Goal: Information Seeking & Learning: Find specific fact

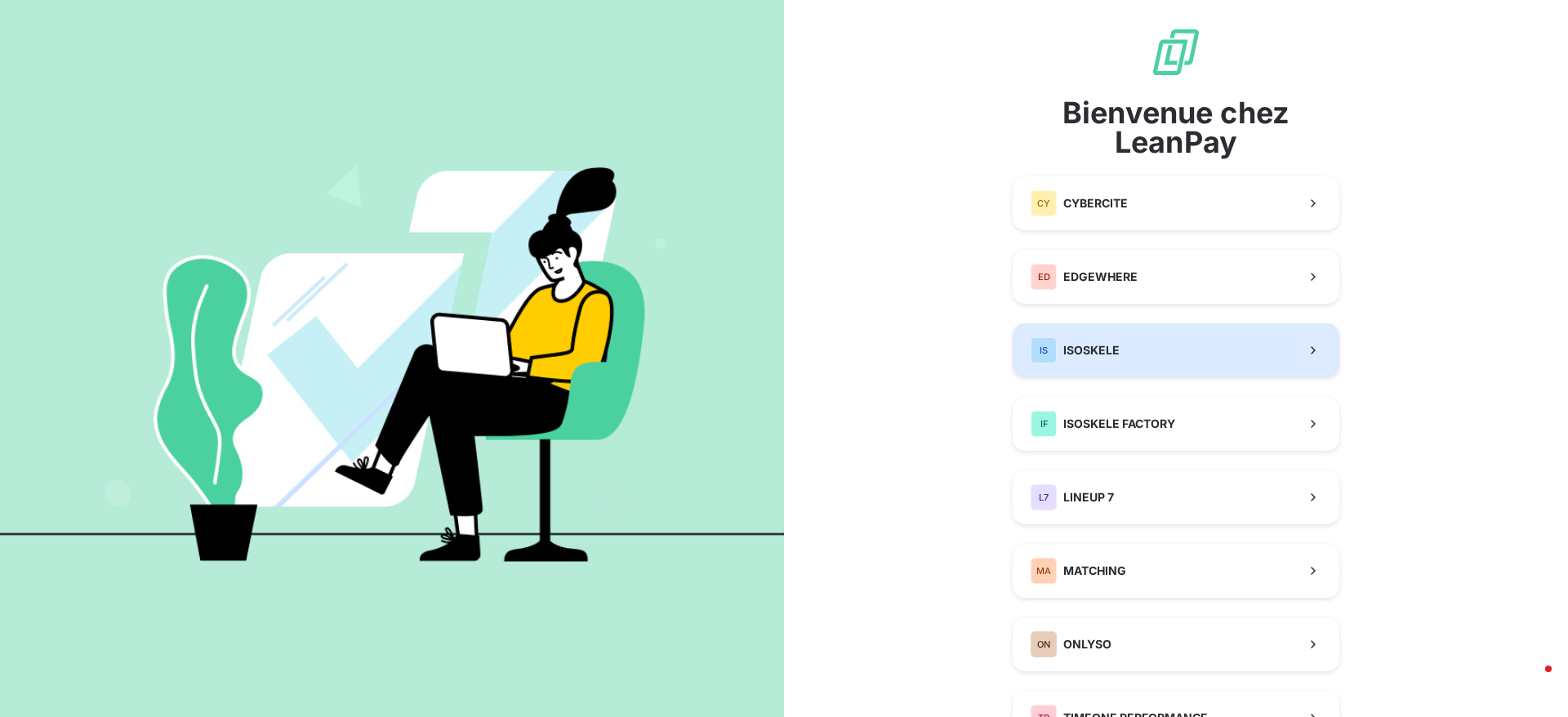
click at [1171, 351] on button "IS ISOSKELE" at bounding box center [1175, 350] width 326 height 54
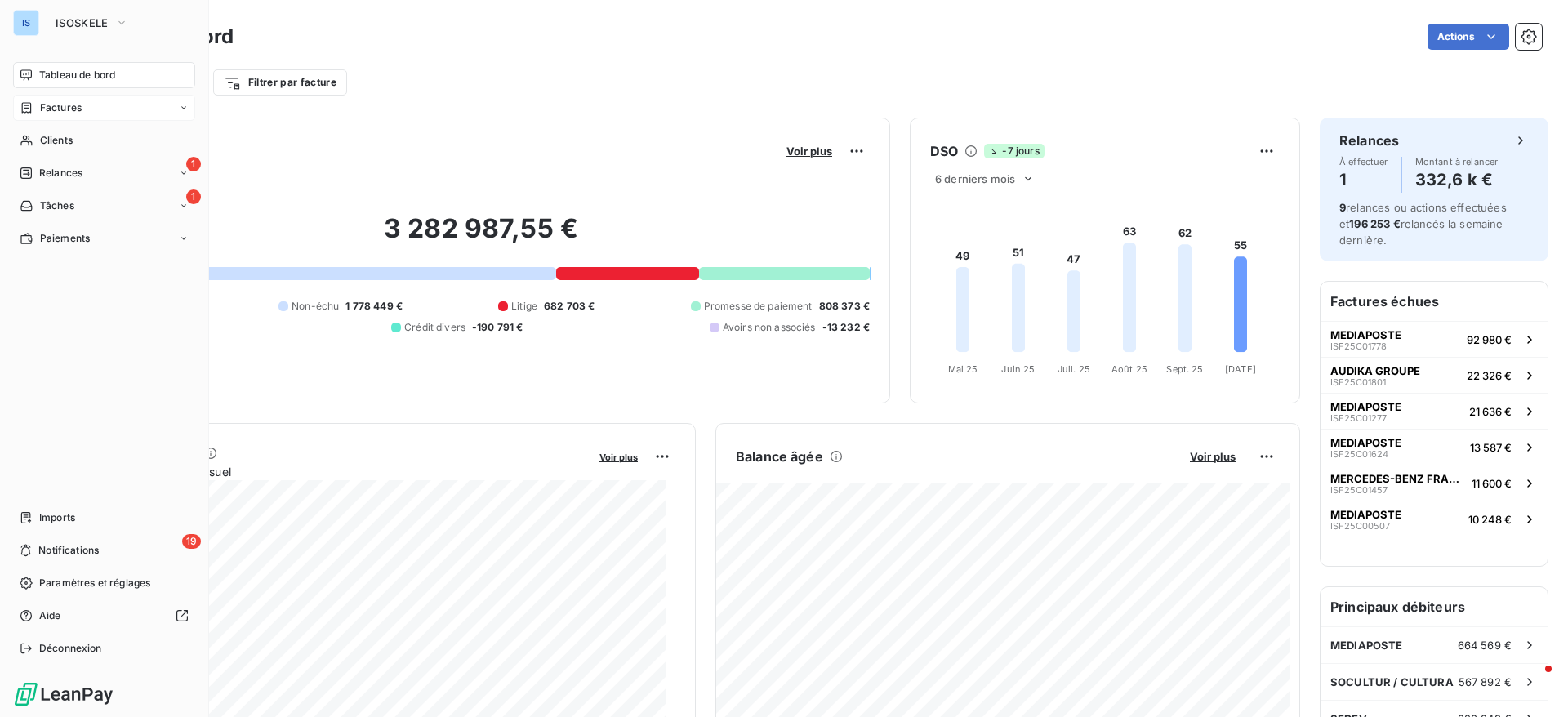
click at [68, 103] on span "Factures" at bounding box center [60, 108] width 42 height 15
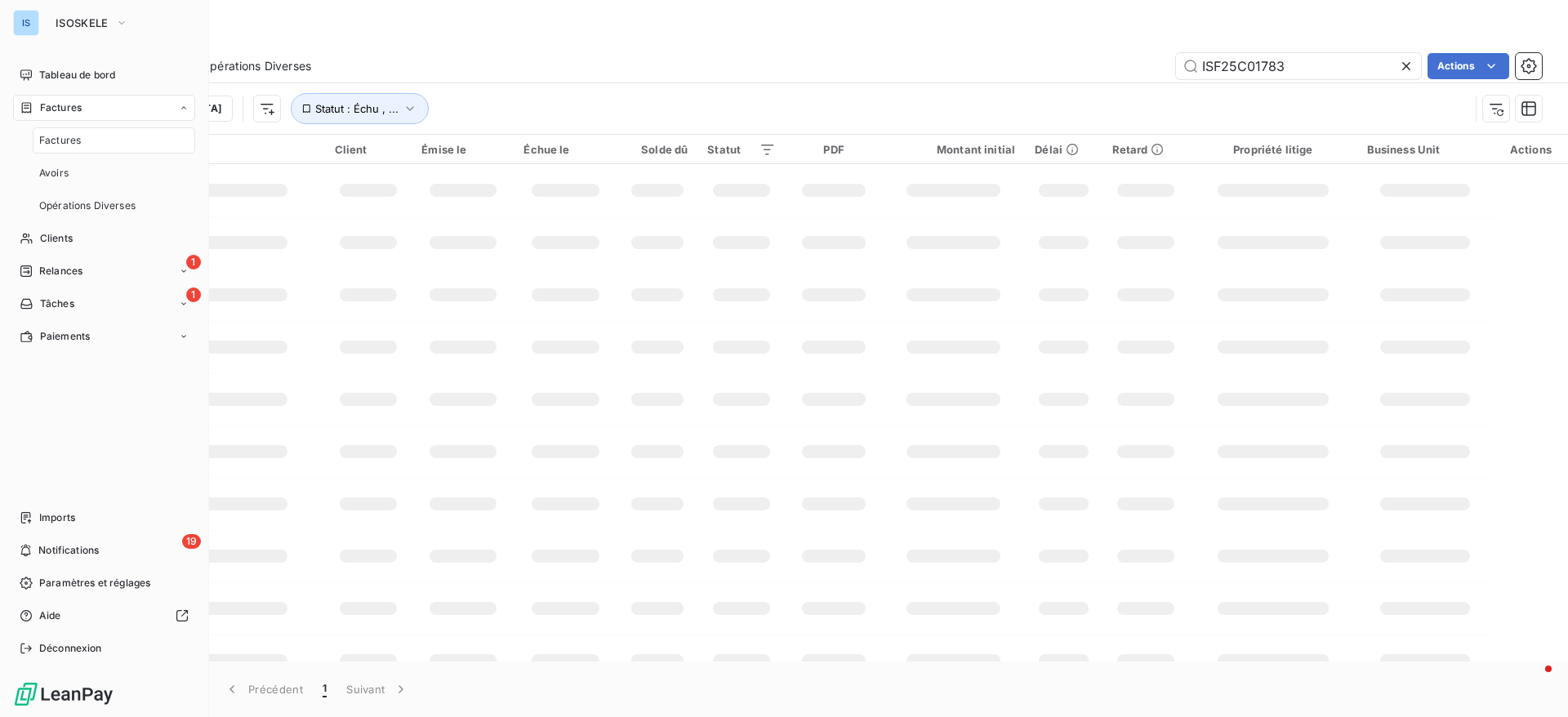
click at [81, 140] on div "Factures" at bounding box center [114, 140] width 163 height 26
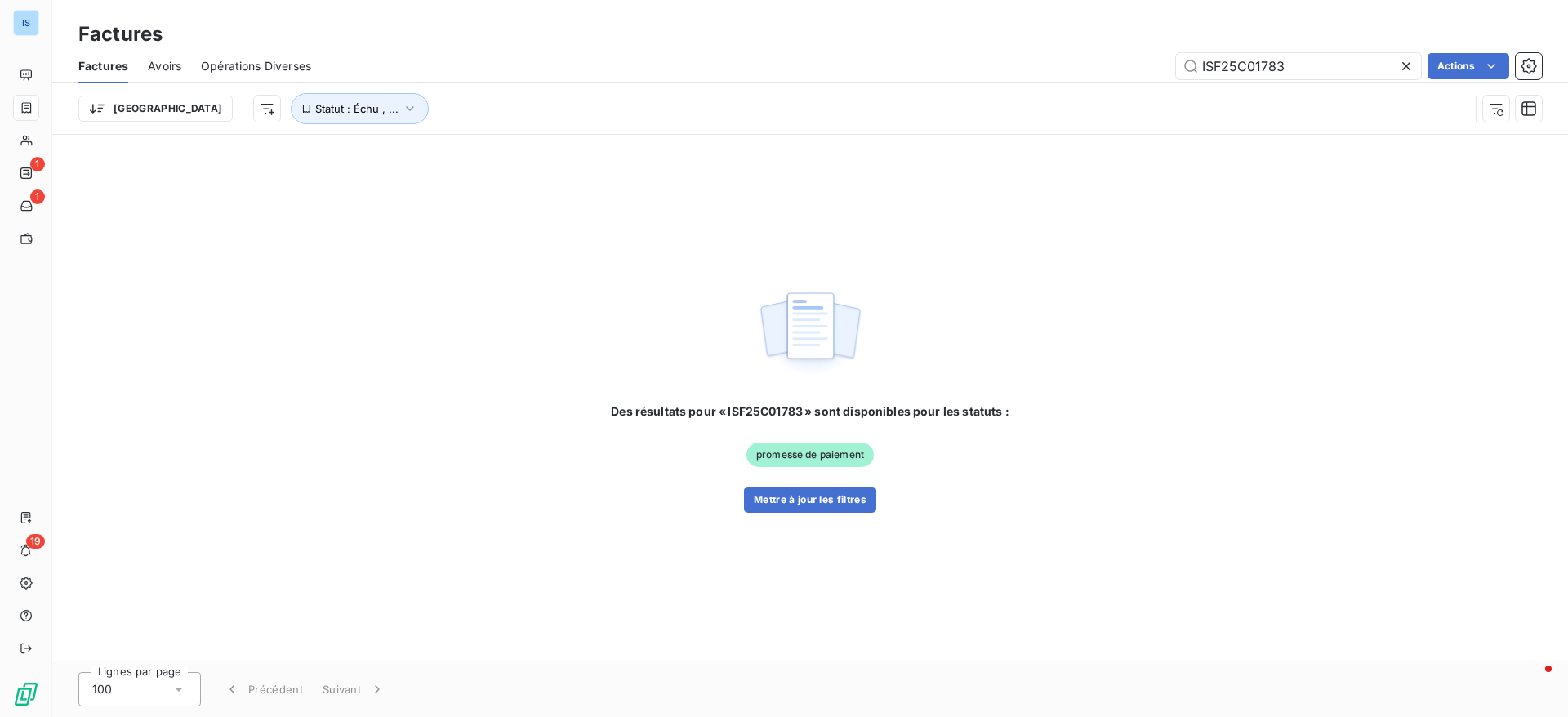
click at [1410, 63] on icon at bounding box center [1406, 67] width 17 height 17
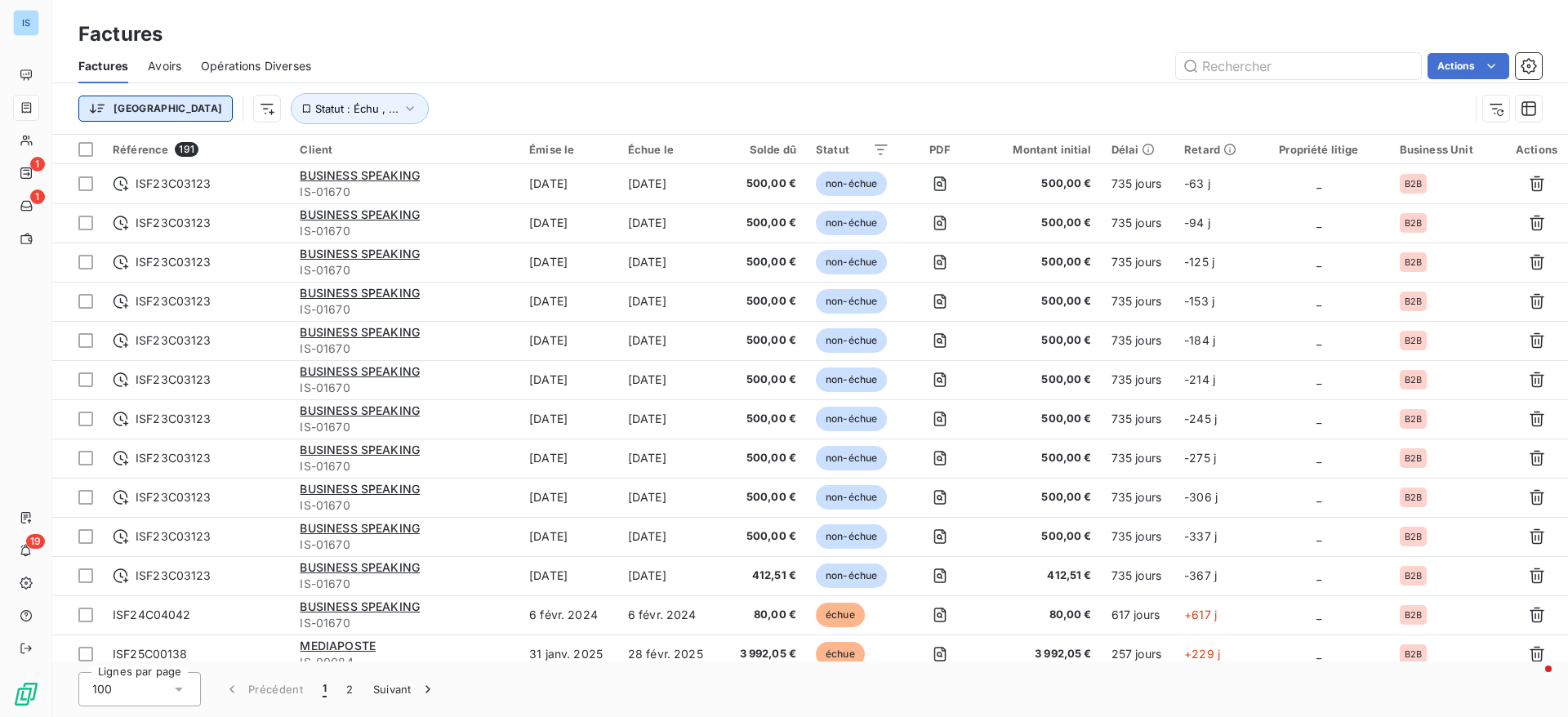
click at [102, 115] on html "IS 1 1 19 Factures Factures Avoirs Opérations Diverses Actions Trier Statut : É…" at bounding box center [784, 358] width 1568 height 717
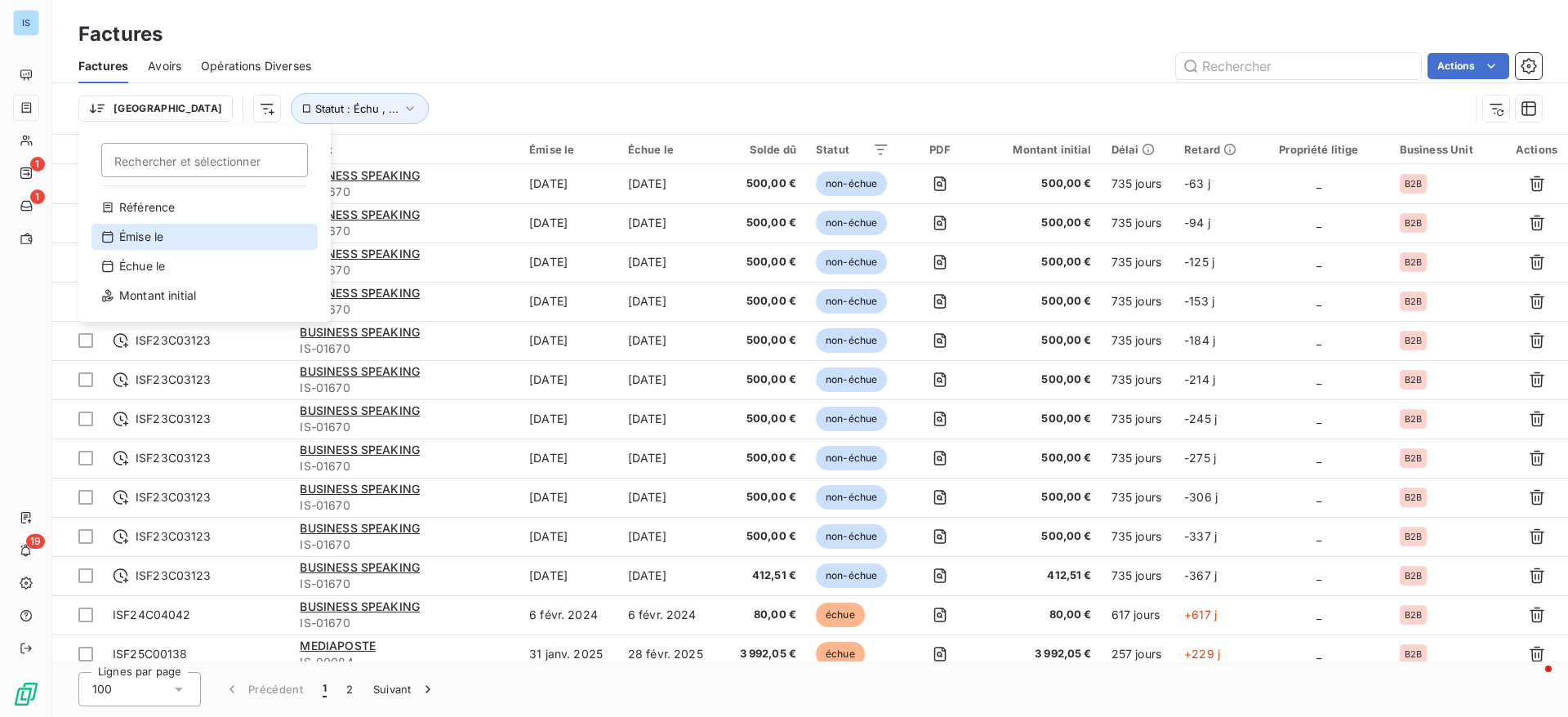
click at [175, 241] on div "Émise le" at bounding box center [204, 237] width 226 height 26
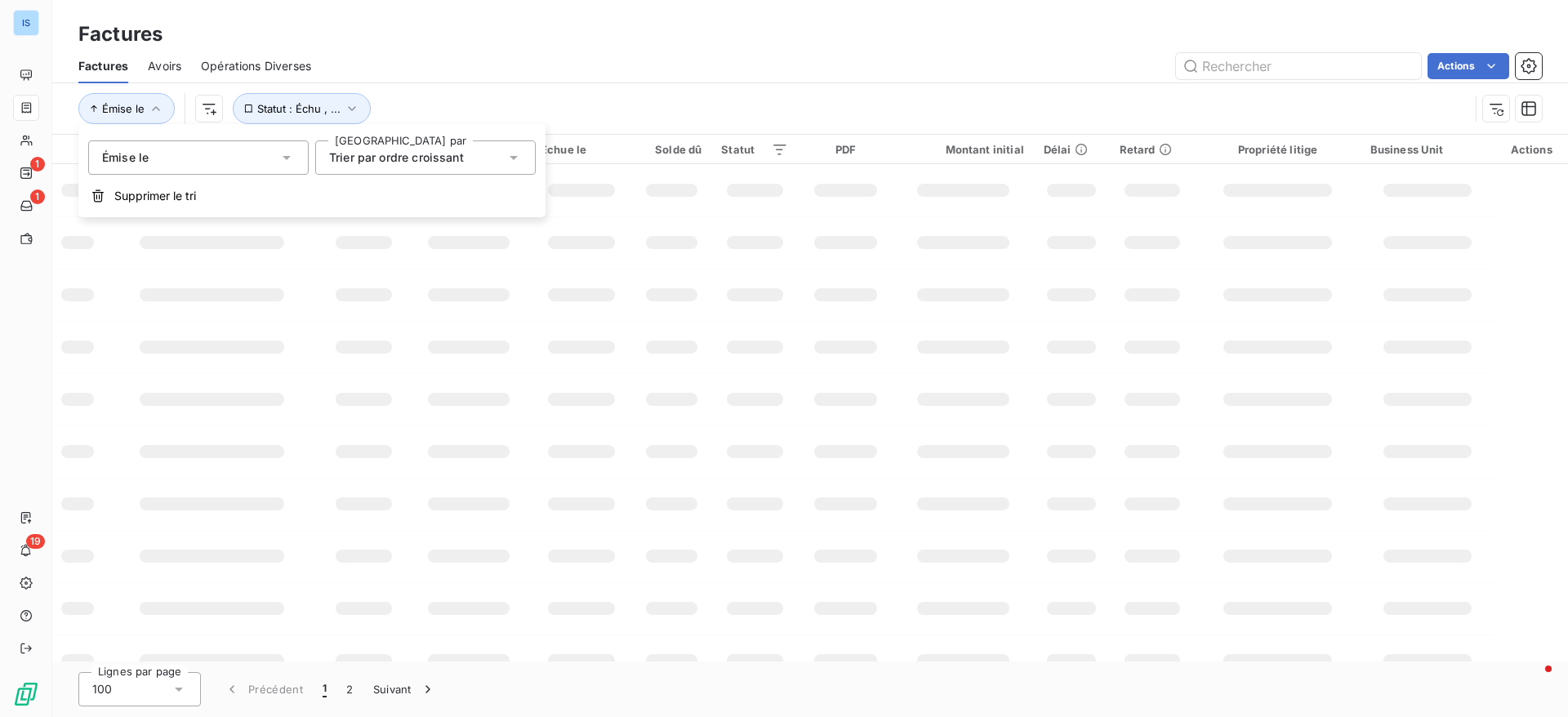
click at [464, 151] on span "Trier par ordre croissant" at bounding box center [396, 157] width 135 height 14
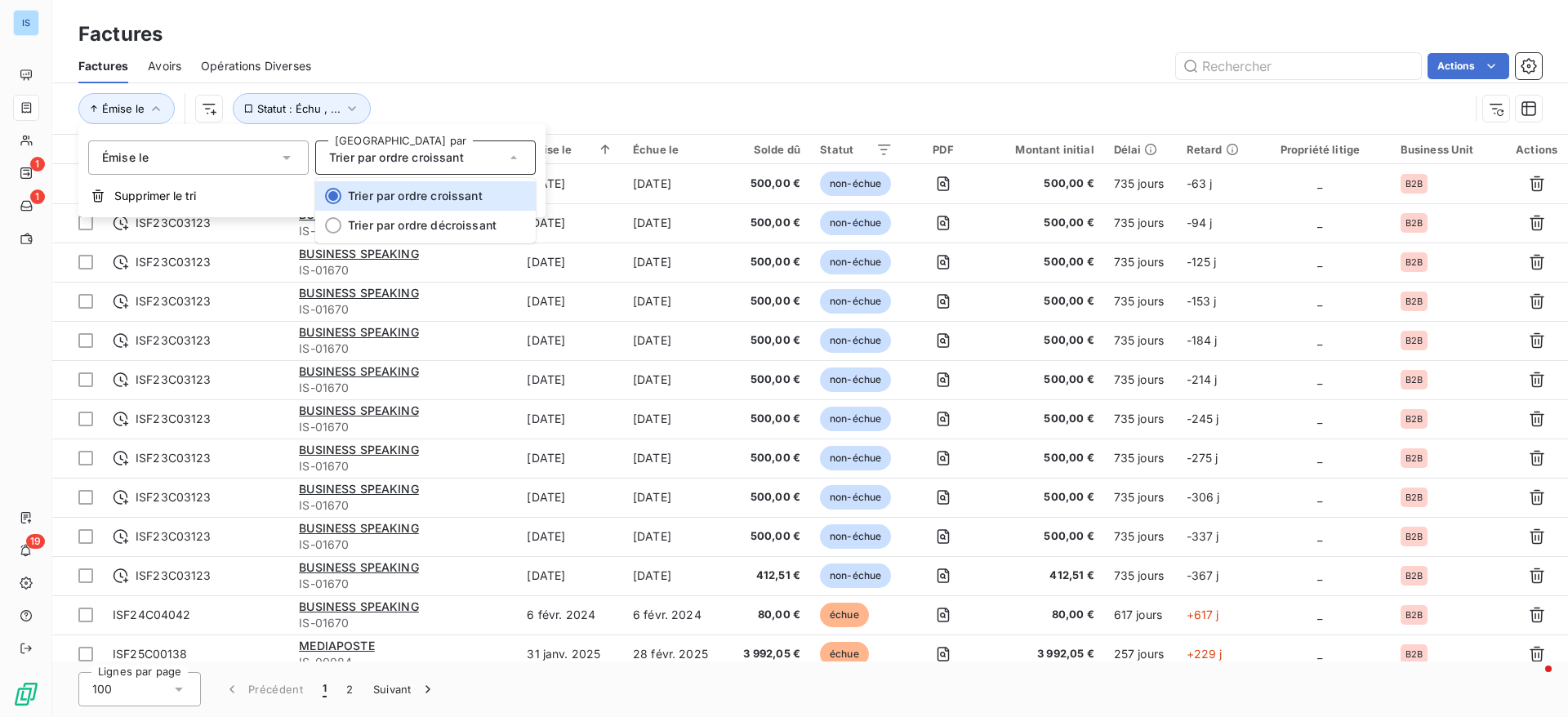
click at [262, 154] on div "Émise le" at bounding box center [198, 157] width 221 height 34
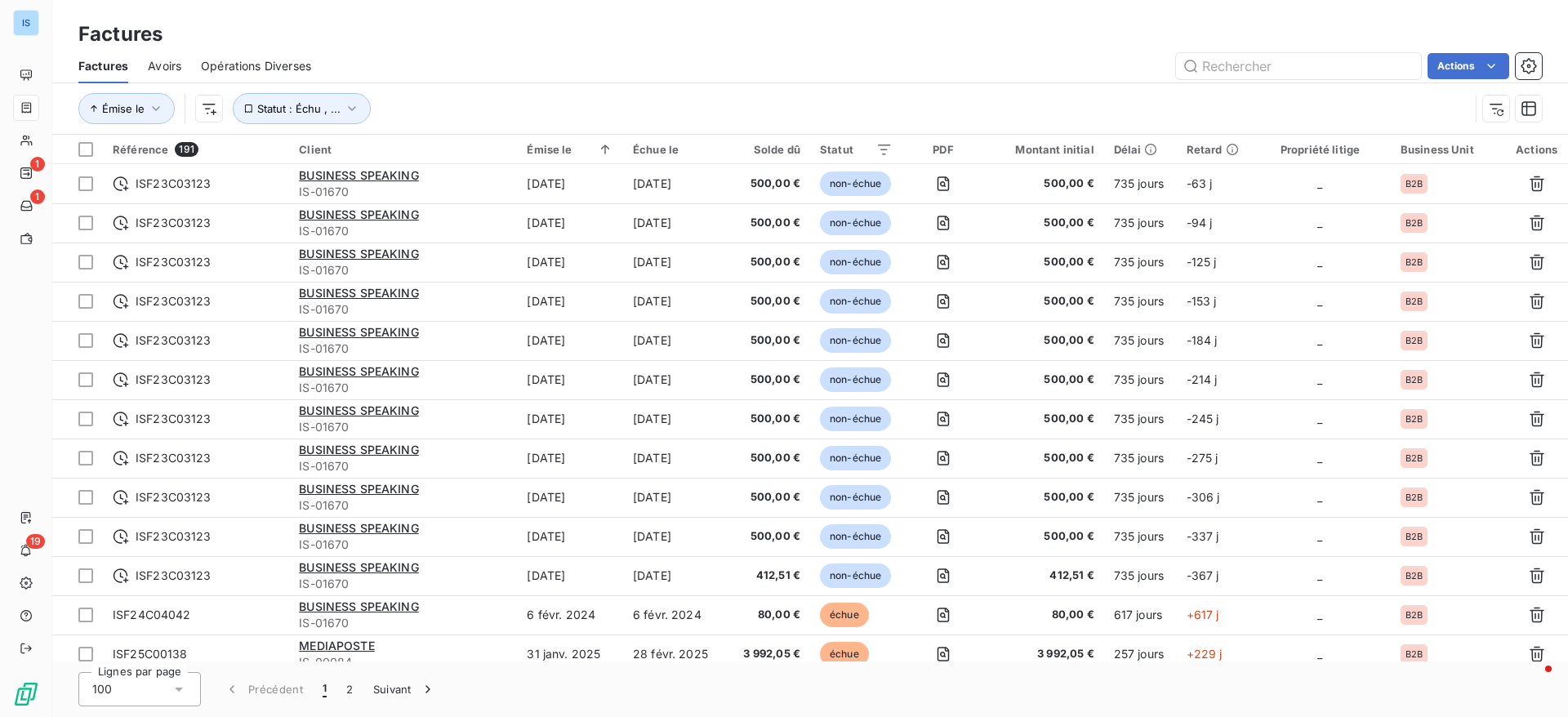
click at [474, 67] on div "Actions" at bounding box center [936, 66] width 1210 height 26
click at [151, 110] on icon "button" at bounding box center [156, 109] width 17 height 17
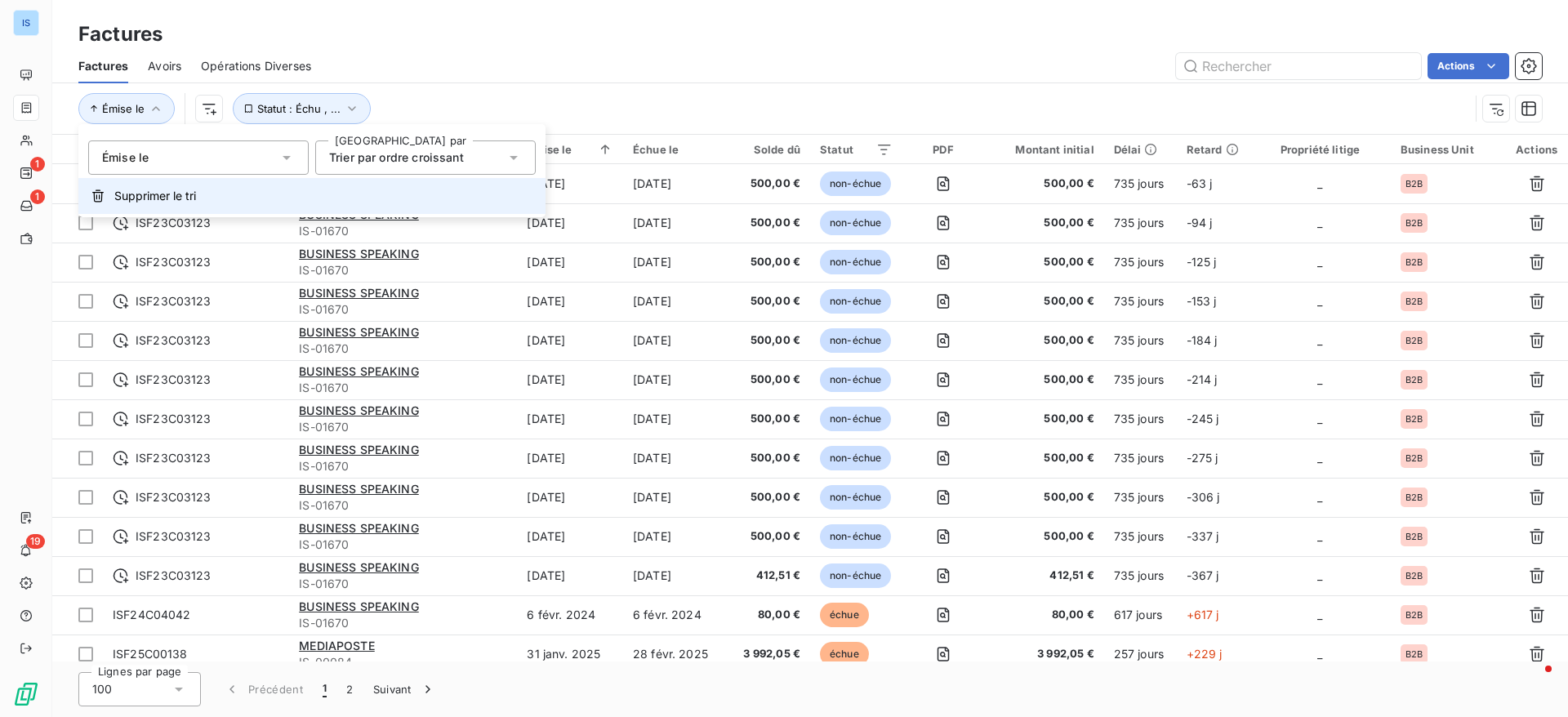
click at [158, 207] on button "Supprimer le tri" at bounding box center [311, 196] width 467 height 36
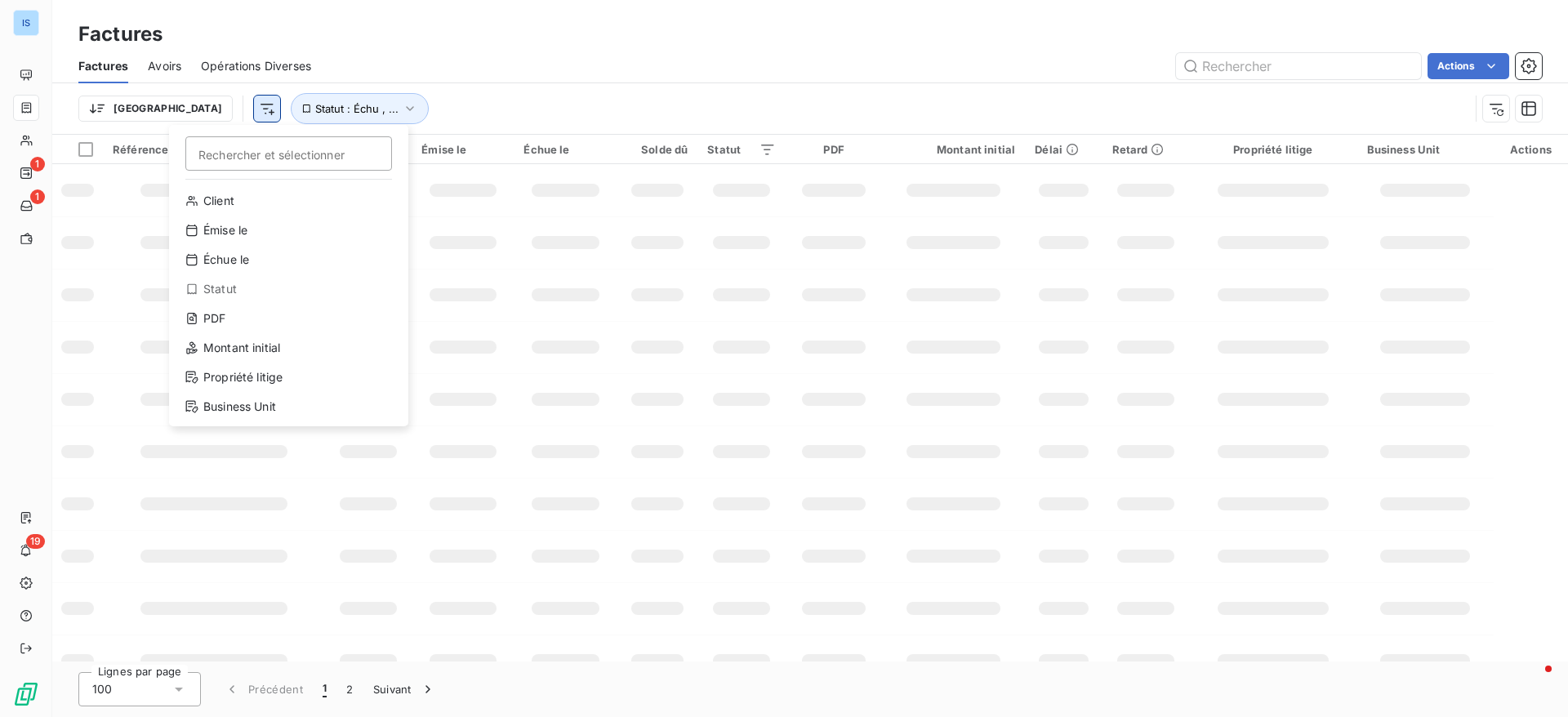
click at [182, 115] on html "IS 1 1 19 Factures Factures Avoirs Opérations Diverses Actions Trier Rechercher…" at bounding box center [784, 358] width 1568 height 717
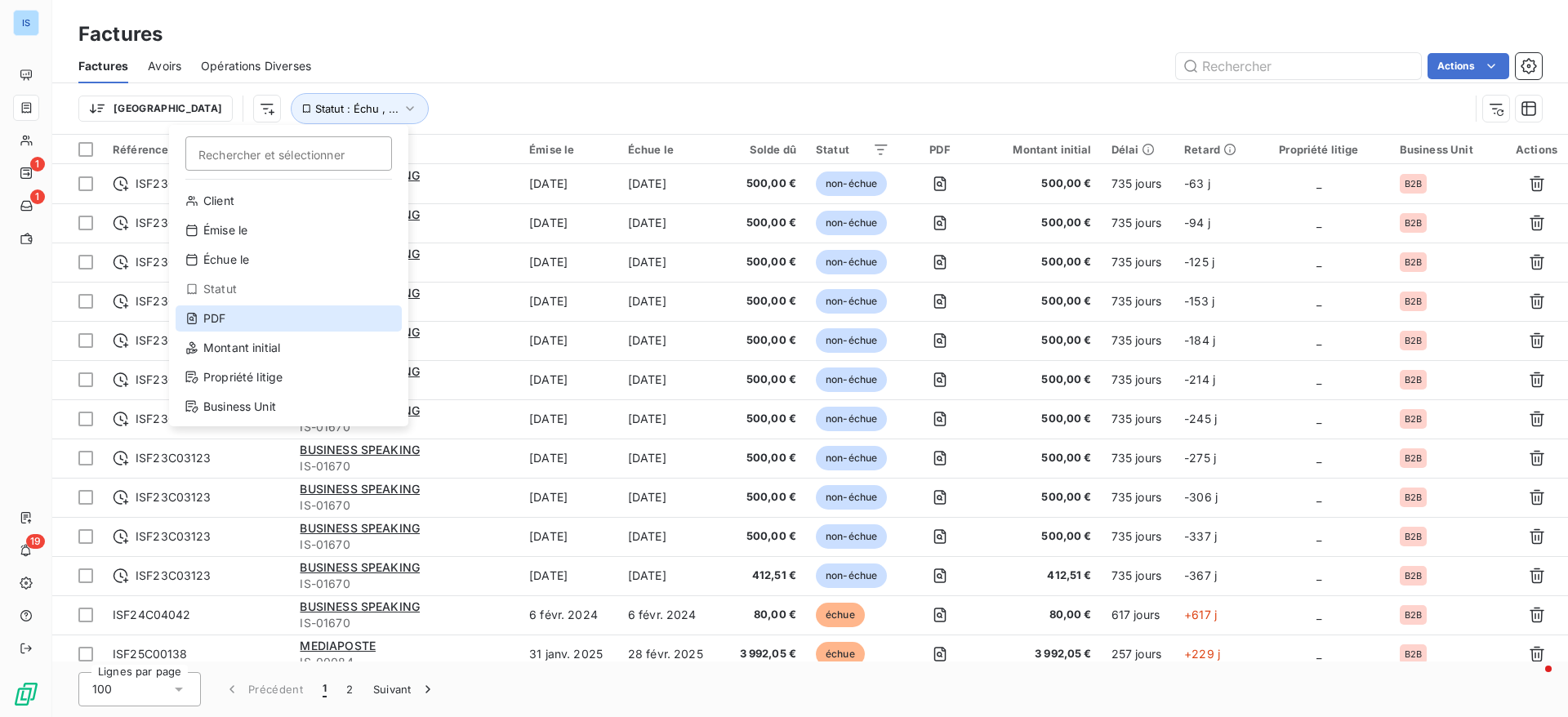
click at [239, 327] on div "PDF" at bounding box center [288, 318] width 226 height 26
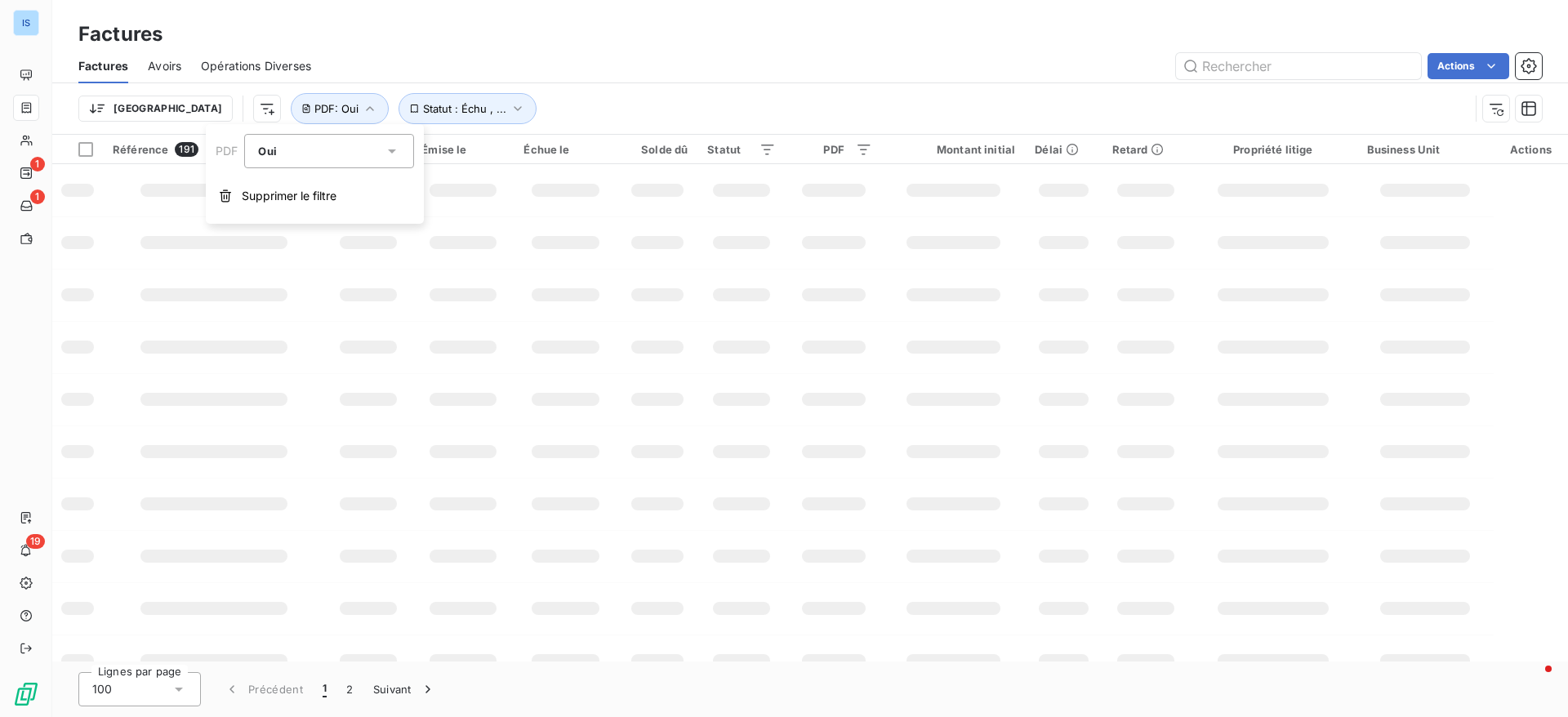
click at [395, 153] on icon at bounding box center [392, 152] width 17 height 17
click at [306, 221] on li "Non" at bounding box center [329, 219] width 170 height 30
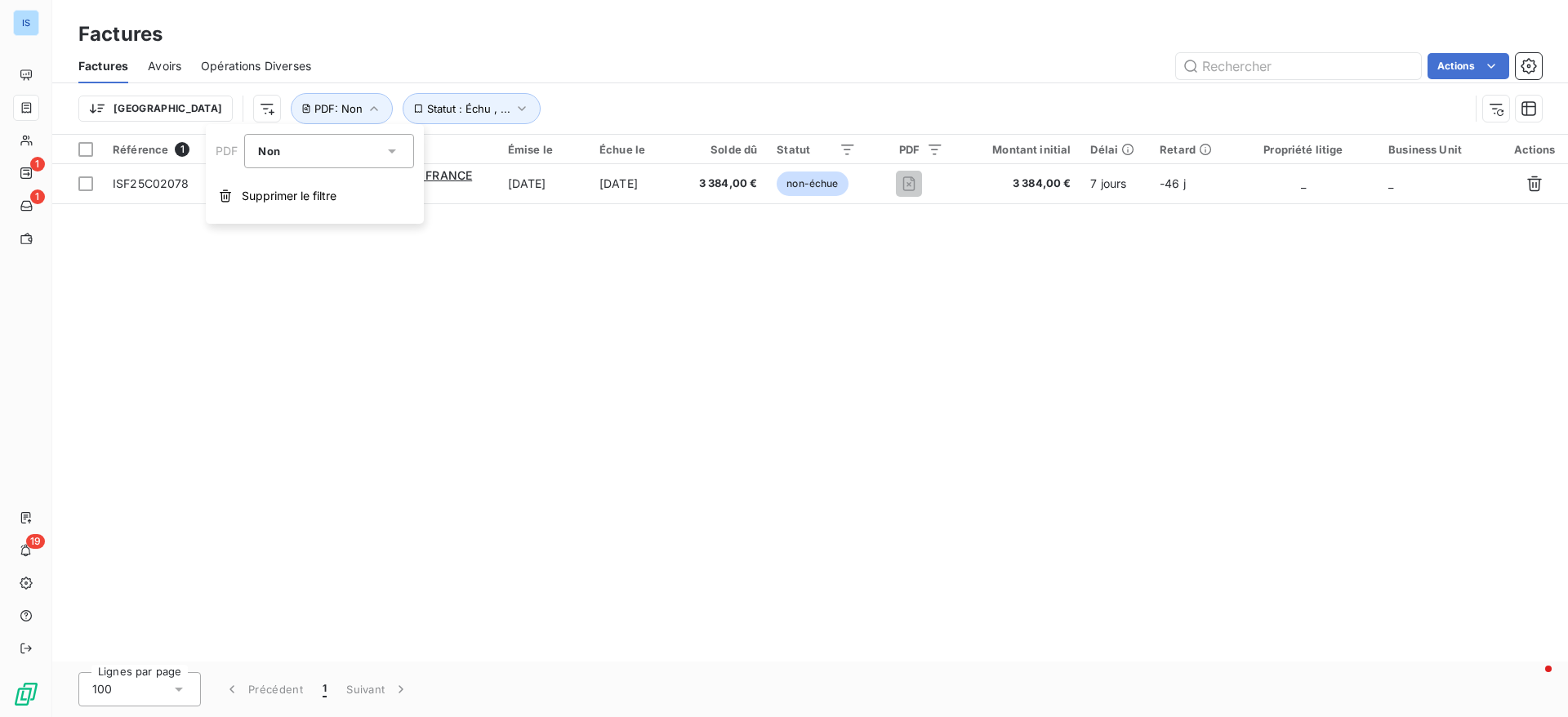
click at [650, 45] on div "Factures" at bounding box center [810, 34] width 1515 height 30
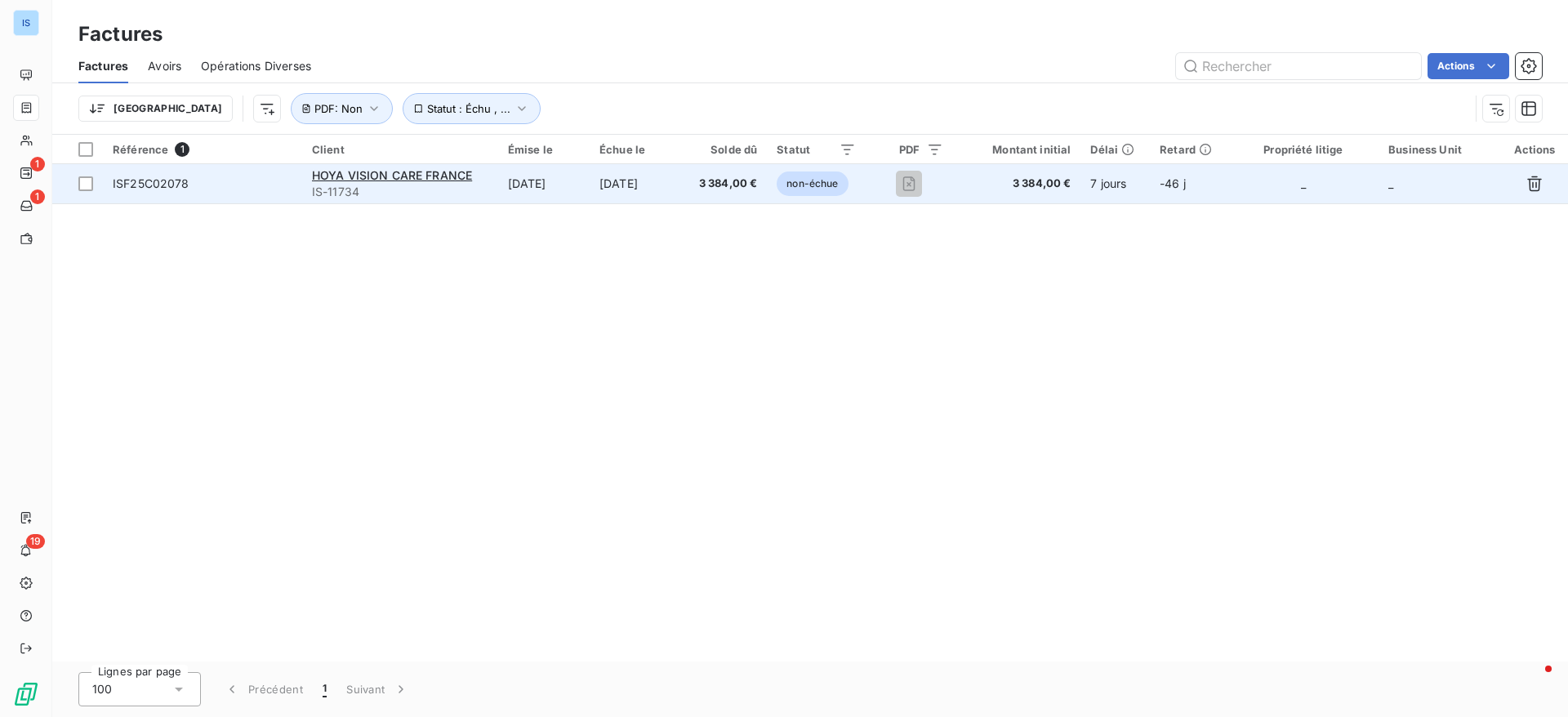
click at [158, 193] on td "ISF25C02078" at bounding box center [202, 184] width 200 height 39
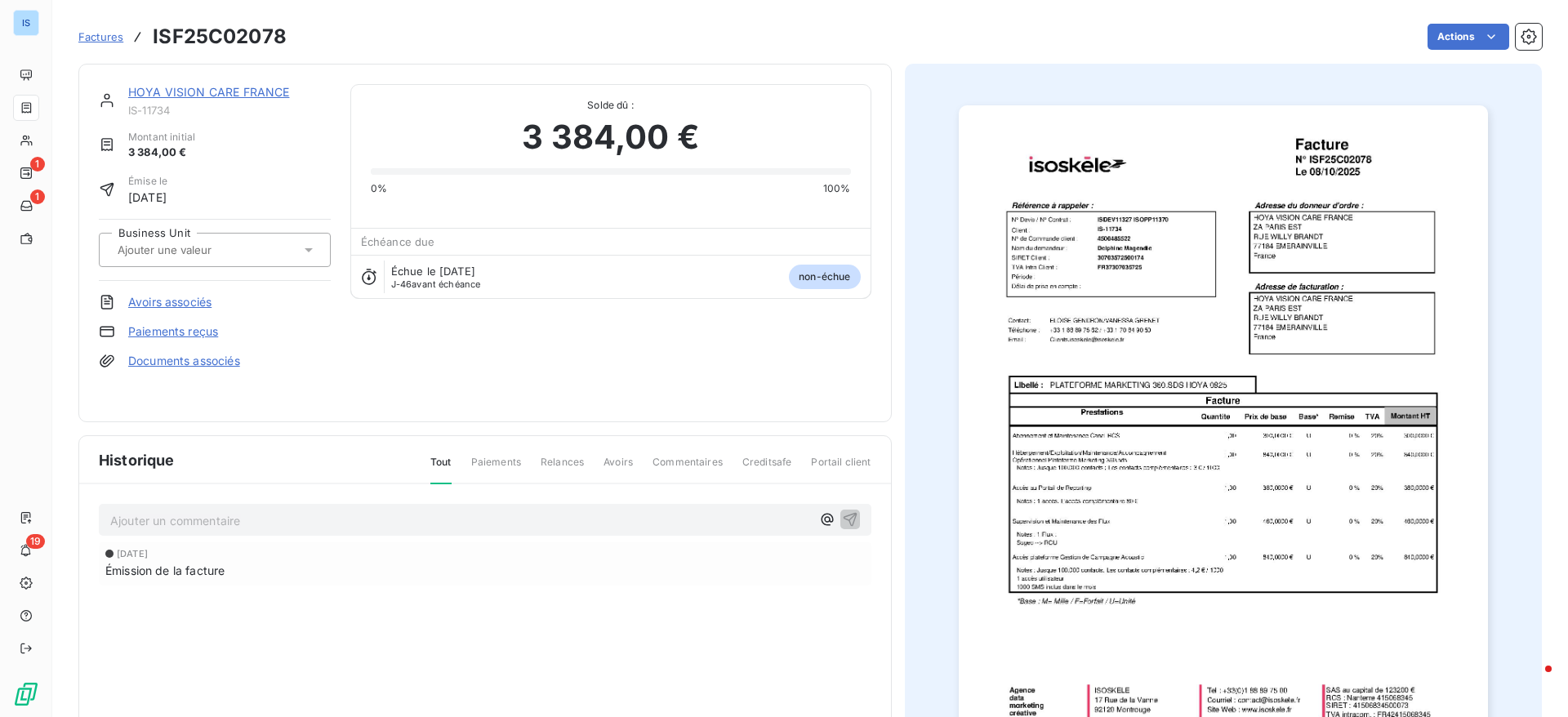
click at [285, 246] on div at bounding box center [206, 249] width 188 height 21
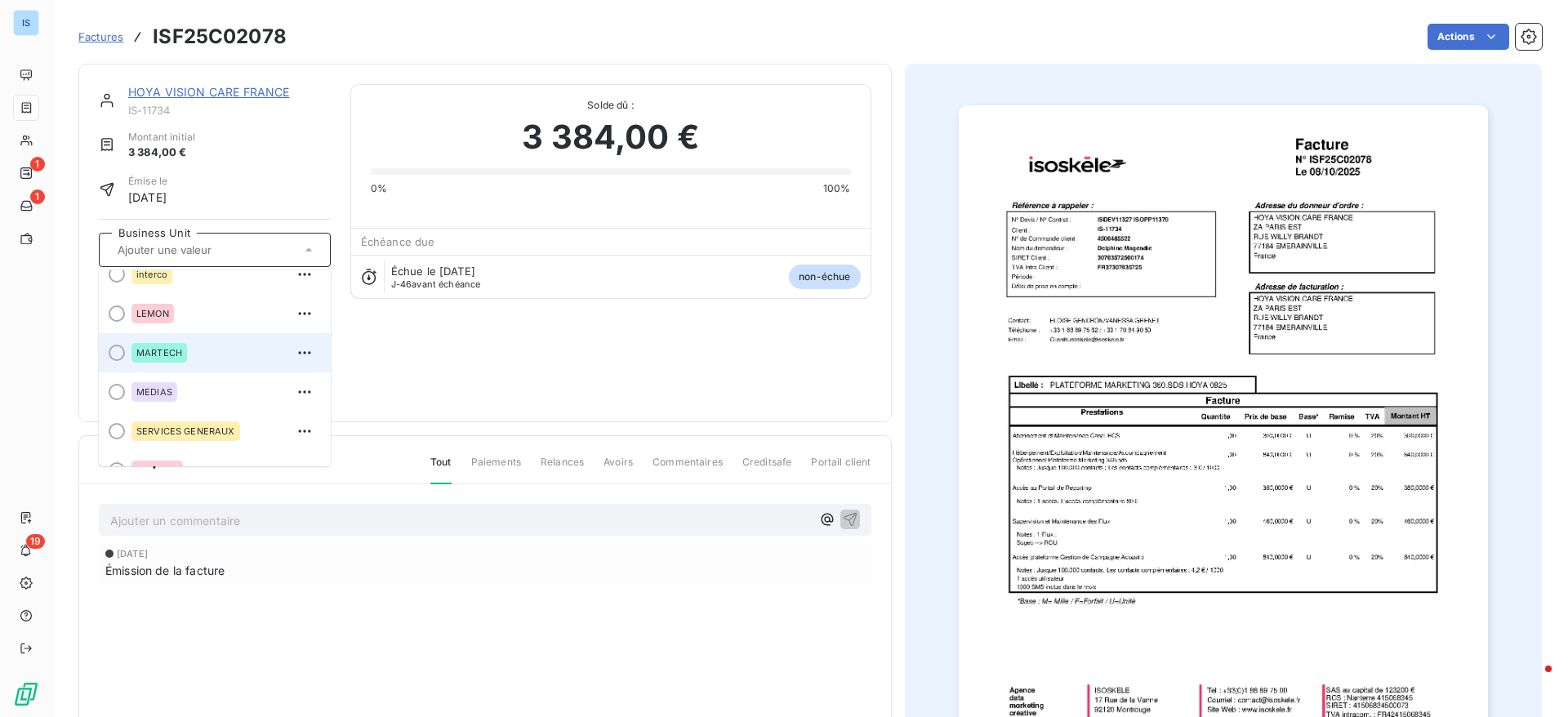
click at [139, 353] on span "MARTECH" at bounding box center [159, 352] width 45 height 10
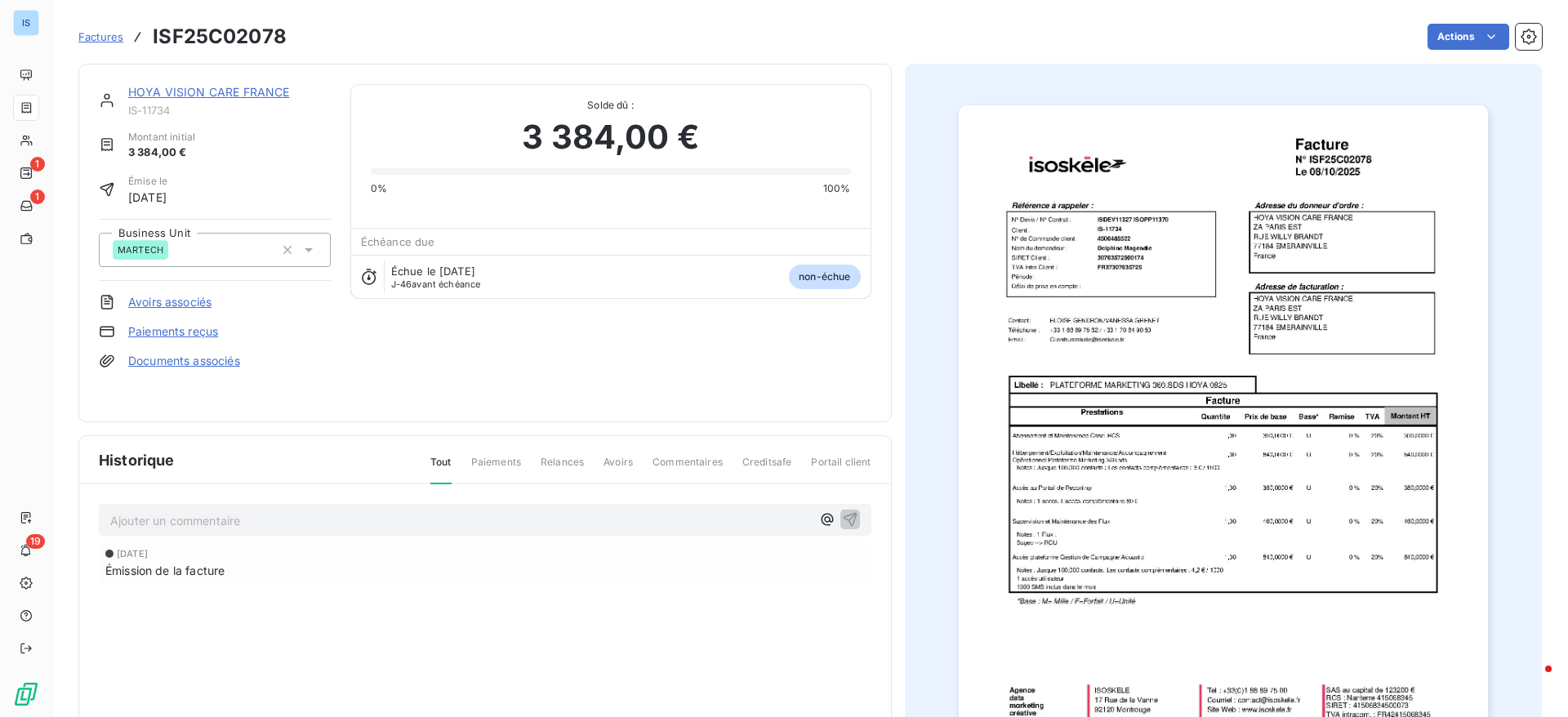
click at [103, 43] on link "Factures" at bounding box center [101, 37] width 45 height 17
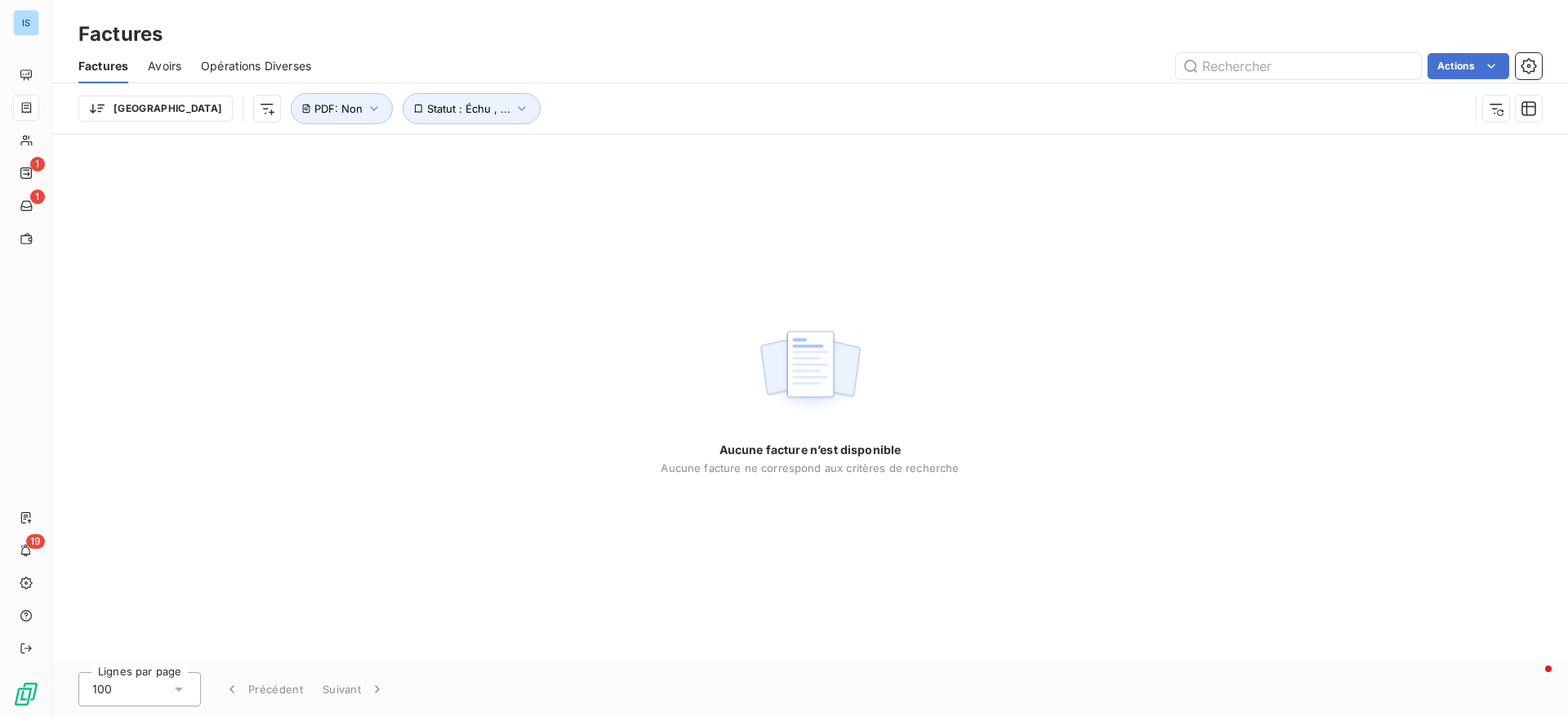
click at [172, 74] on div "Avoirs" at bounding box center [164, 66] width 33 height 34
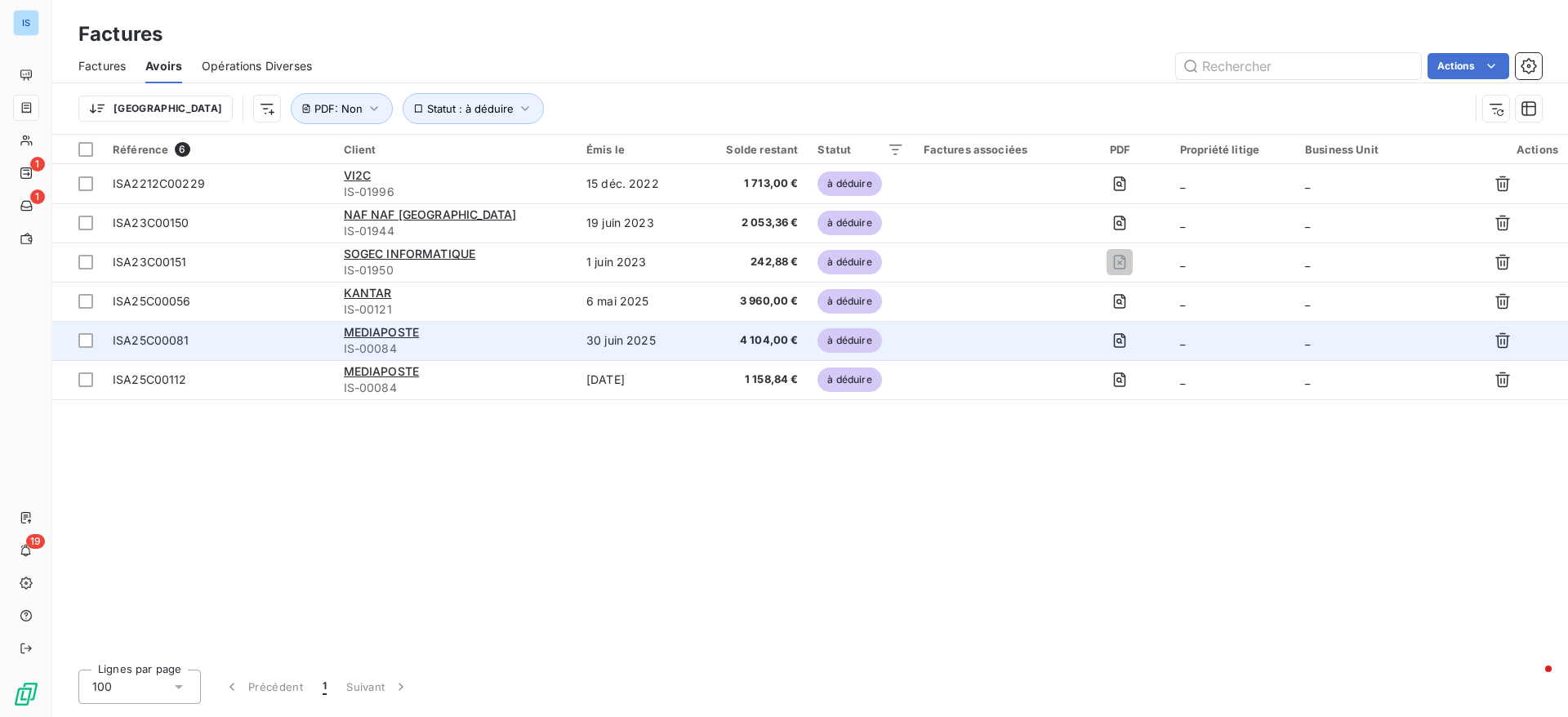
click at [263, 340] on div "ISA25C00081" at bounding box center [218, 341] width 212 height 17
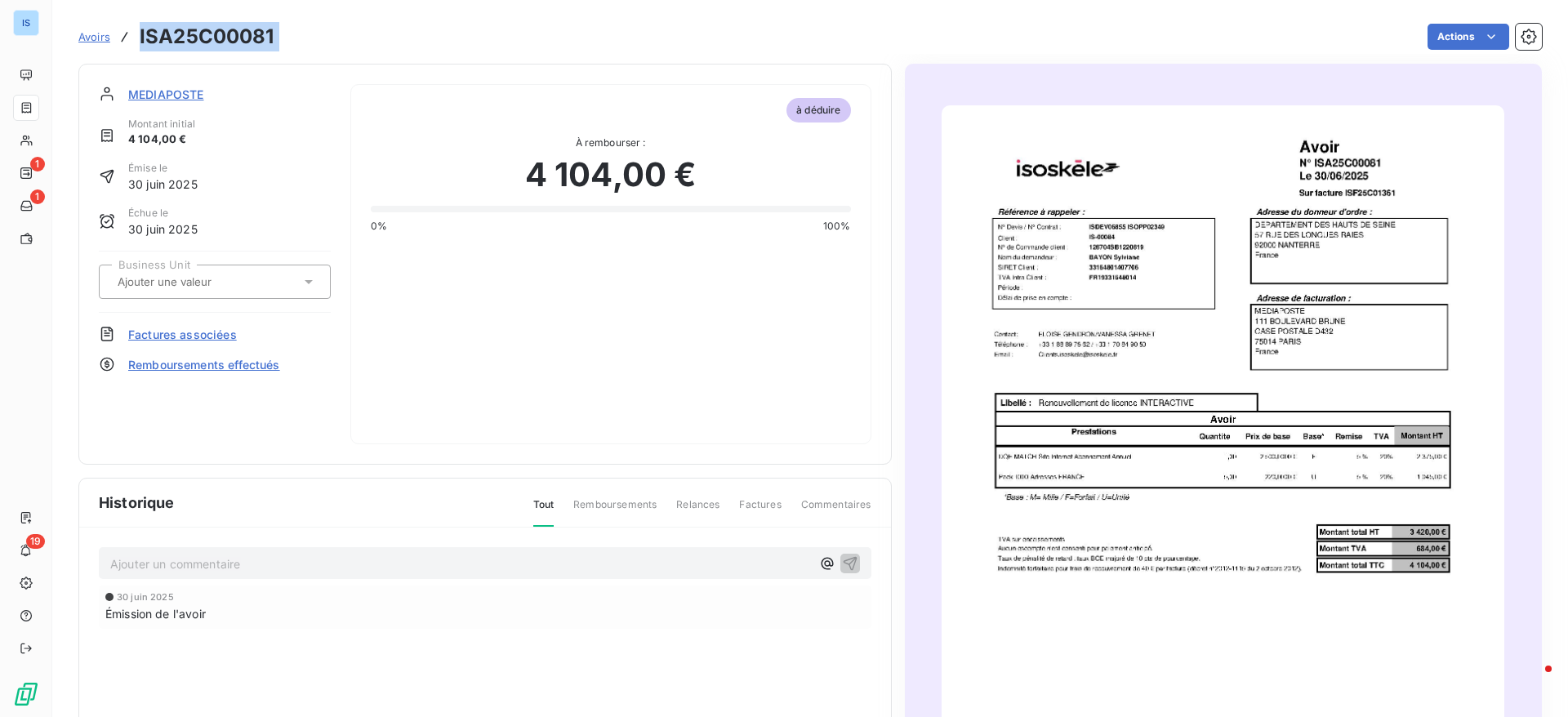
drag, startPoint x: 284, startPoint y: 51, endPoint x: 139, endPoint y: 36, distance: 145.8
click at [139, 36] on div "Avoirs ISA25C00081 Actions" at bounding box center [809, 36] width 1463 height 34
copy main "ISA25C00081 Actions"
click at [298, 292] on div at bounding box center [214, 281] width 232 height 34
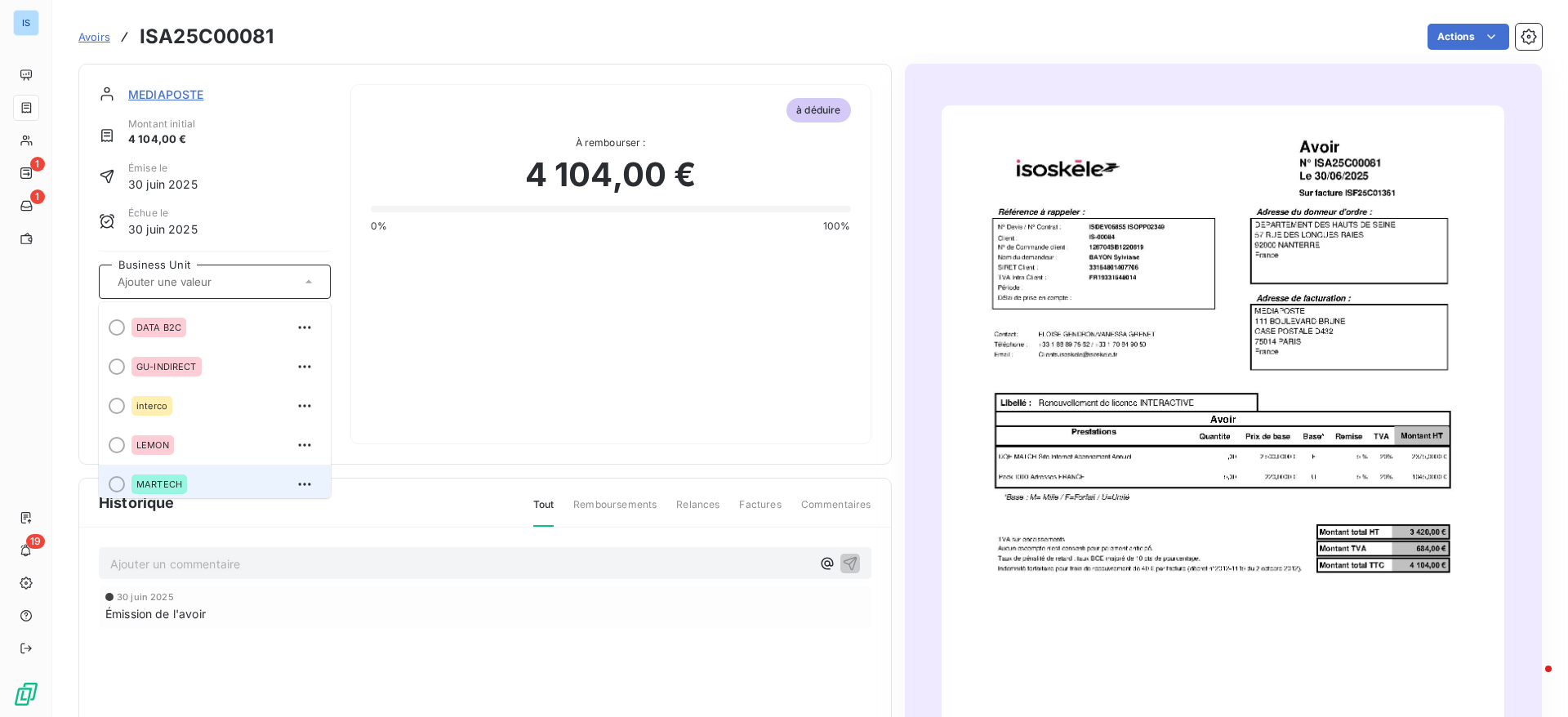
scroll to position [160, 0]
click at [142, 476] on div "MARTECH" at bounding box center [159, 478] width 55 height 19
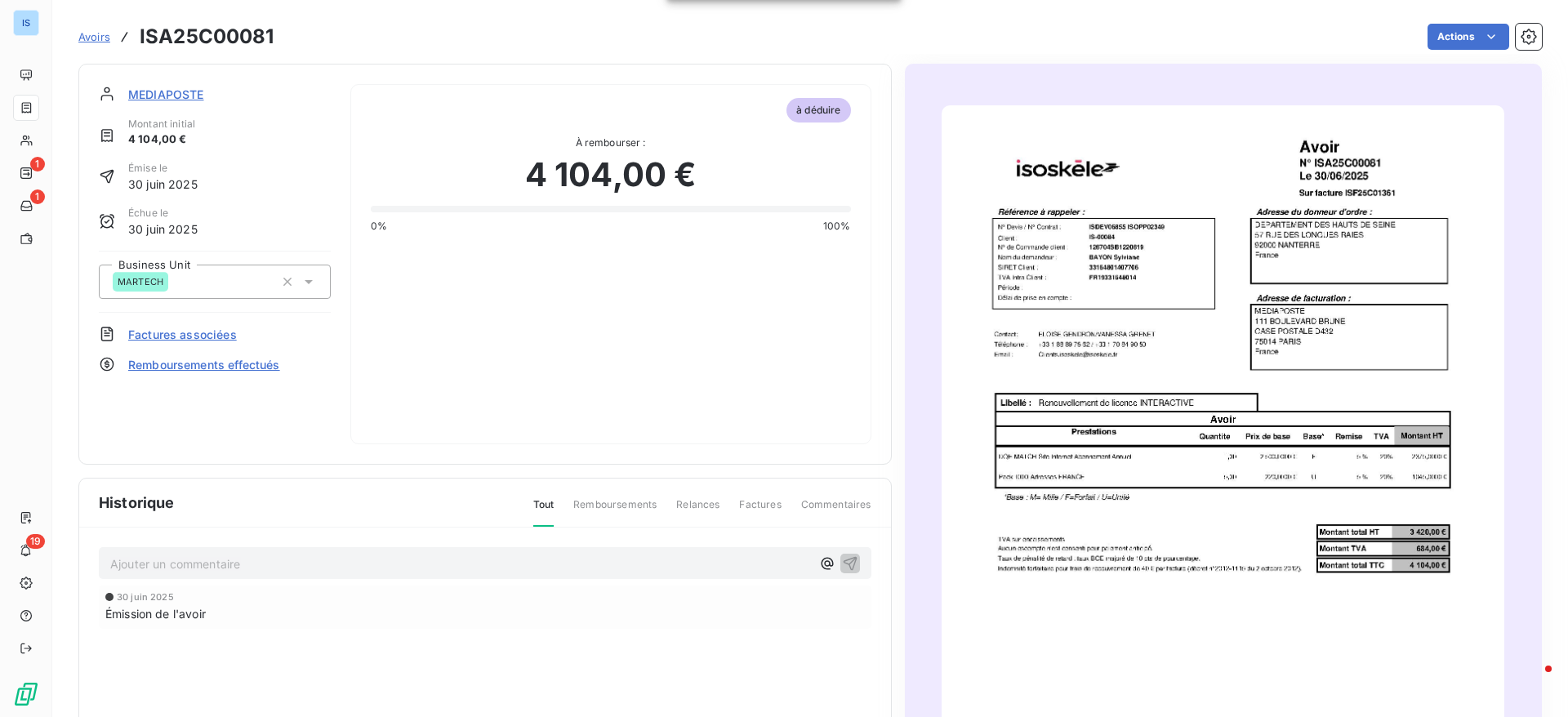
click at [98, 35] on span "Avoirs" at bounding box center [94, 37] width 31 height 13
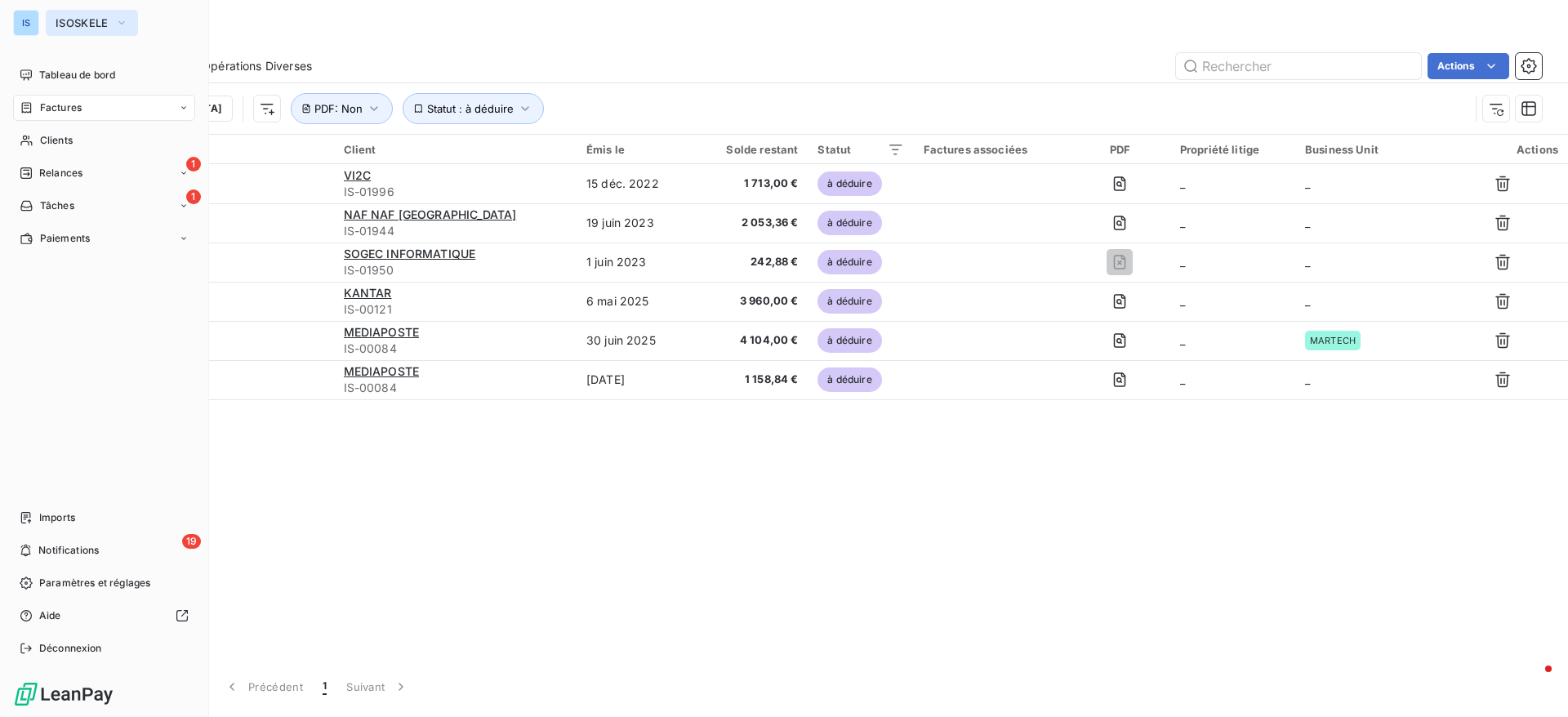
click at [80, 33] on button "ISOSKELE" at bounding box center [91, 23] width 92 height 26
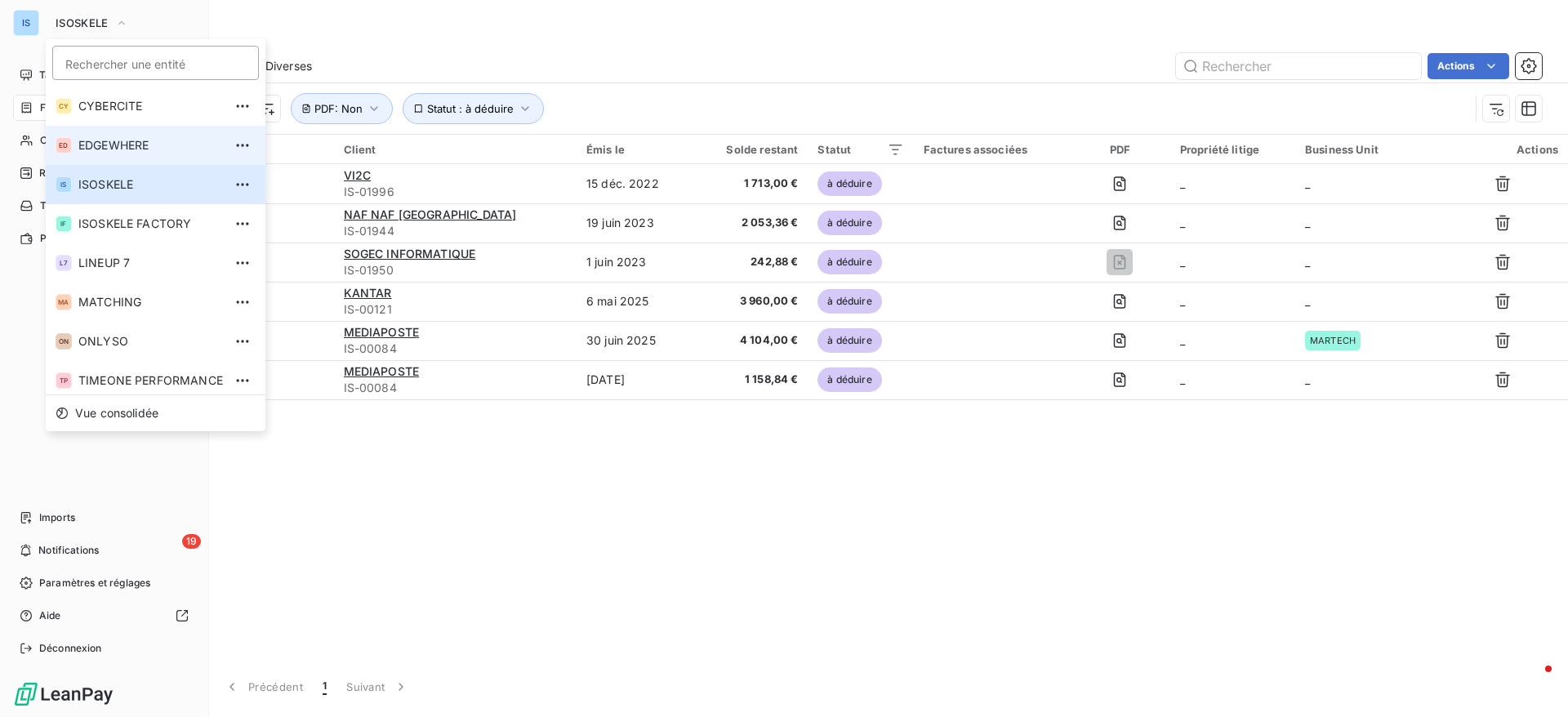
click at [117, 132] on li "ED EDGEWHERE" at bounding box center [155, 145] width 220 height 39
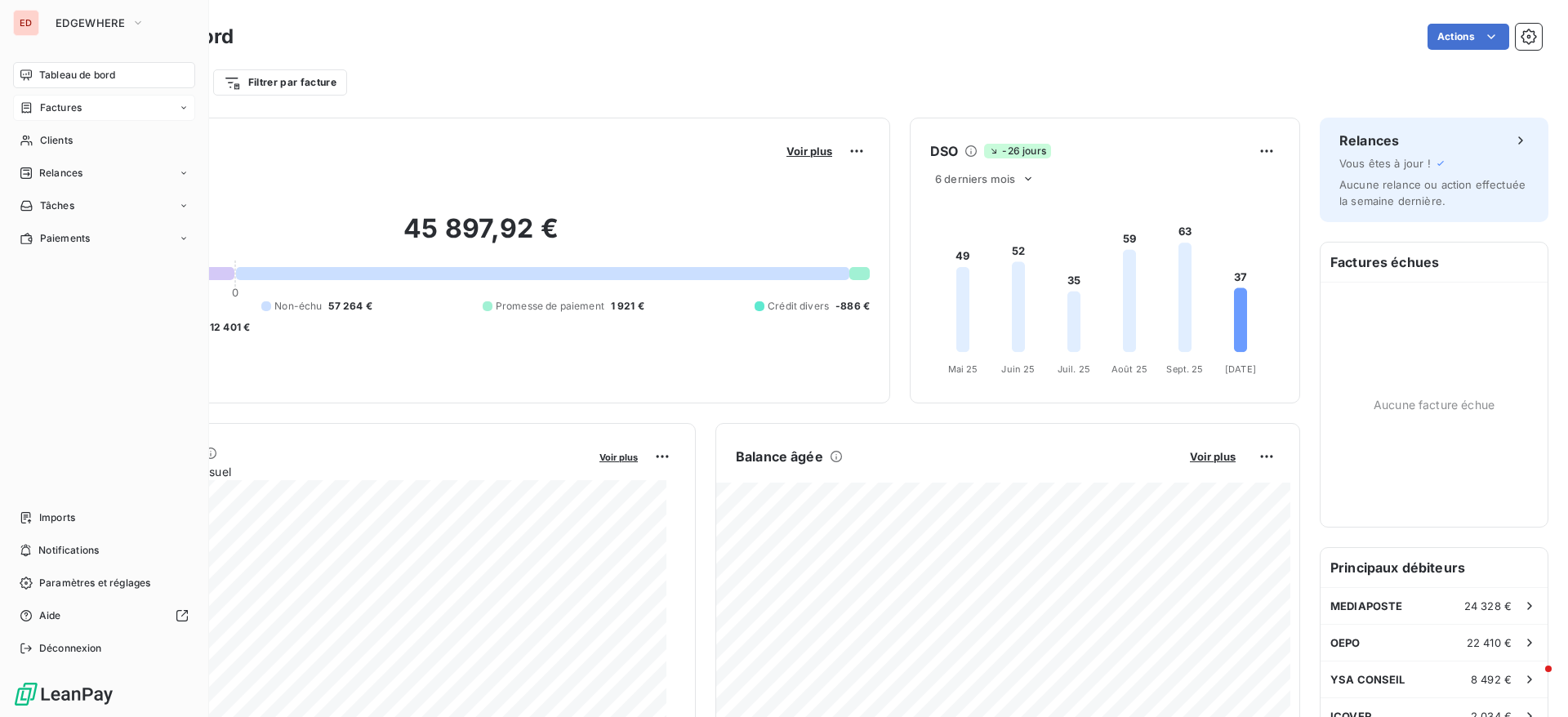
click at [78, 120] on div "Factures" at bounding box center [103, 108] width 182 height 26
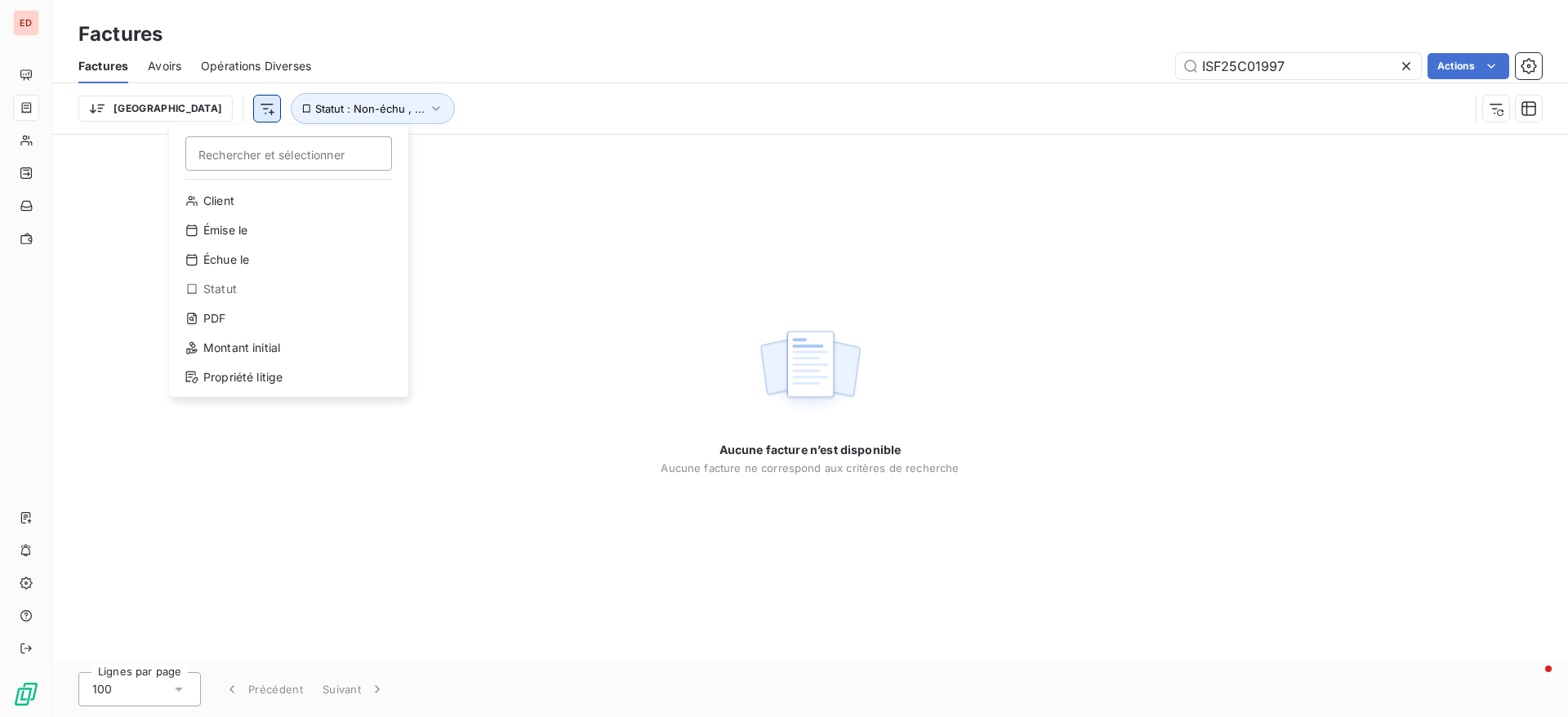
click at [194, 115] on html "ED Factures Factures Avoirs Opérations Diverses ISF25C01997 Actions Trier Reche…" at bounding box center [784, 358] width 1568 height 717
click at [248, 329] on div "PDF" at bounding box center [288, 318] width 226 height 26
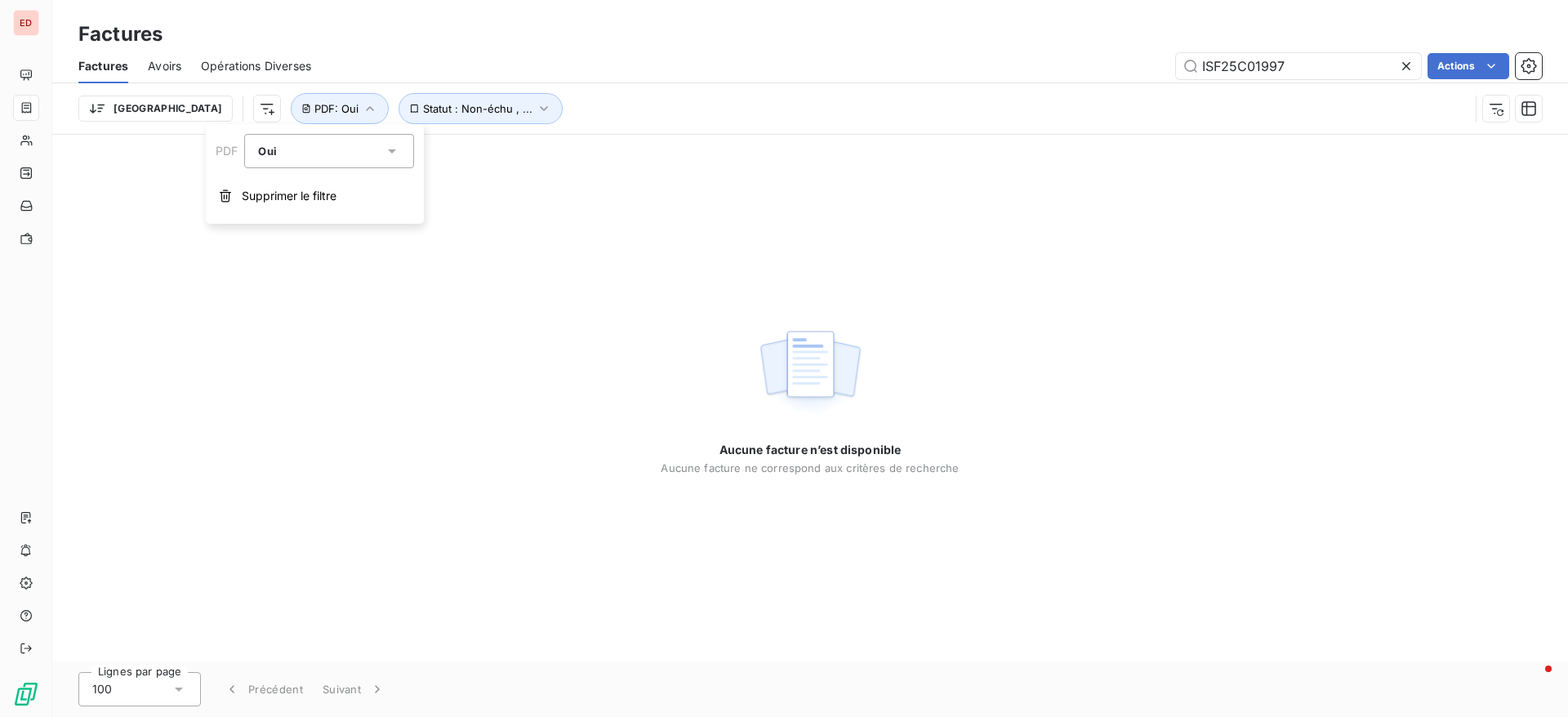
click at [391, 146] on icon at bounding box center [392, 152] width 17 height 17
click at [297, 213] on li "Non" at bounding box center [329, 219] width 170 height 30
click at [1414, 71] on div at bounding box center [1409, 66] width 23 height 26
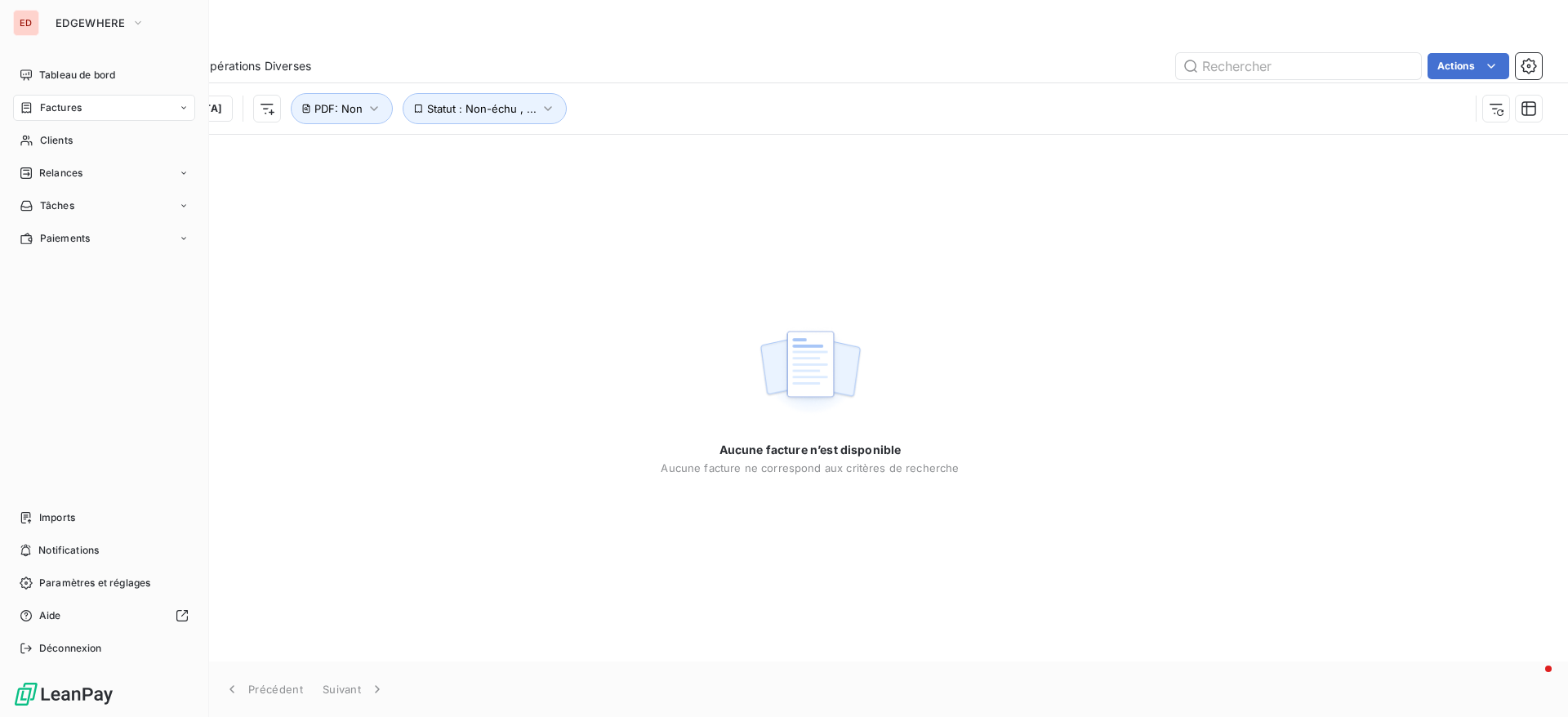
click at [42, 19] on div "ED EDGEWHERE" at bounding box center [103, 23] width 182 height 26
click at [75, 18] on span "EDGEWHERE" at bounding box center [90, 23] width 69 height 13
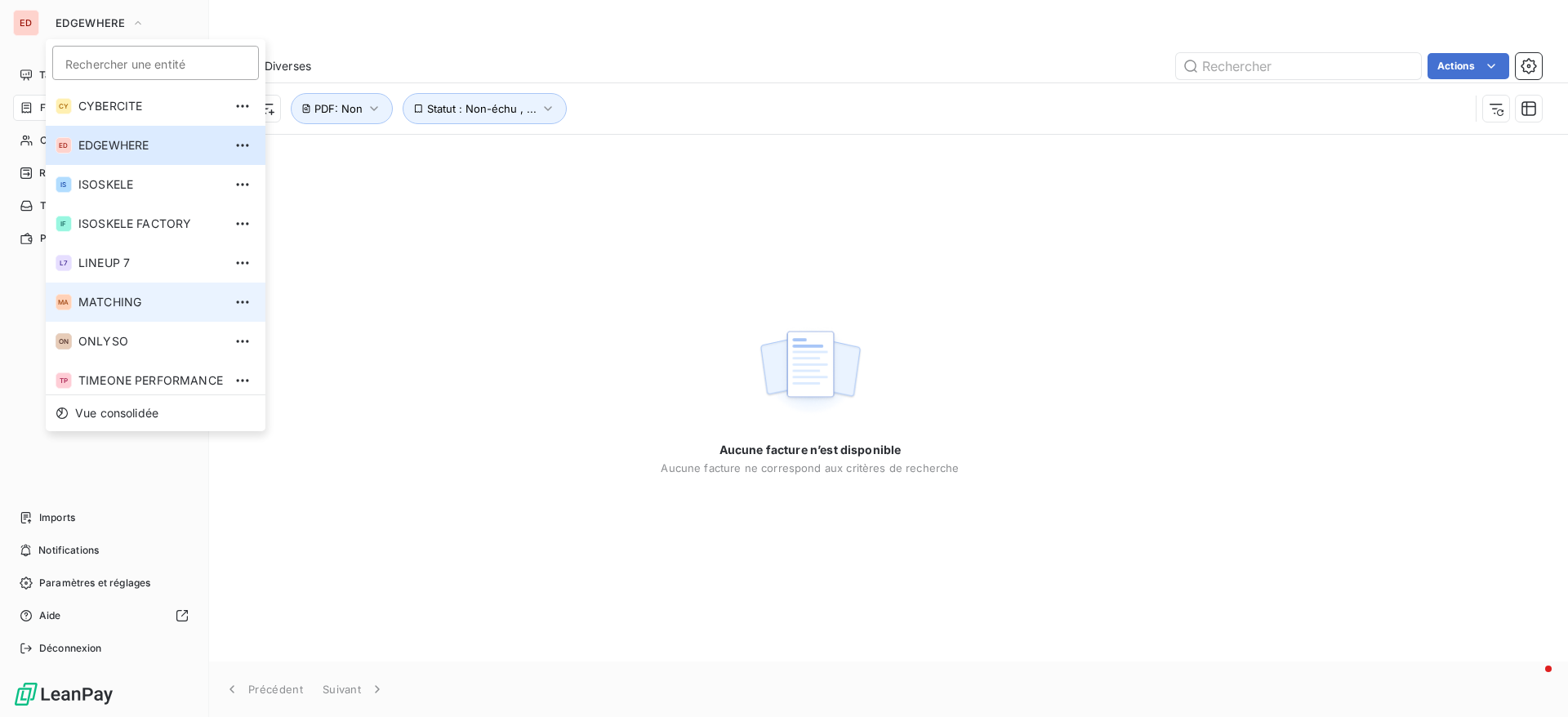
click at [114, 300] on span "MATCHING" at bounding box center [151, 302] width 144 height 17
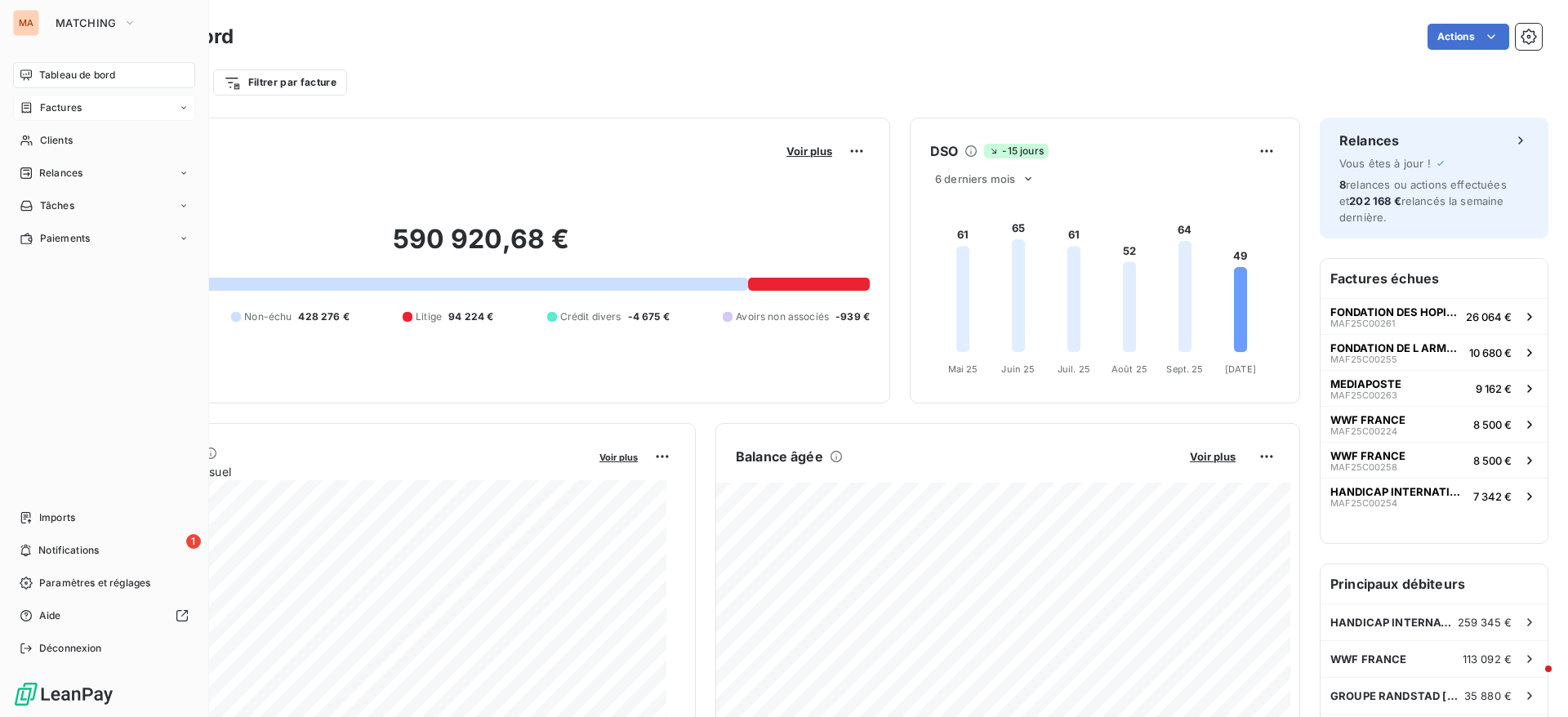
click at [71, 109] on span "Factures" at bounding box center [60, 108] width 42 height 15
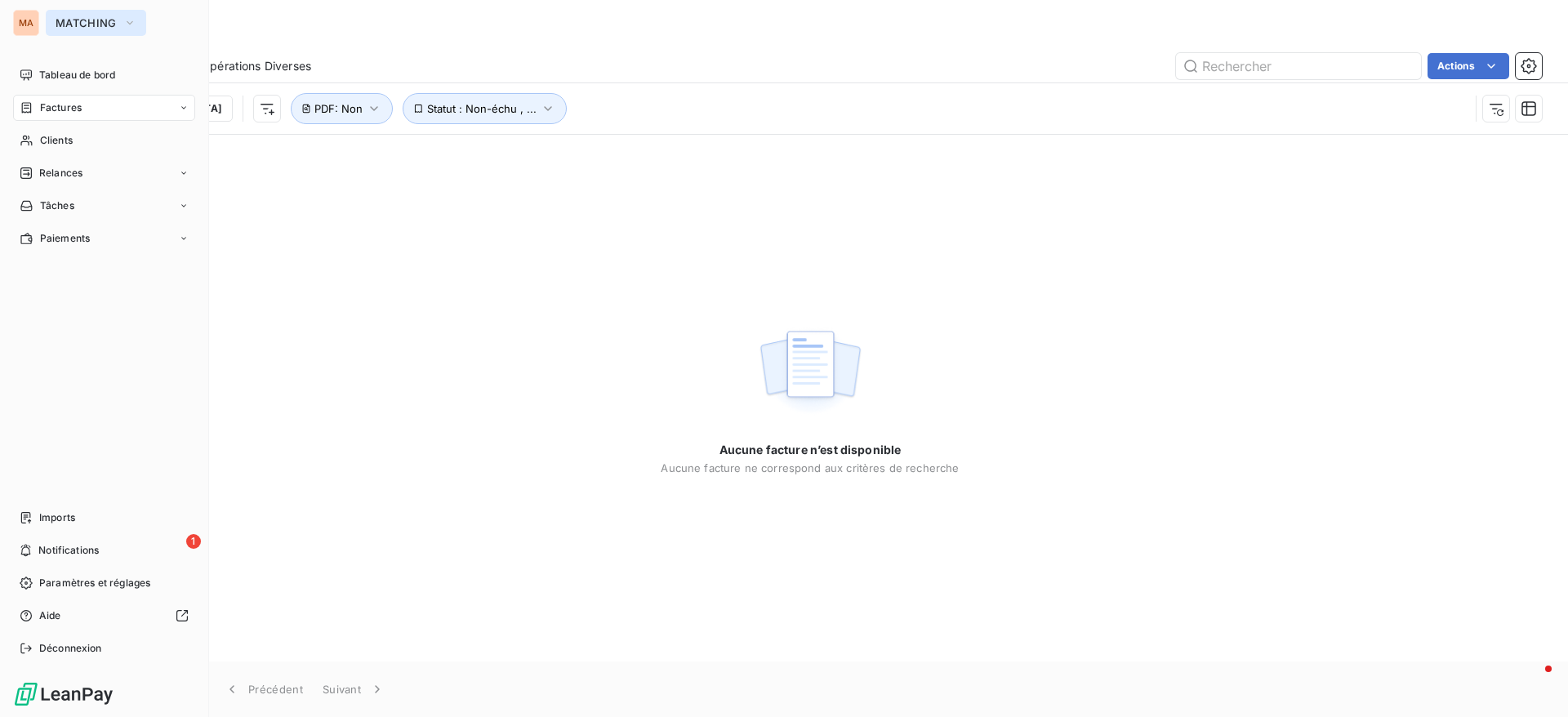
click at [103, 25] on span "MATCHING" at bounding box center [86, 23] width 61 height 13
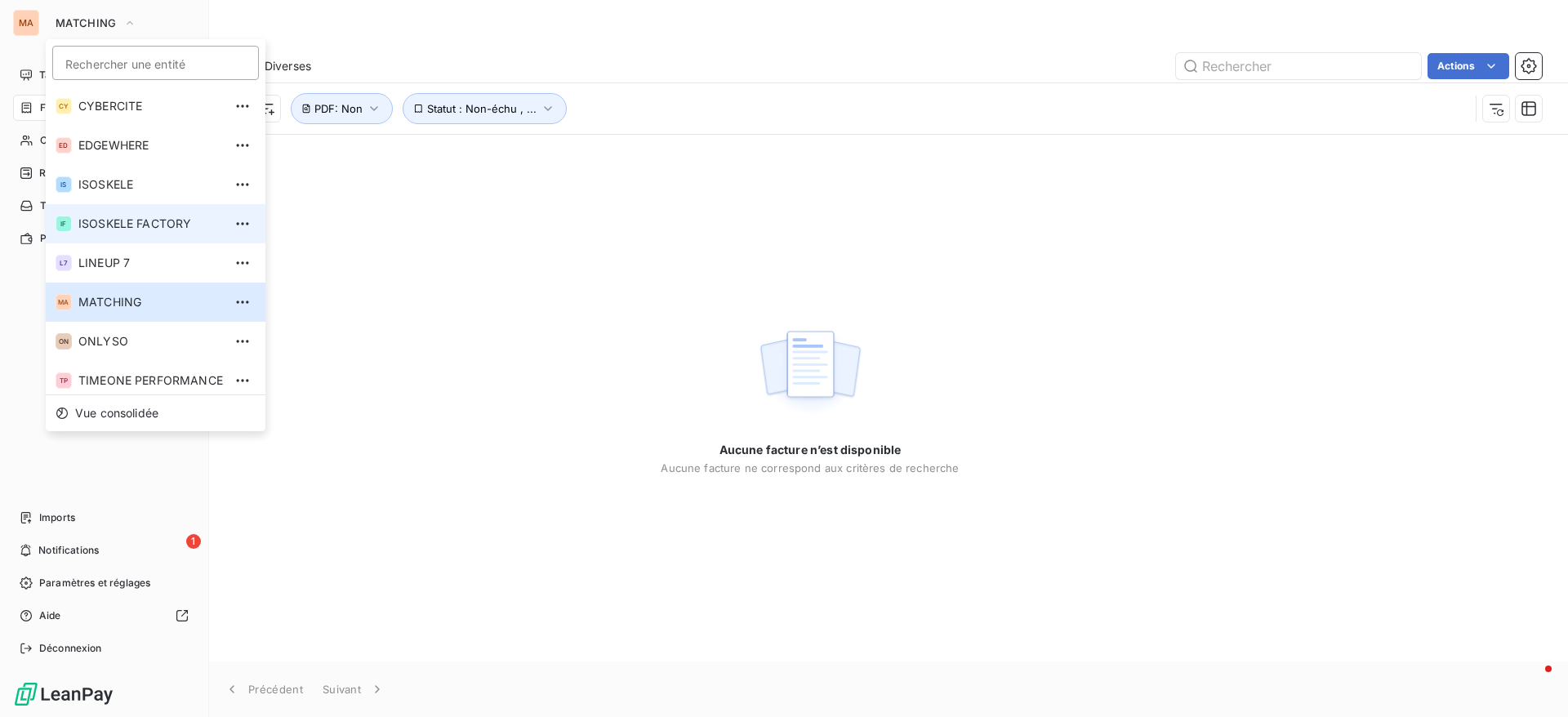
click at [143, 206] on li "IF ISOSKELE FACTORY" at bounding box center [155, 224] width 220 height 39
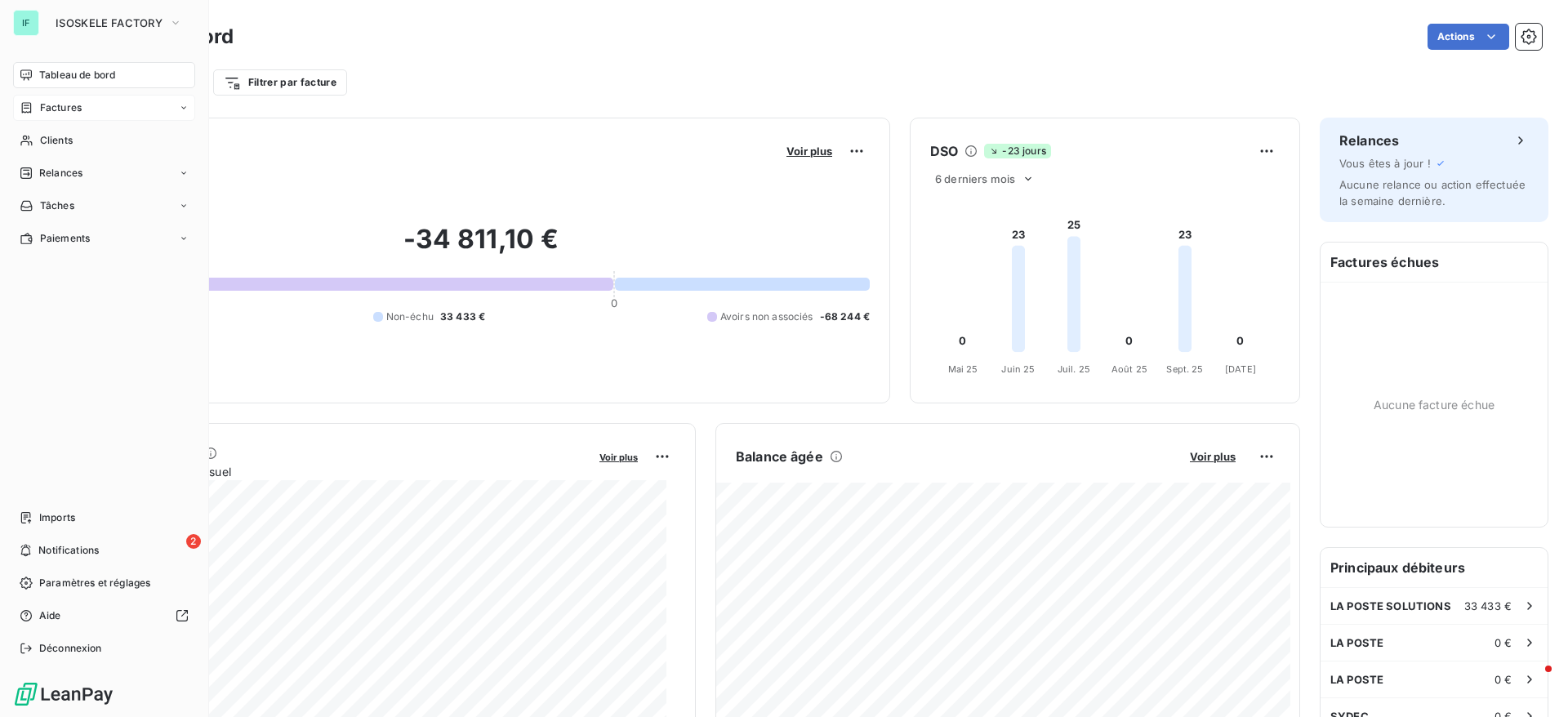
click at [82, 109] on div "Factures" at bounding box center [103, 108] width 182 height 26
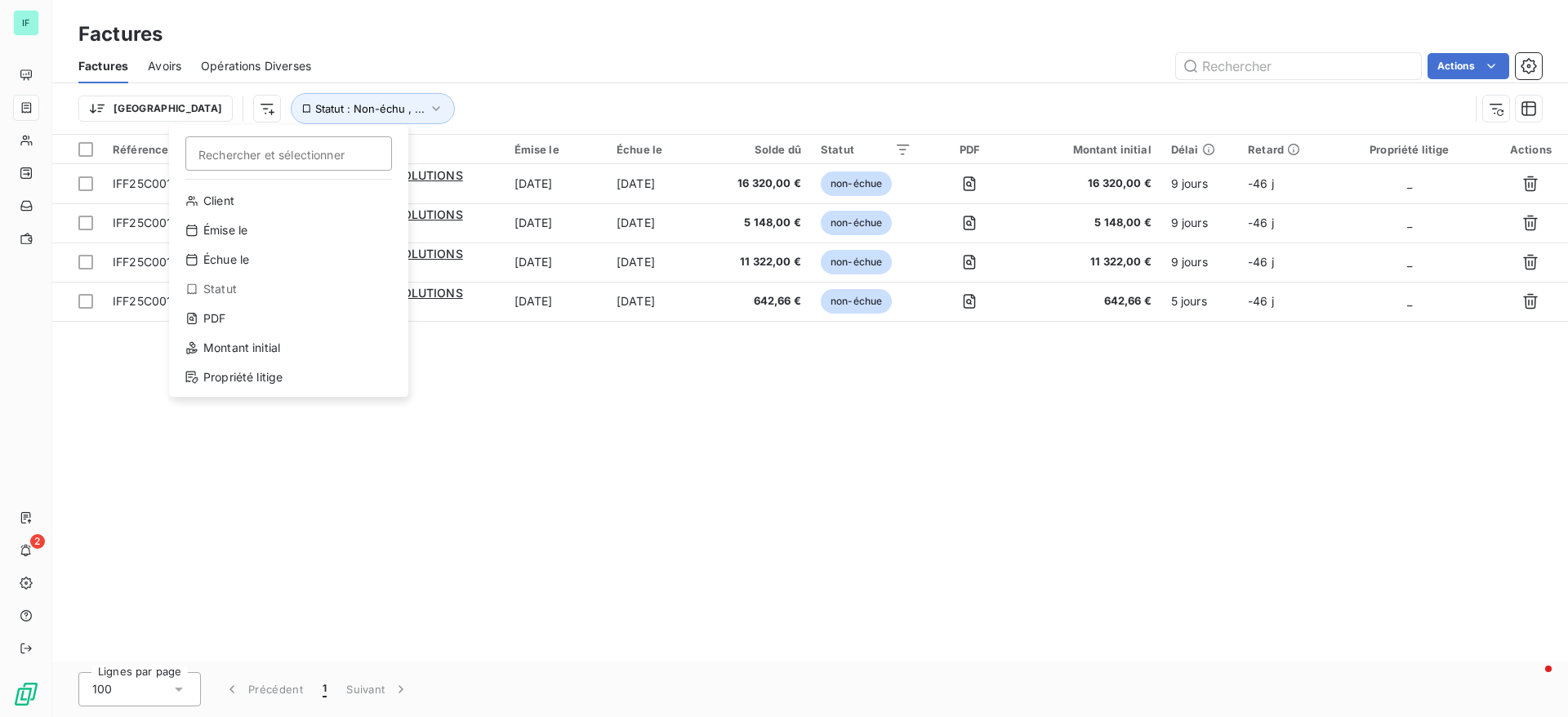
click at [179, 121] on html "IF 2 Factures Factures Avoirs Opérations Diverses Actions Trier Rechercher et s…" at bounding box center [784, 358] width 1568 height 717
click at [248, 321] on div "PDF" at bounding box center [288, 318] width 226 height 26
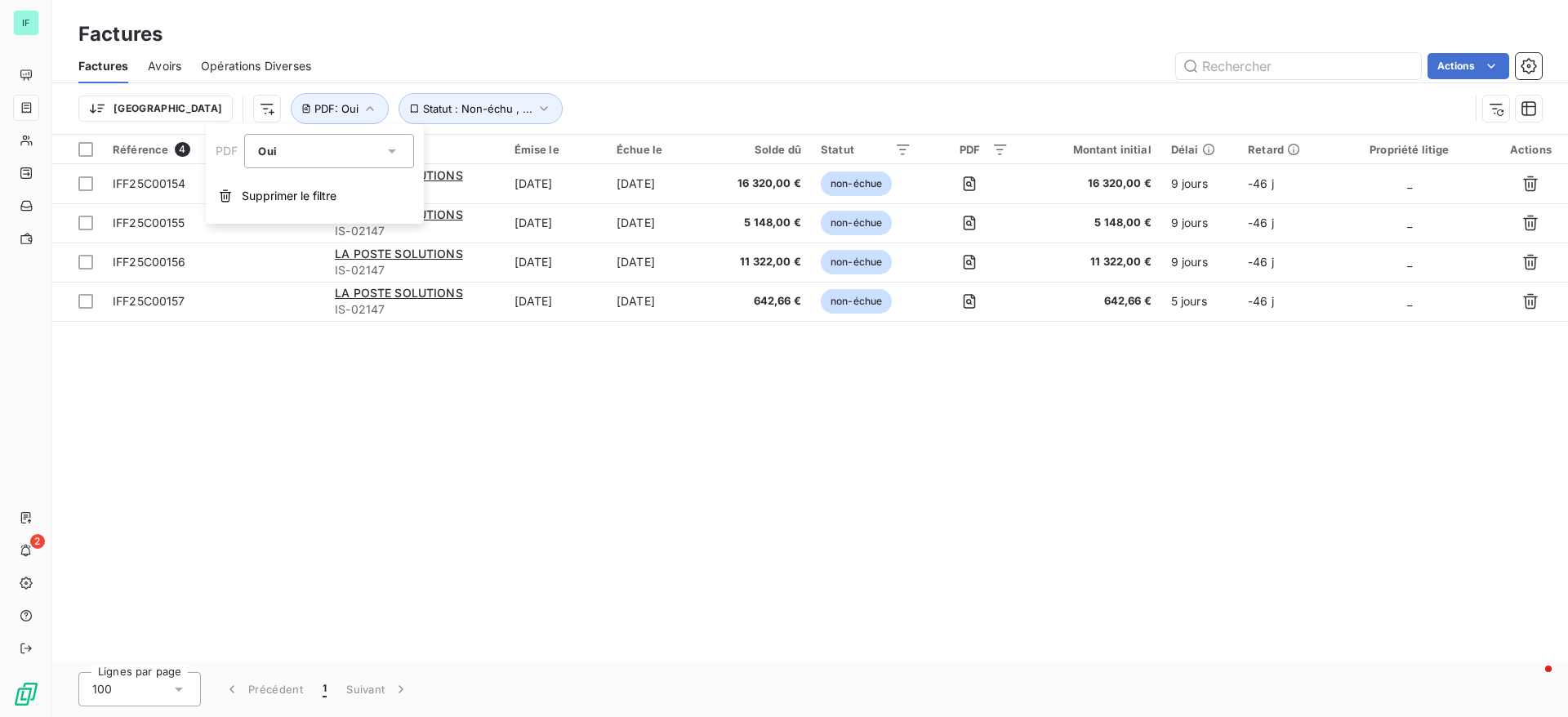
click at [395, 160] on div "Oui" at bounding box center [329, 151] width 170 height 34
click at [332, 221] on li "Non" at bounding box center [329, 219] width 170 height 30
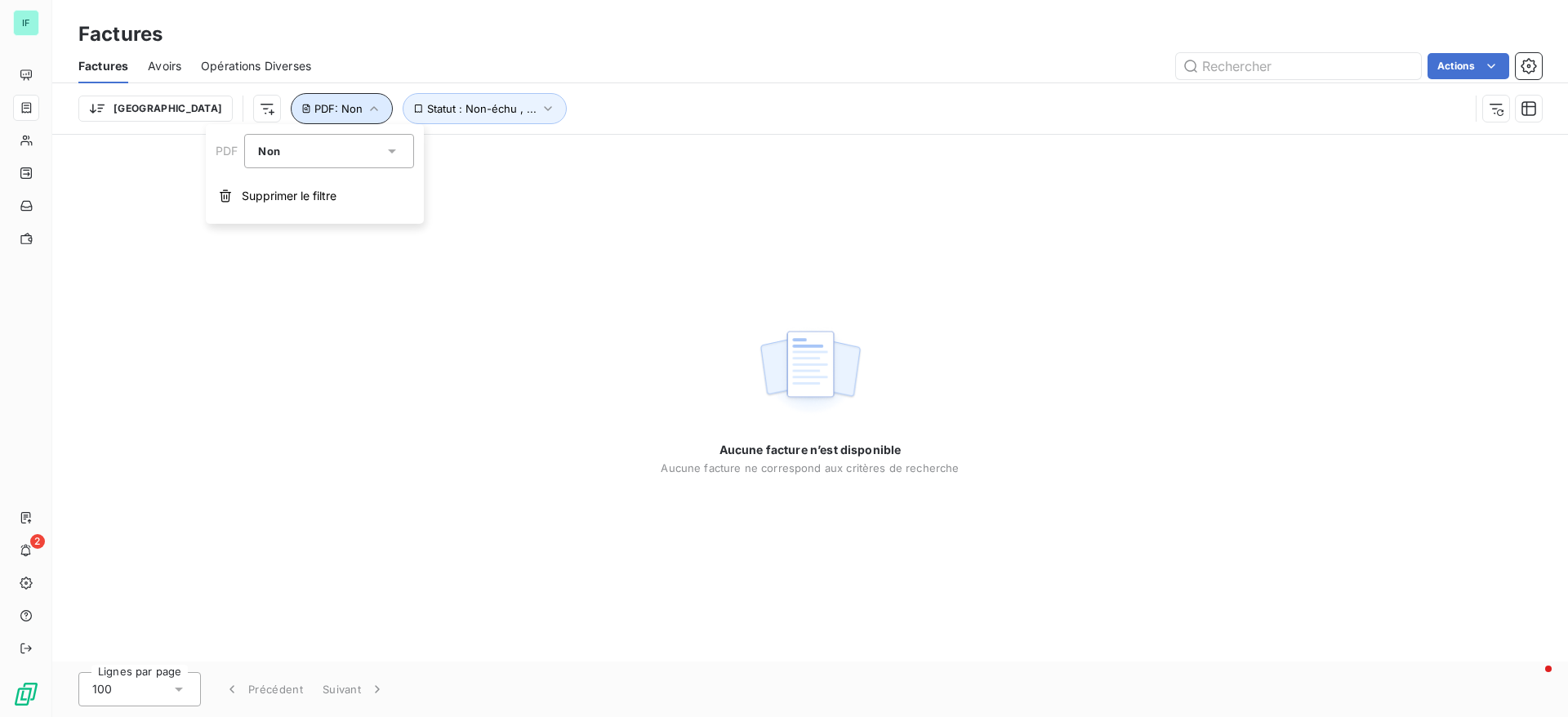
click at [366, 113] on icon "button" at bounding box center [374, 109] width 17 height 17
click at [366, 107] on icon "button" at bounding box center [374, 109] width 17 height 17
click at [271, 202] on span "Supprimer le filtre" at bounding box center [289, 196] width 95 height 17
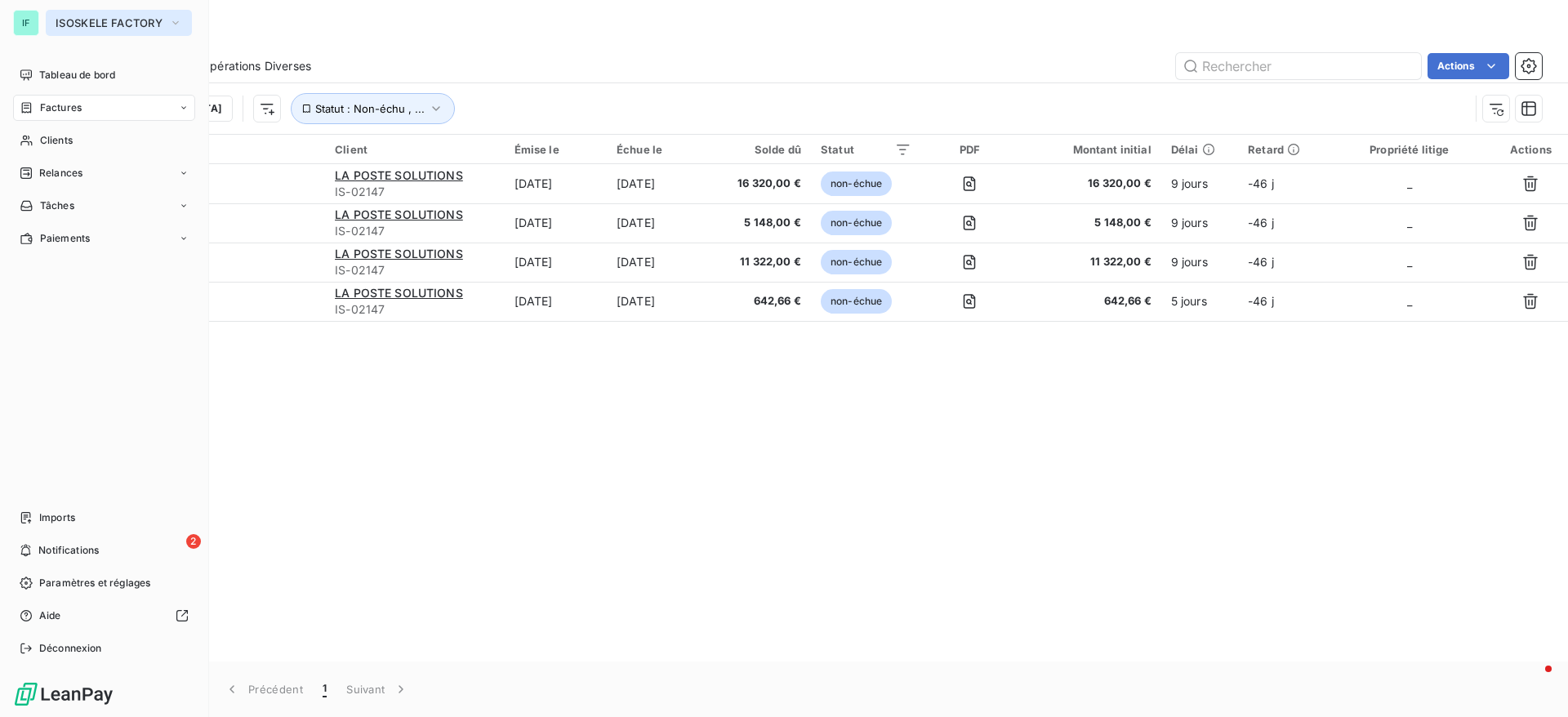
click at [120, 17] on span "ISOSKELE FACTORY" at bounding box center [109, 23] width 107 height 13
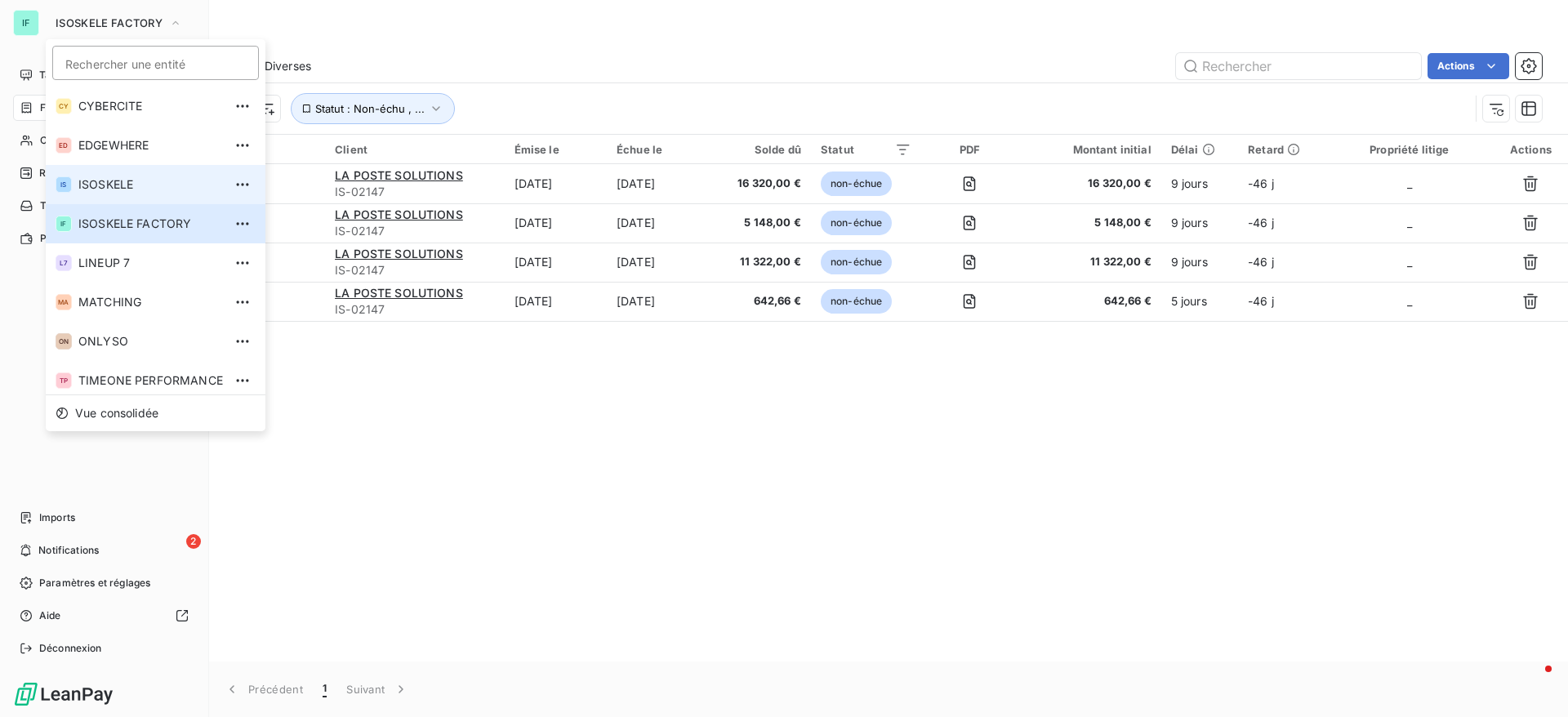
click at [142, 183] on span "ISOSKELE" at bounding box center [151, 185] width 144 height 17
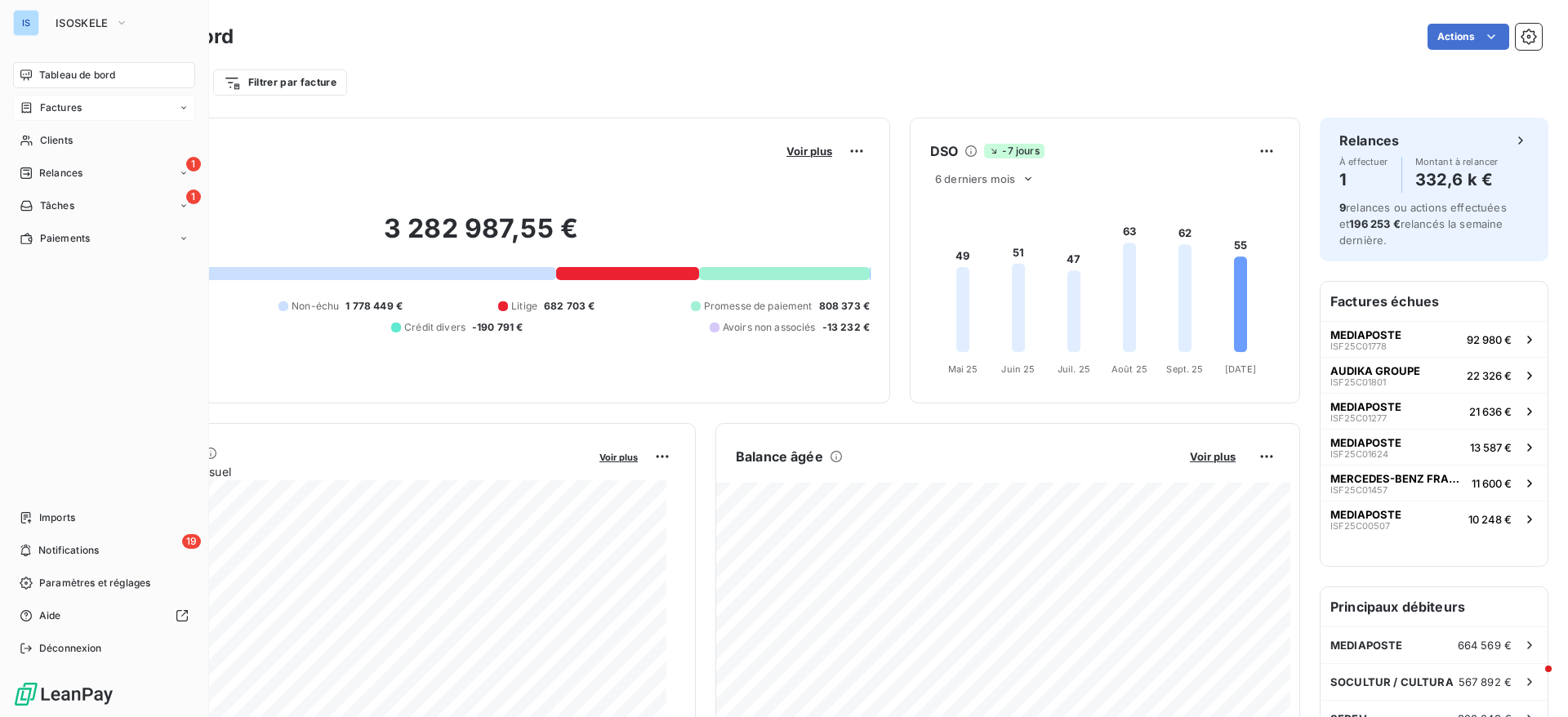
click at [81, 103] on div "Factures" at bounding box center [103, 108] width 182 height 26
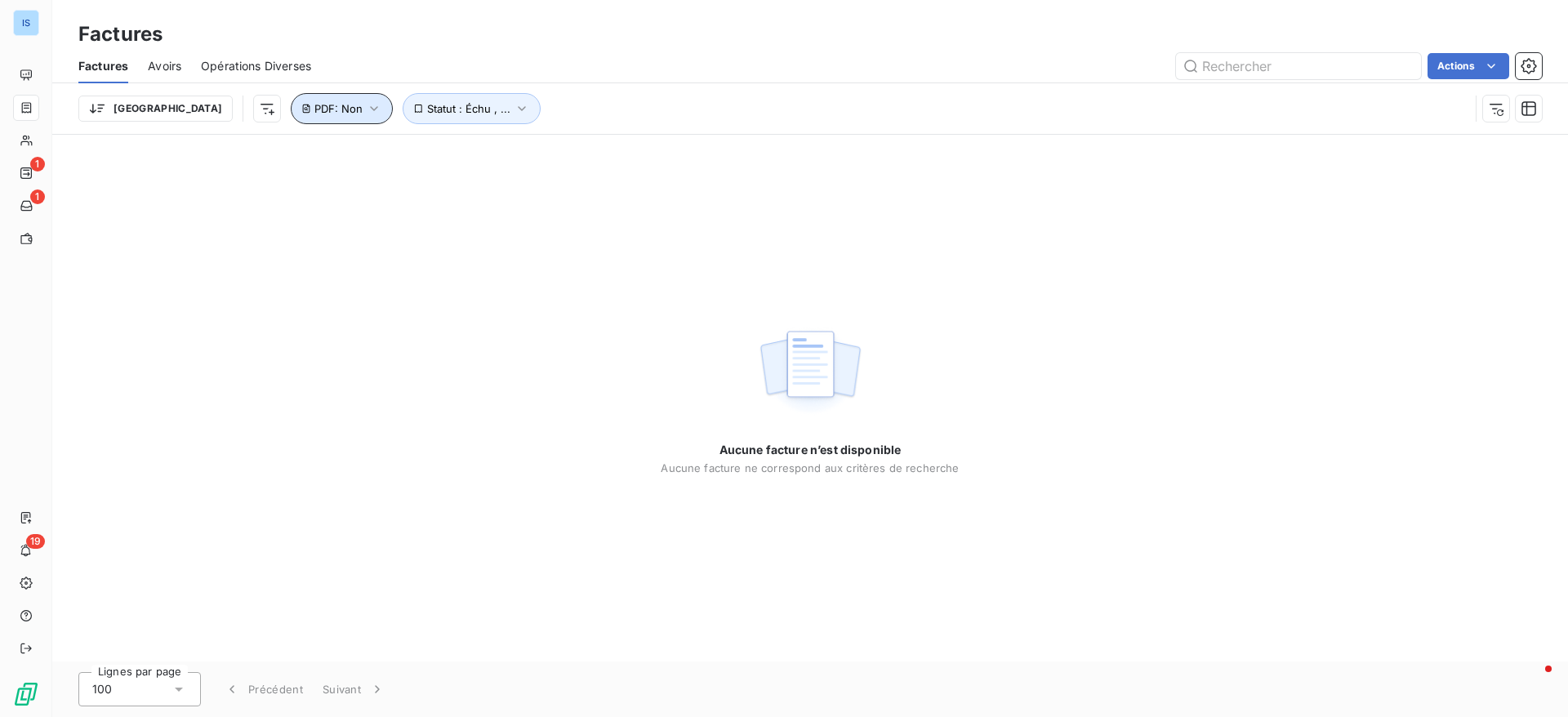
click at [291, 118] on button "PDF : Non" at bounding box center [342, 109] width 102 height 31
click at [294, 197] on span "Supprimer le filtre" at bounding box center [289, 196] width 95 height 17
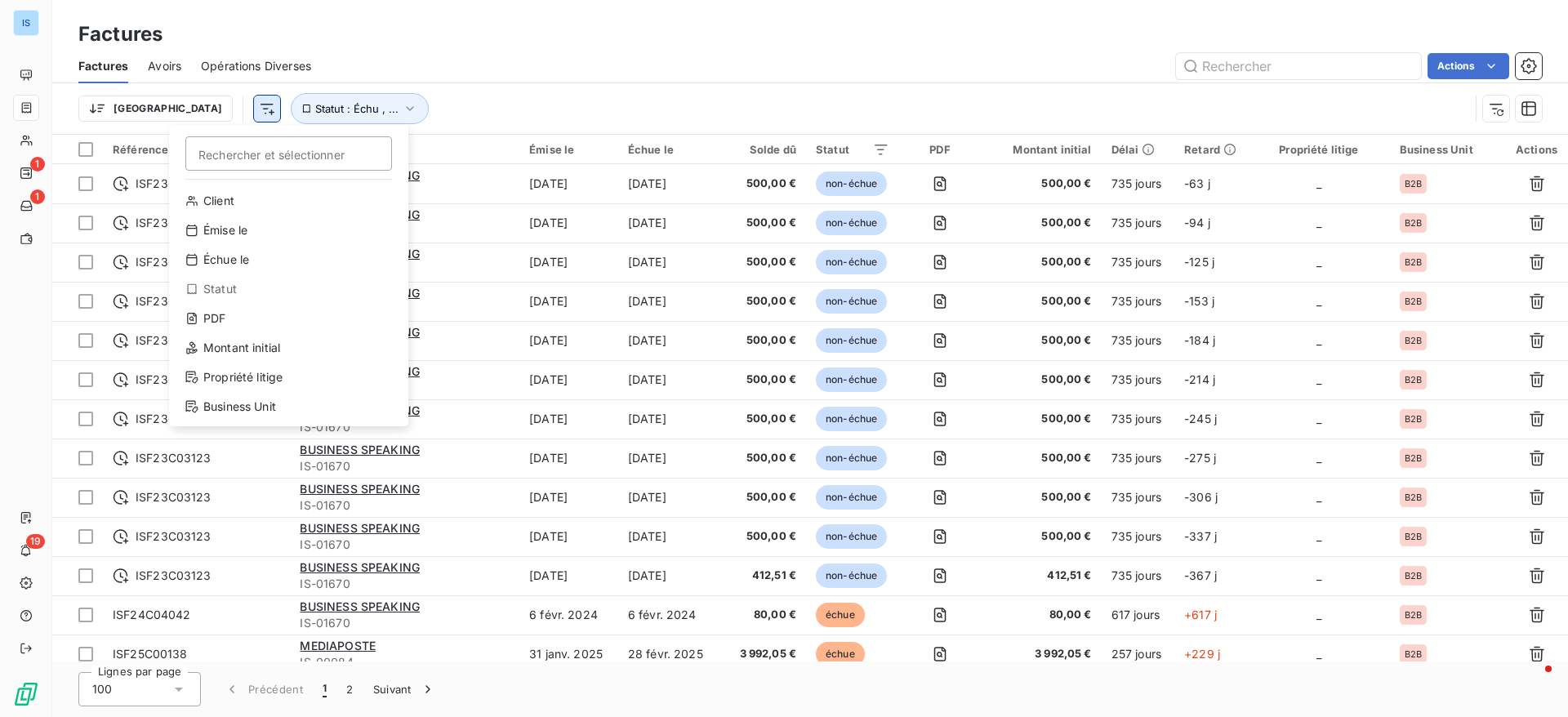
click at [186, 115] on html "IS 1 1 19 Factures Factures Avoirs Opérations Diverses Actions Trier Rechercher…" at bounding box center [784, 358] width 1568 height 717
click at [249, 233] on div "Émise le" at bounding box center [288, 230] width 226 height 26
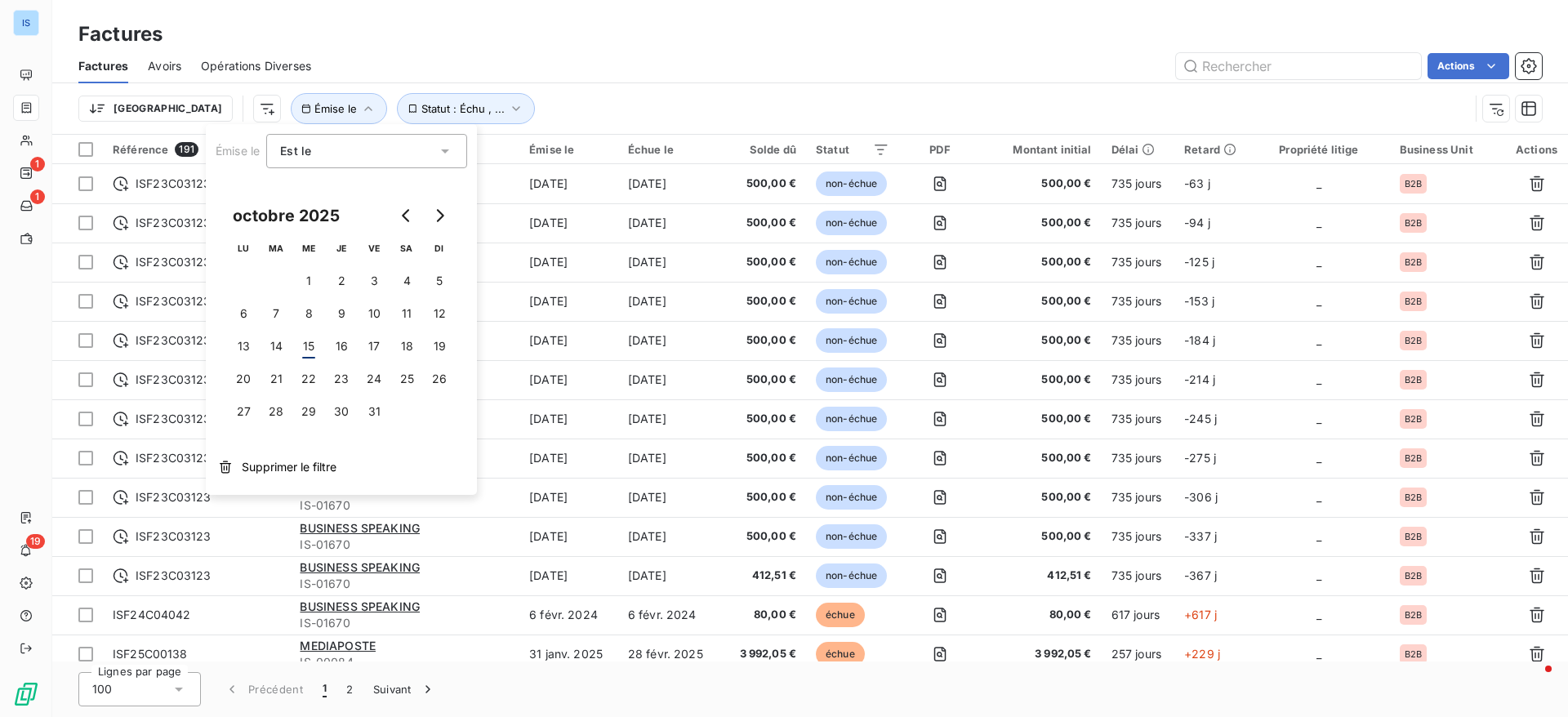
click at [406, 150] on div "Est le" at bounding box center [359, 151] width 157 height 23
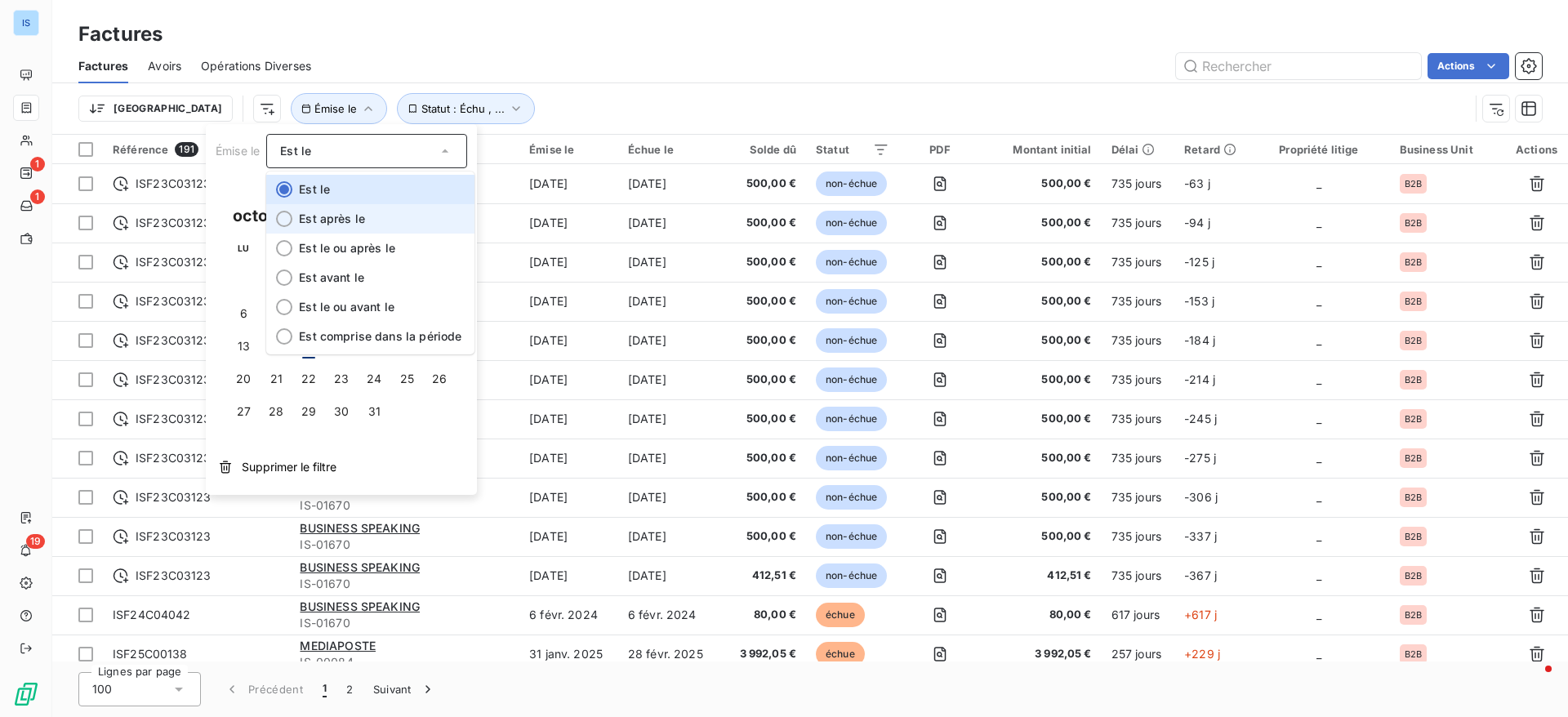
click at [383, 225] on li "Est après le" at bounding box center [370, 219] width 208 height 30
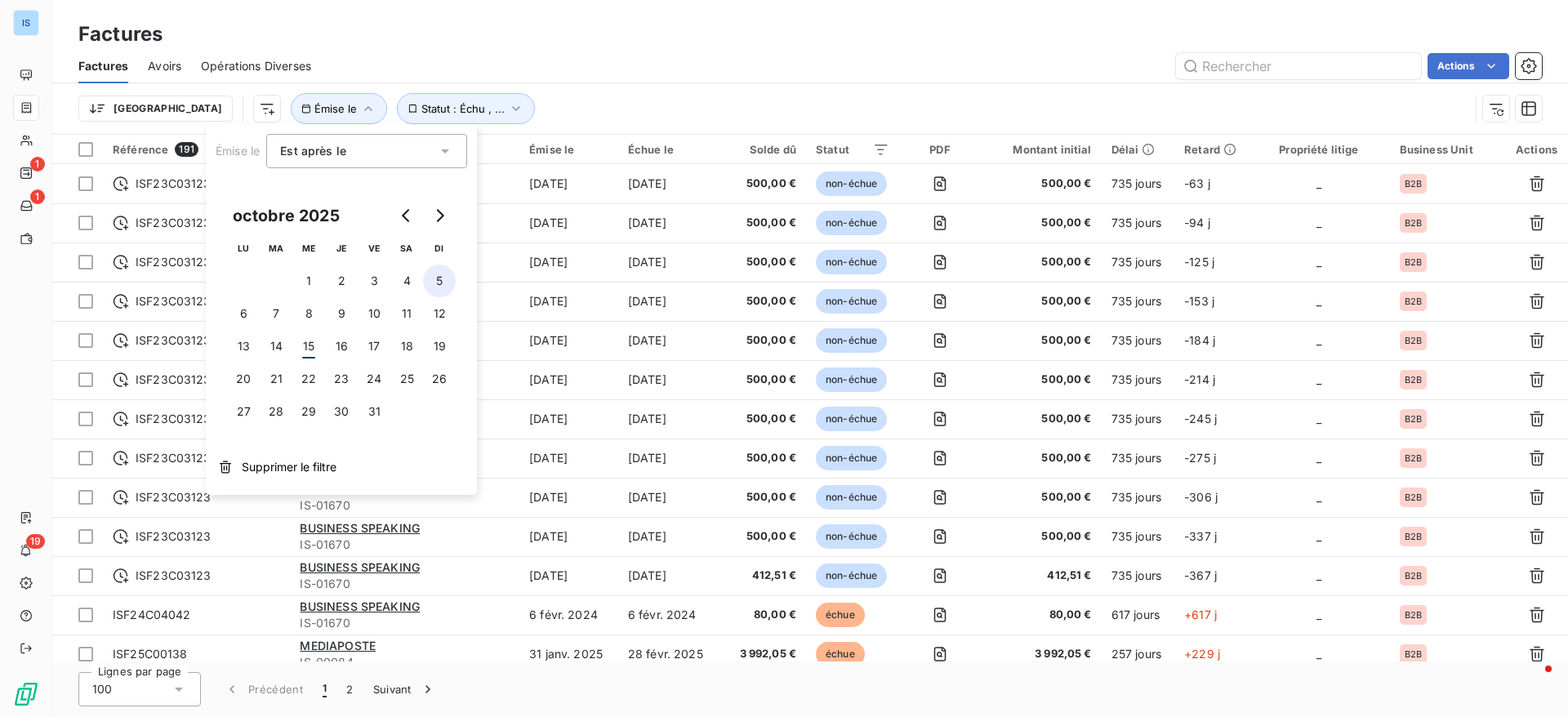
click at [442, 283] on button "5" at bounding box center [439, 280] width 32 height 32
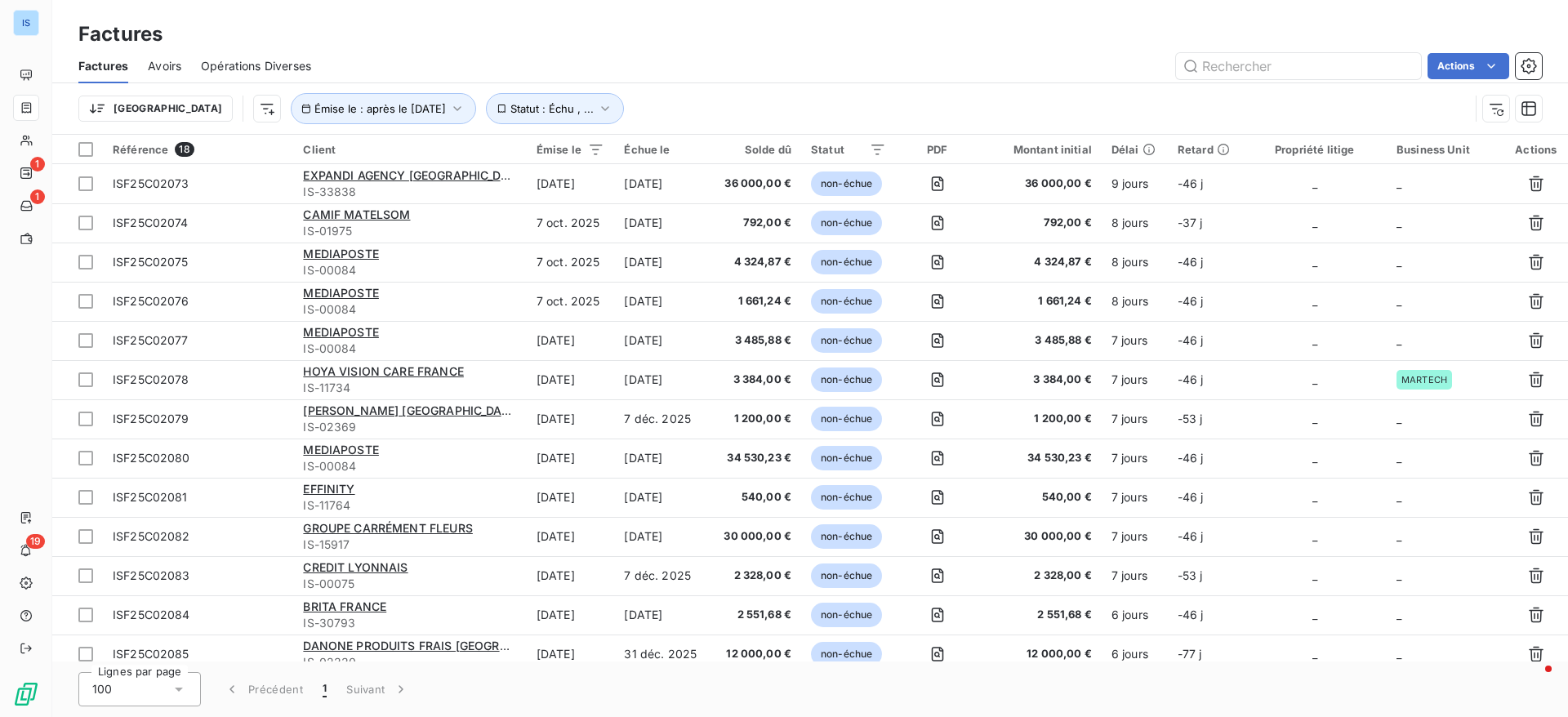
click at [920, 55] on div "Actions" at bounding box center [936, 66] width 1210 height 26
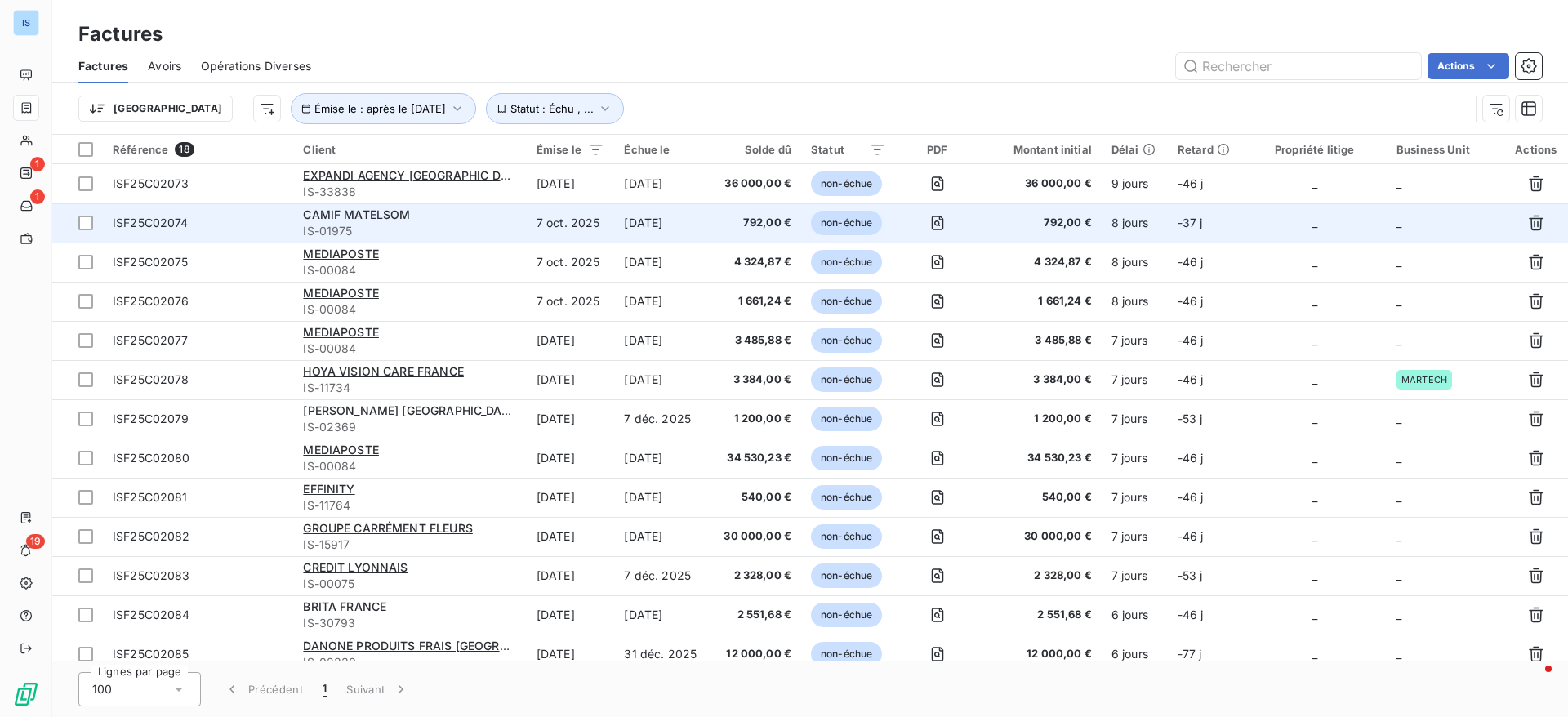
click at [1410, 217] on td "_" at bounding box center [1444, 223] width 117 height 39
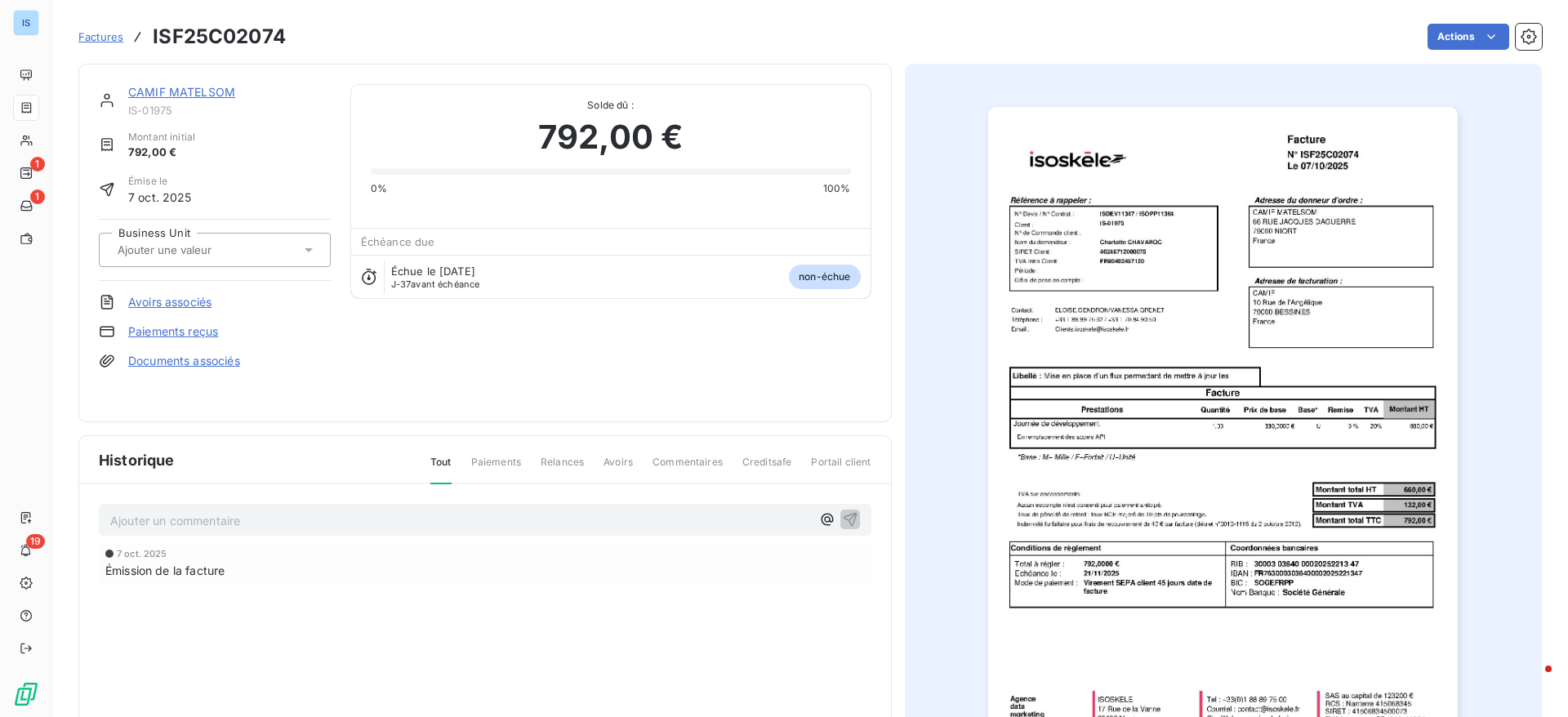
click at [211, 240] on div at bounding box center [206, 249] width 188 height 21
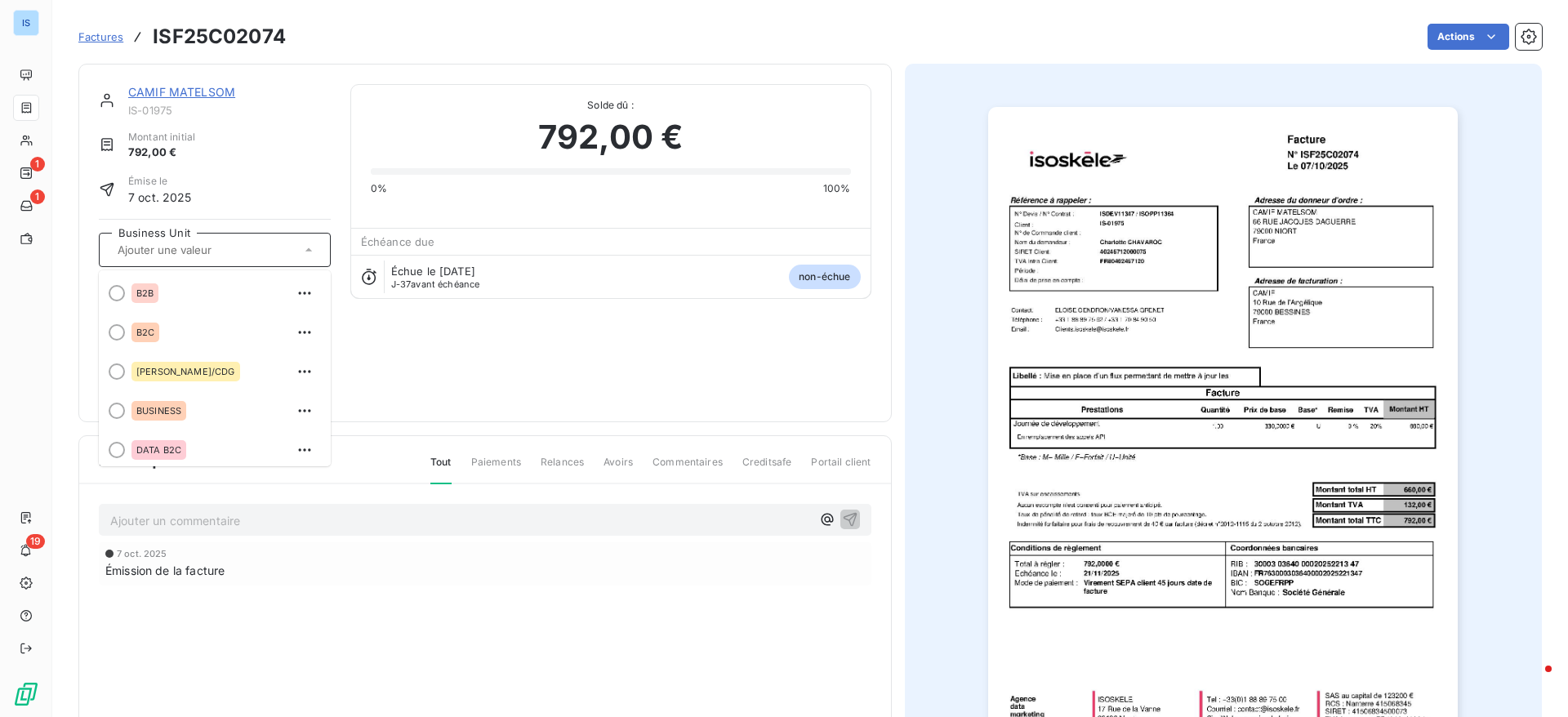
scroll to position [281, 0]
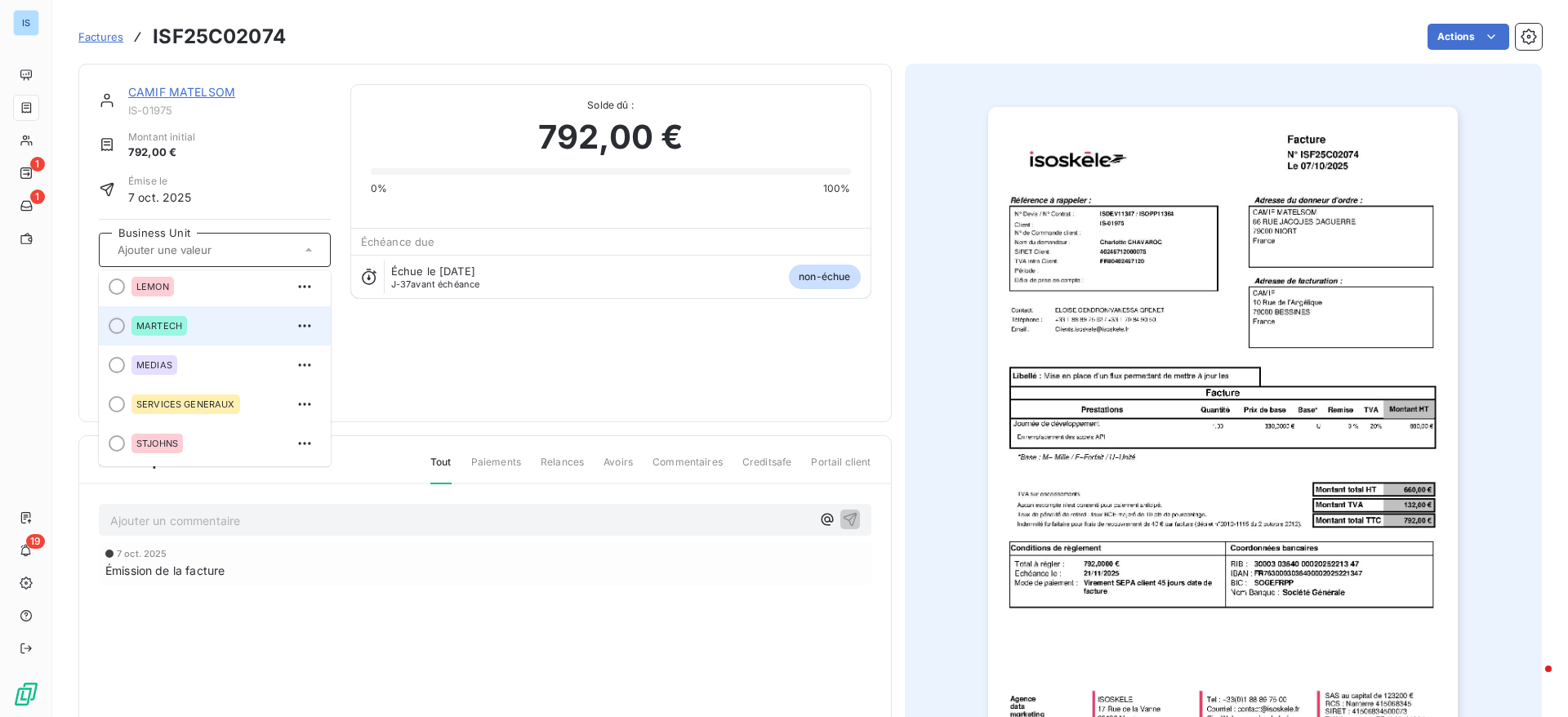
click at [129, 334] on li "MARTECH" at bounding box center [214, 325] width 232 height 39
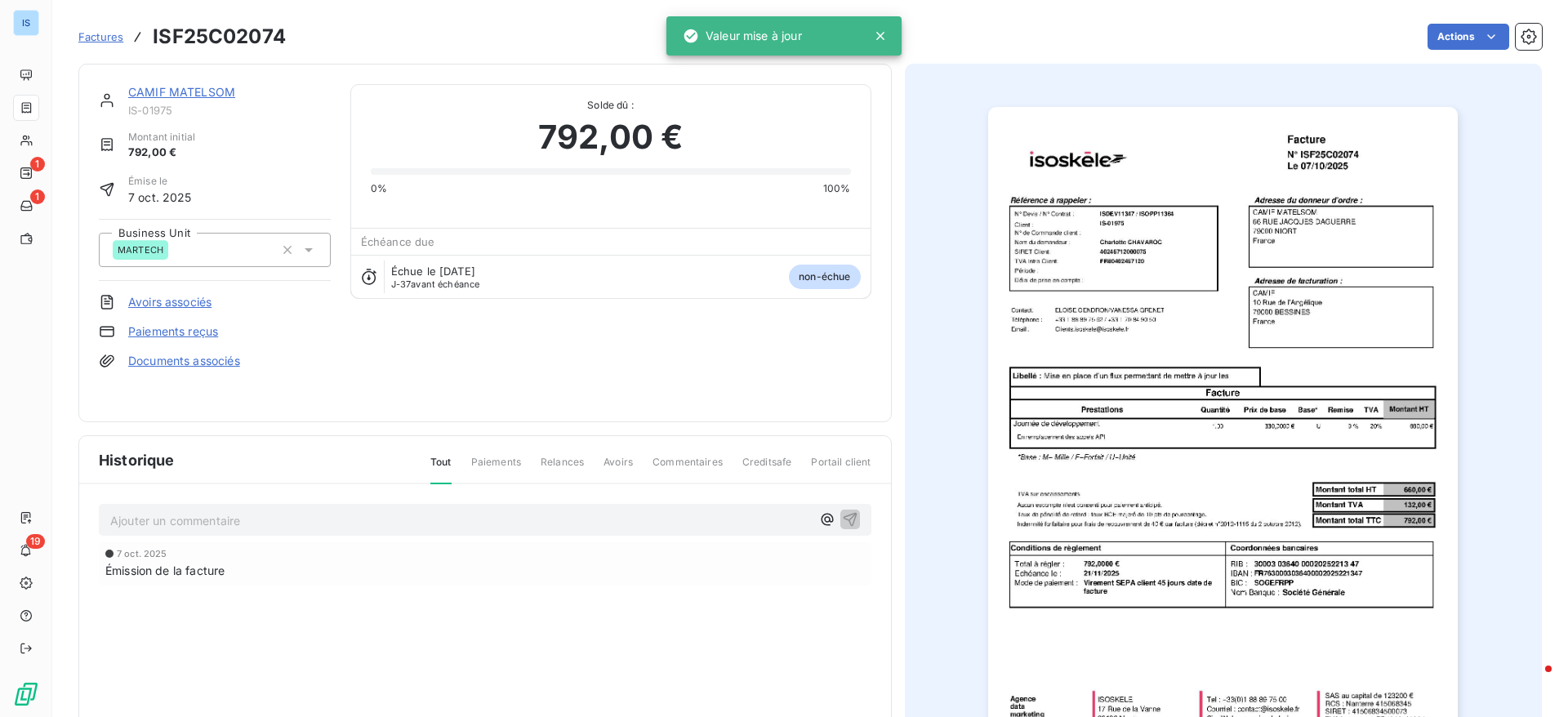
click at [100, 39] on span "Factures" at bounding box center [101, 37] width 45 height 13
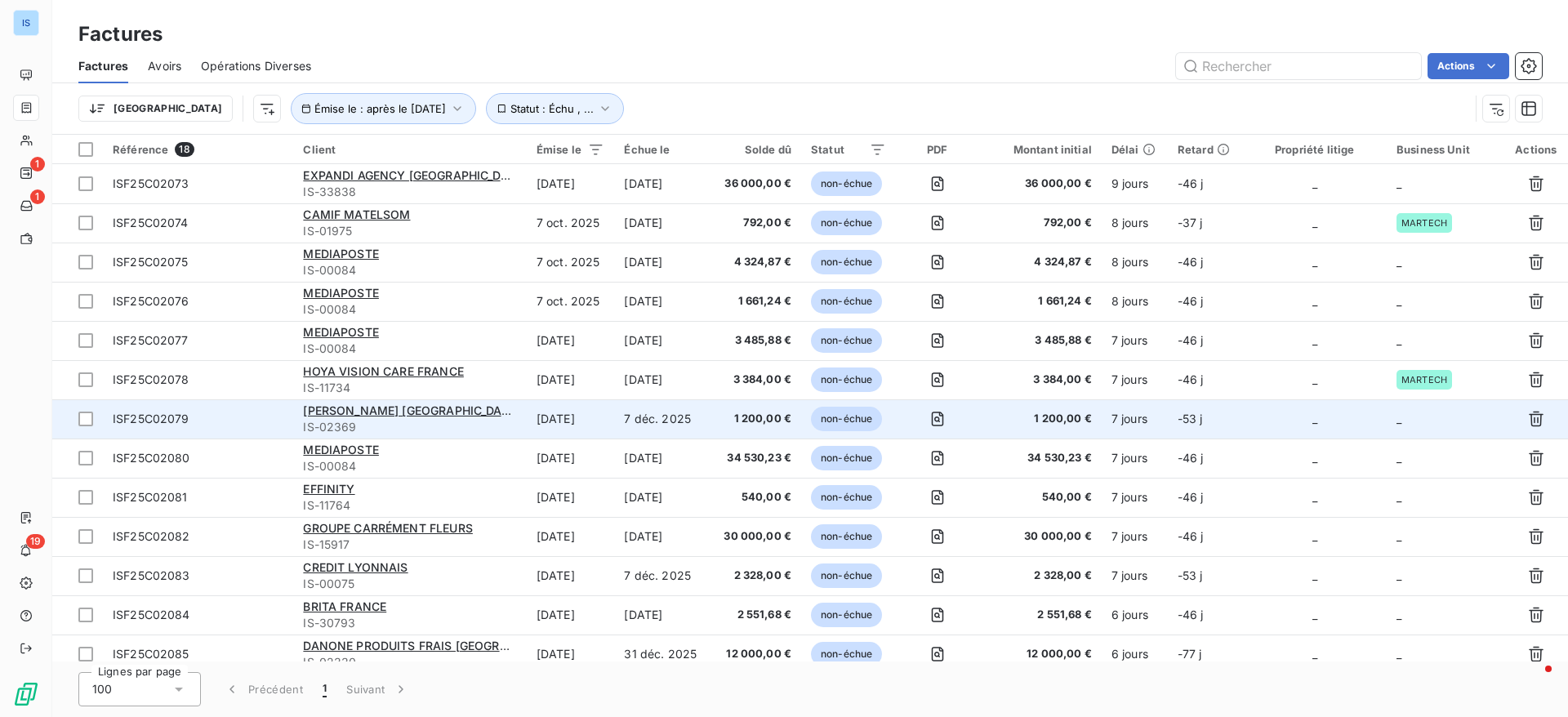
click at [1439, 415] on td "_" at bounding box center [1444, 419] width 117 height 39
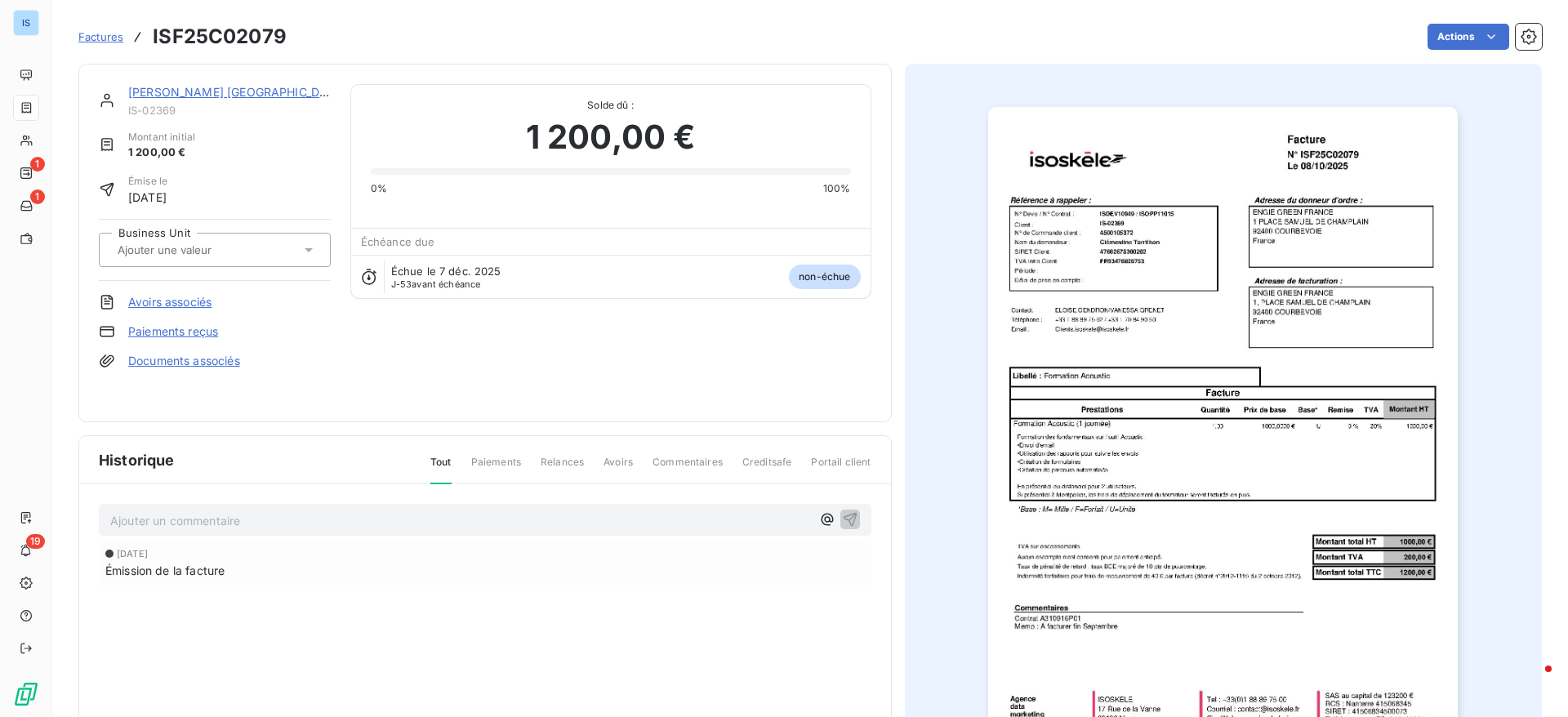
click at [228, 237] on div at bounding box center [214, 249] width 232 height 34
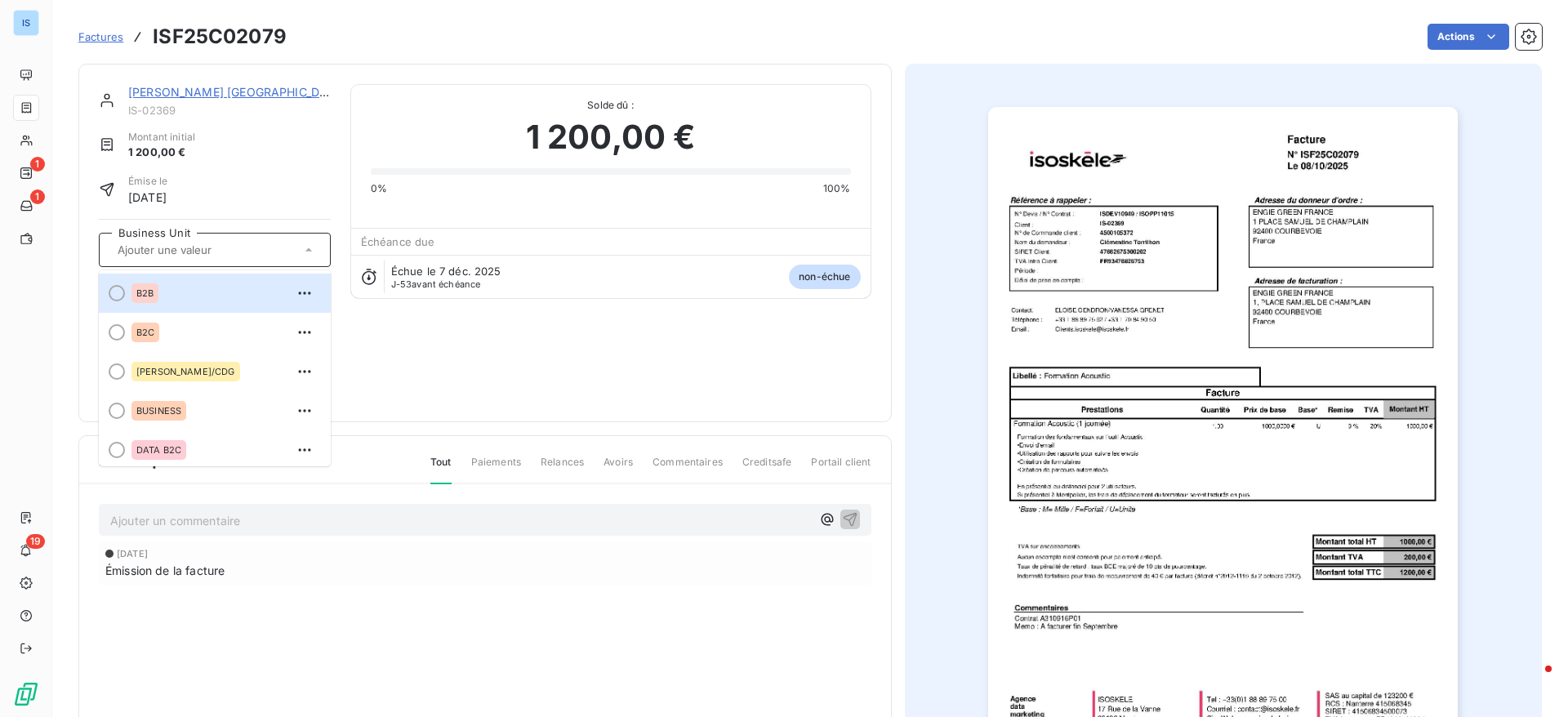
scroll to position [281, 0]
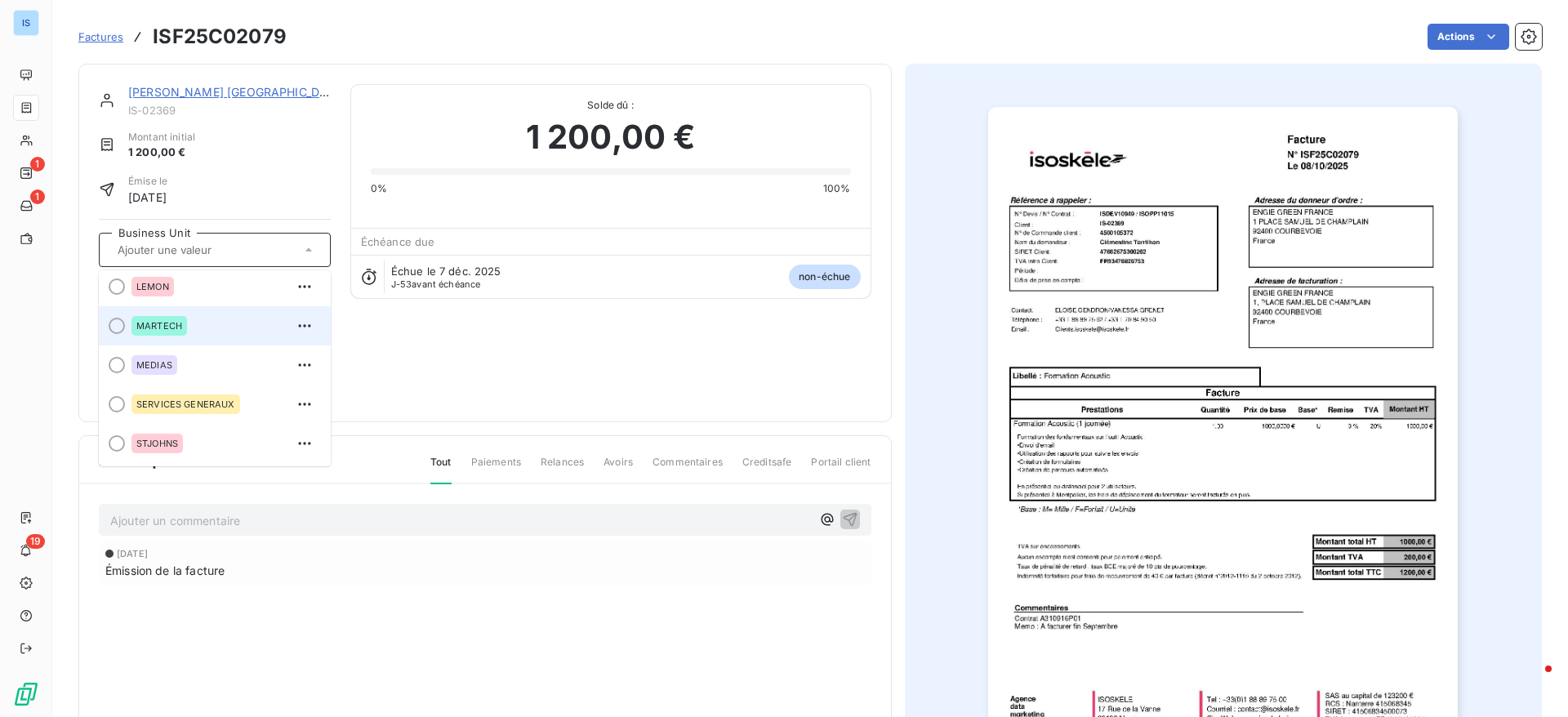
click at [186, 333] on div "MARTECH" at bounding box center [159, 325] width 55 height 19
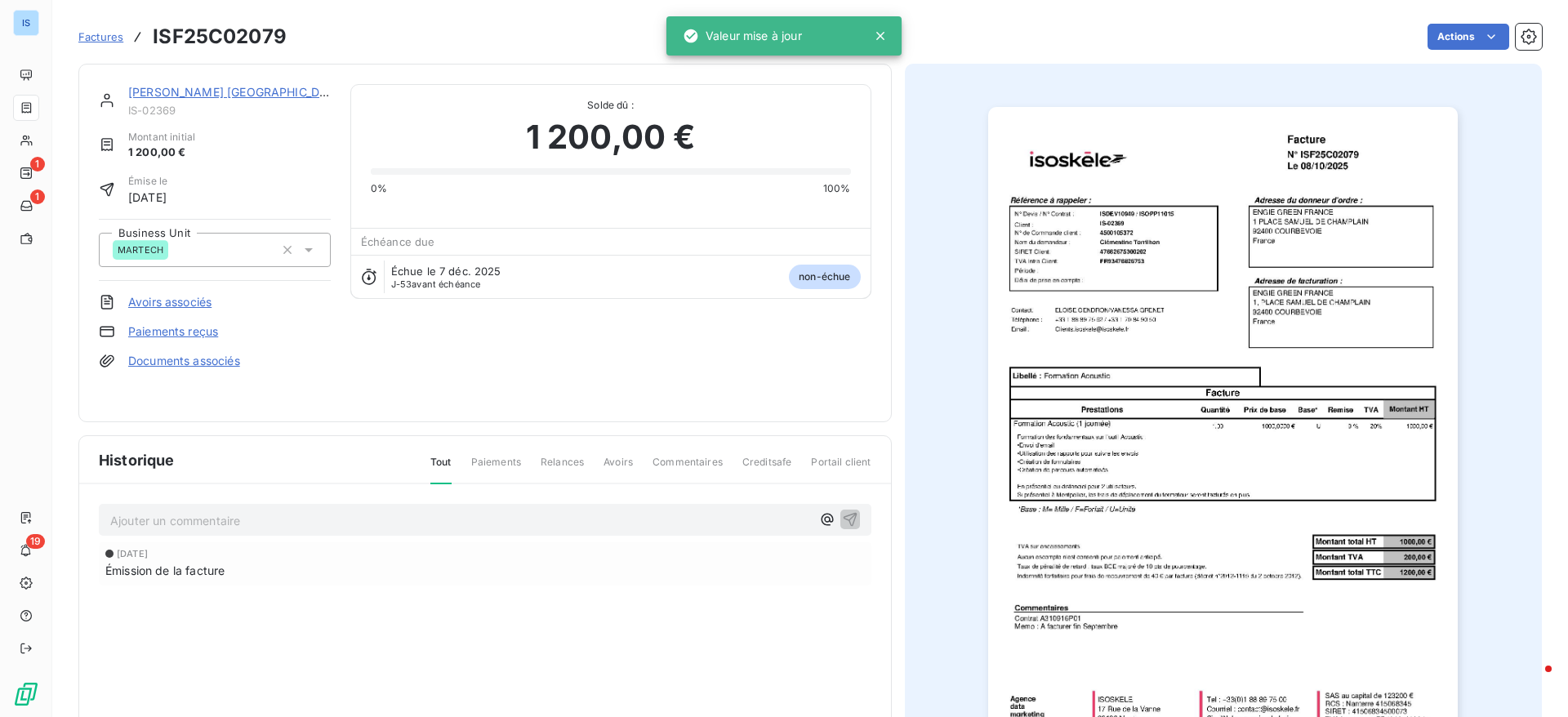
click at [102, 34] on span "Factures" at bounding box center [101, 37] width 45 height 13
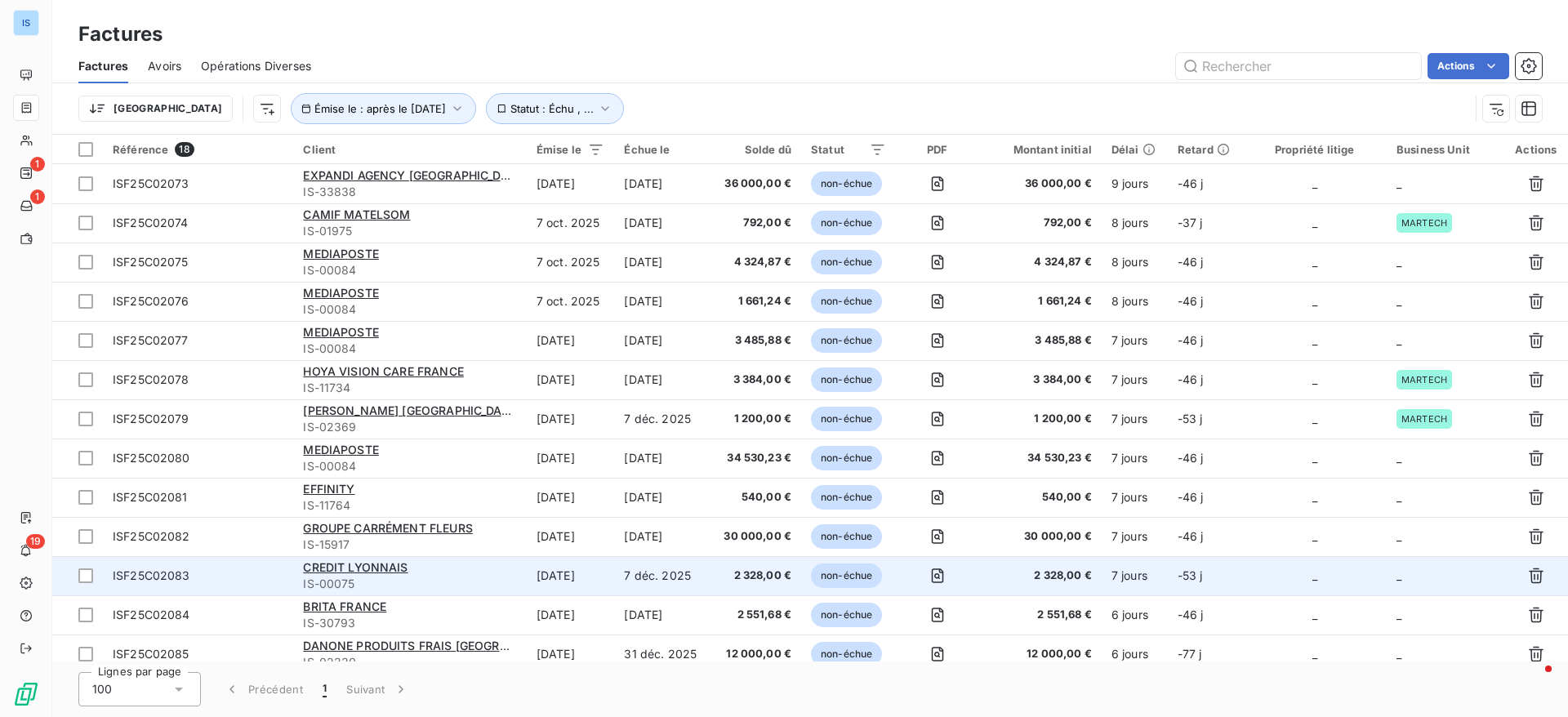
click at [1440, 569] on td "_" at bounding box center [1444, 576] width 117 height 39
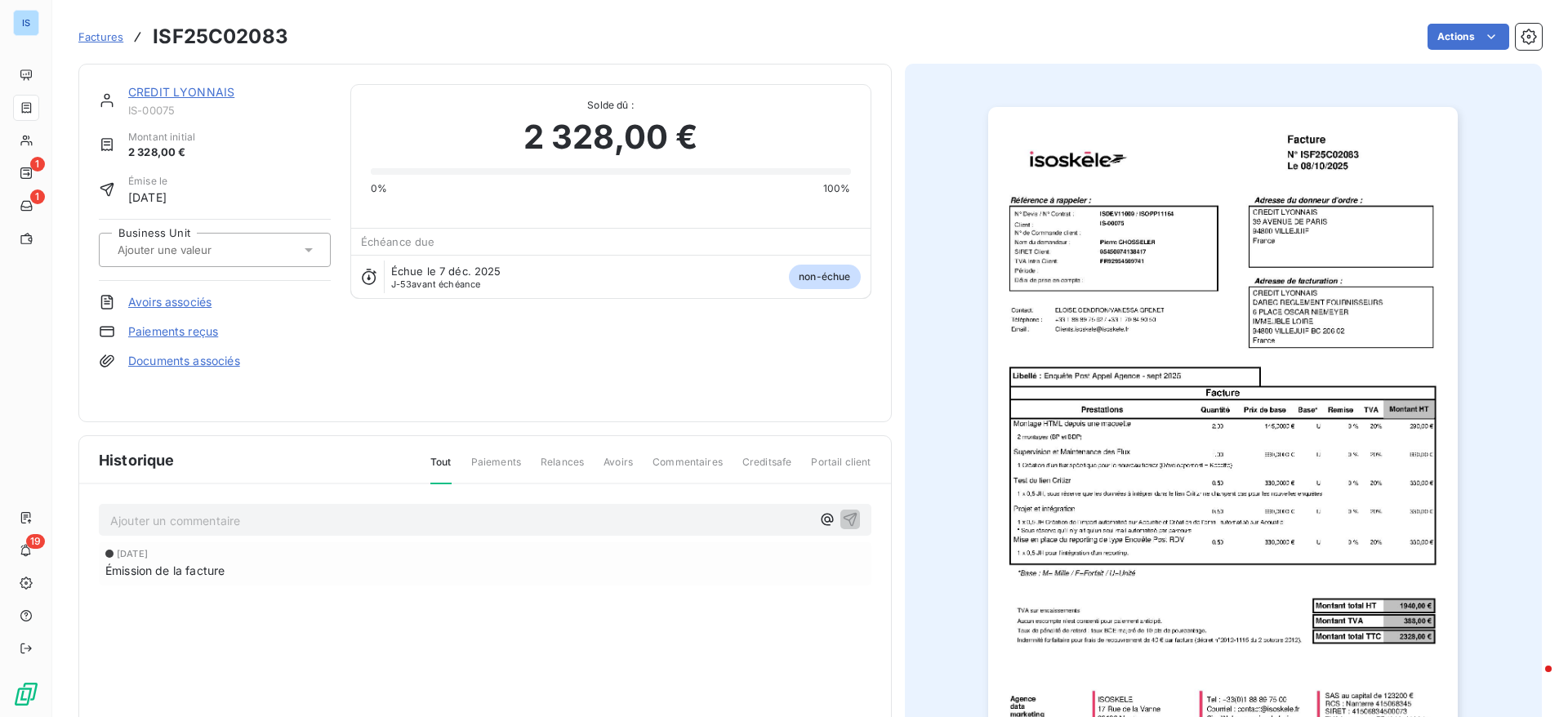
click at [249, 262] on div at bounding box center [214, 249] width 232 height 34
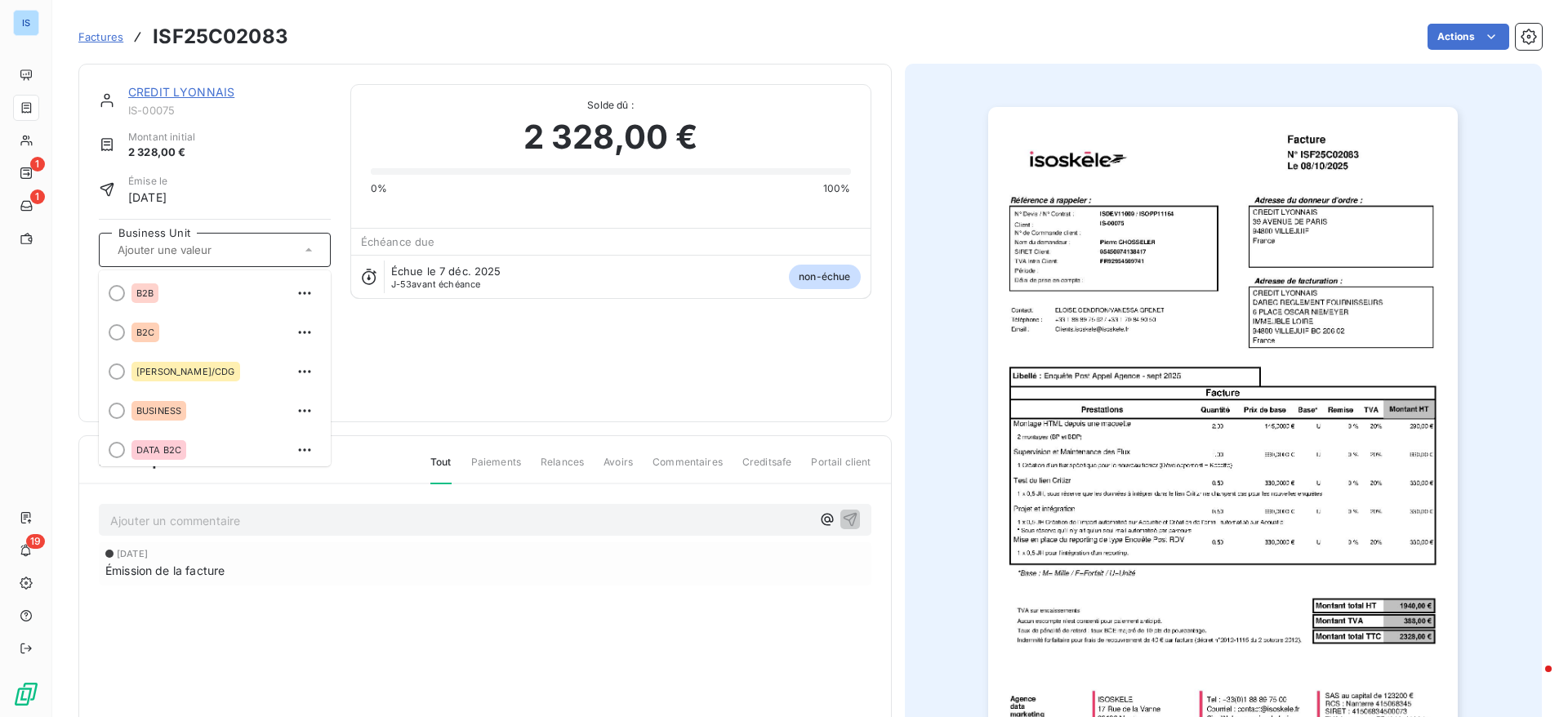
scroll to position [281, 0]
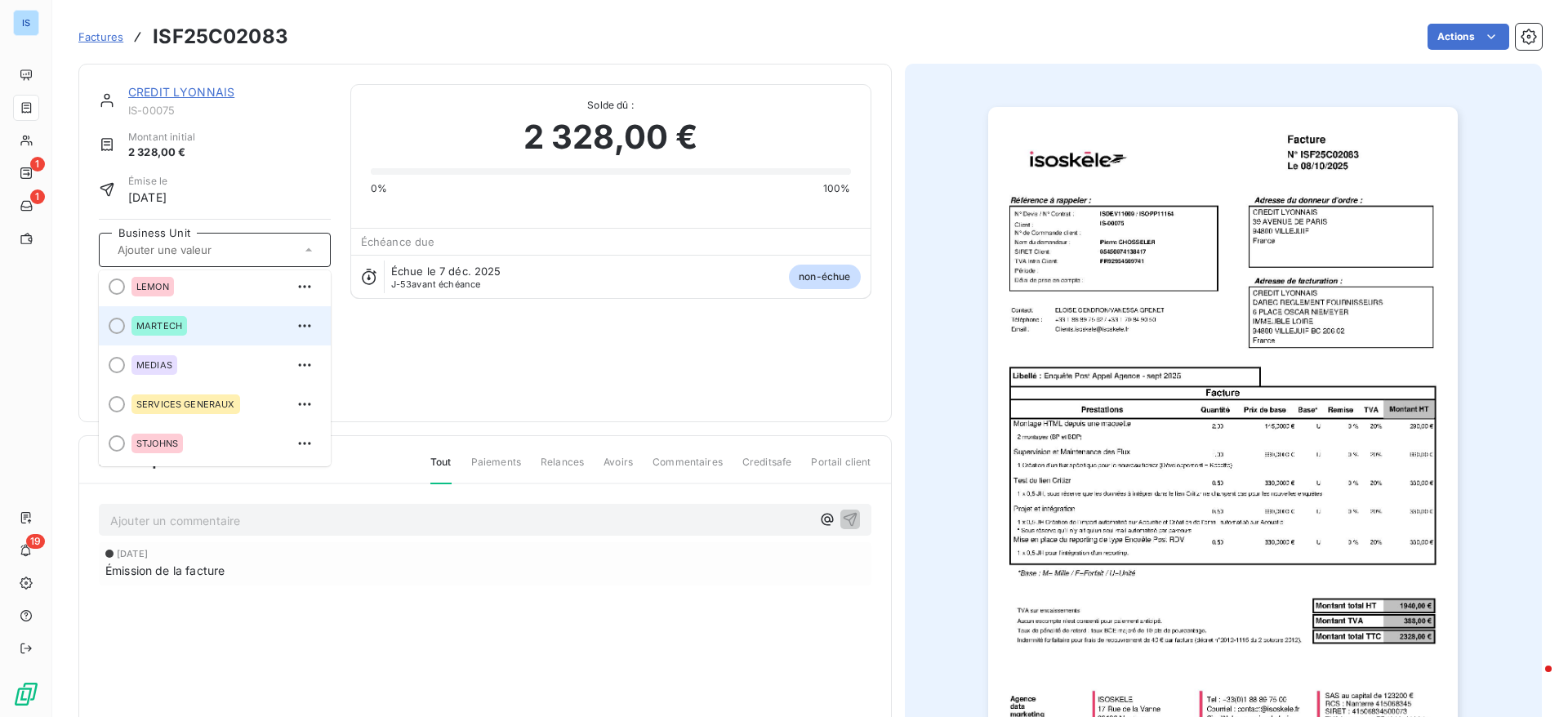
click at [140, 340] on li "MARTECH" at bounding box center [214, 325] width 232 height 39
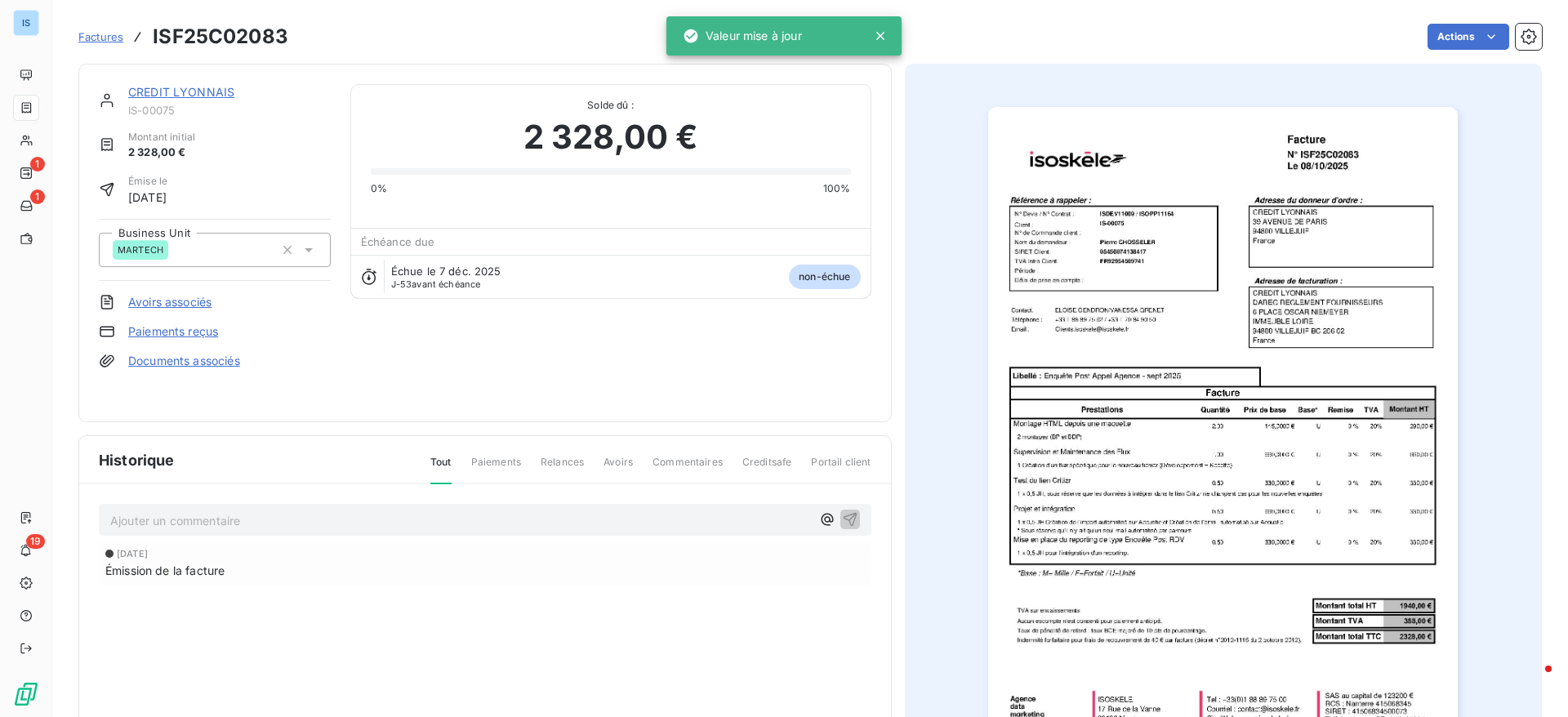
click at [95, 38] on span "Factures" at bounding box center [101, 37] width 45 height 13
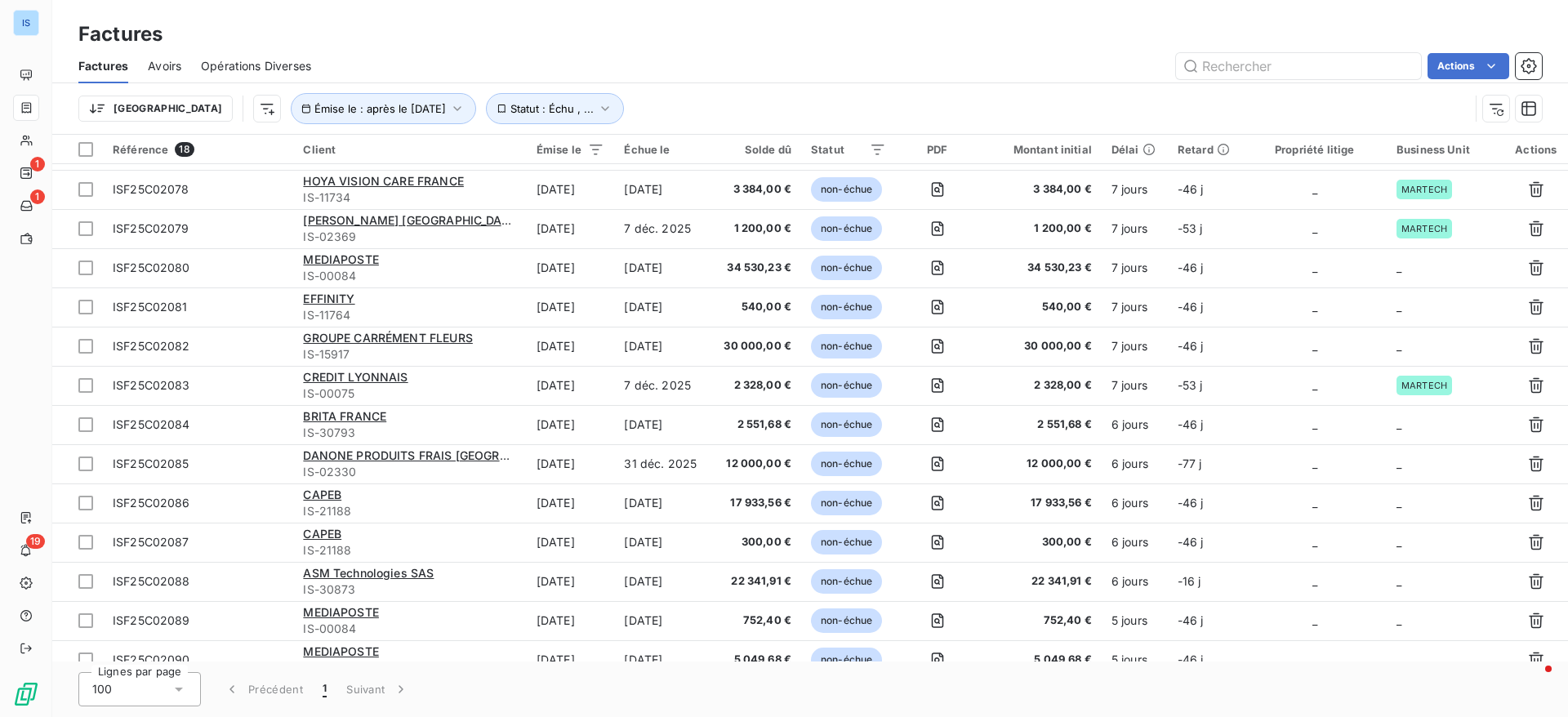
scroll to position [209, 0]
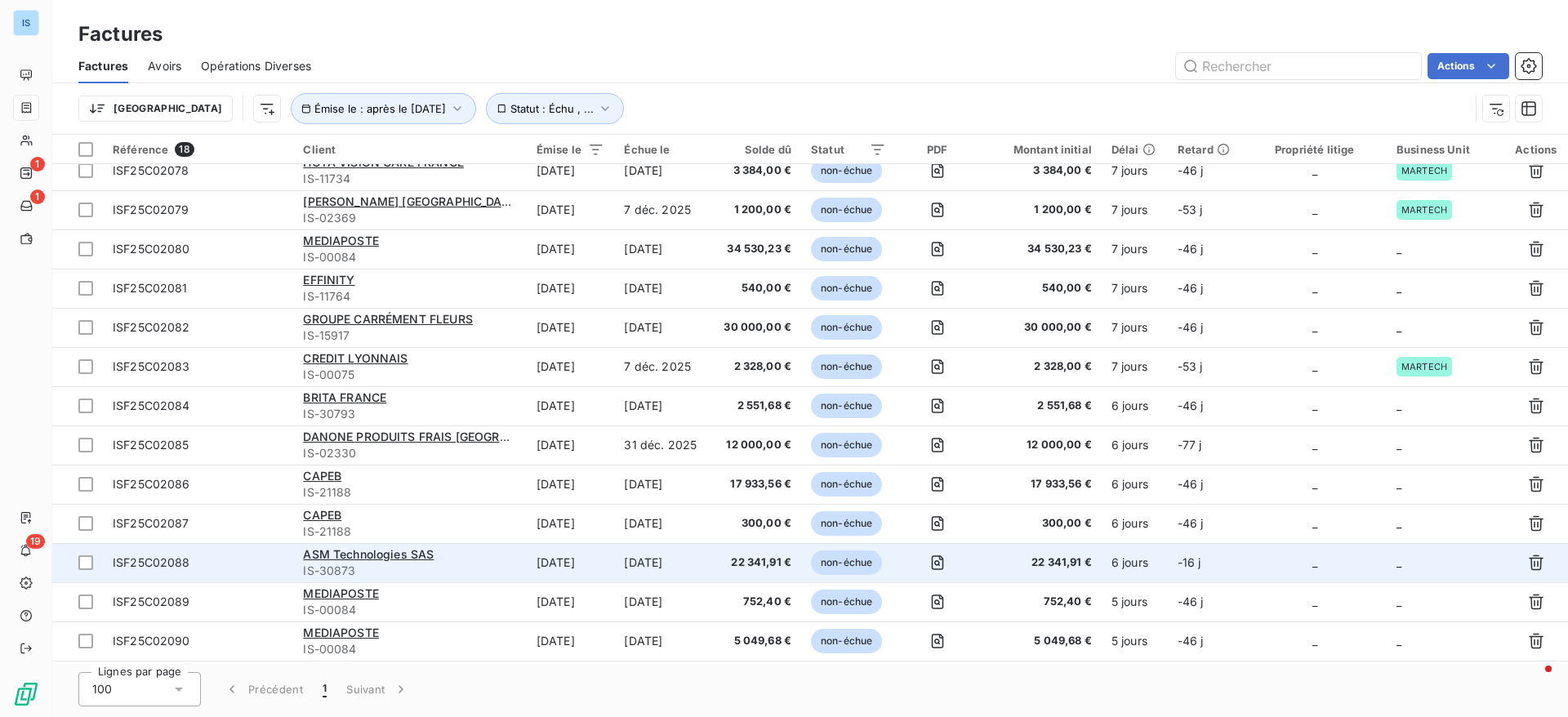
click at [1425, 568] on td "_" at bounding box center [1444, 563] width 117 height 39
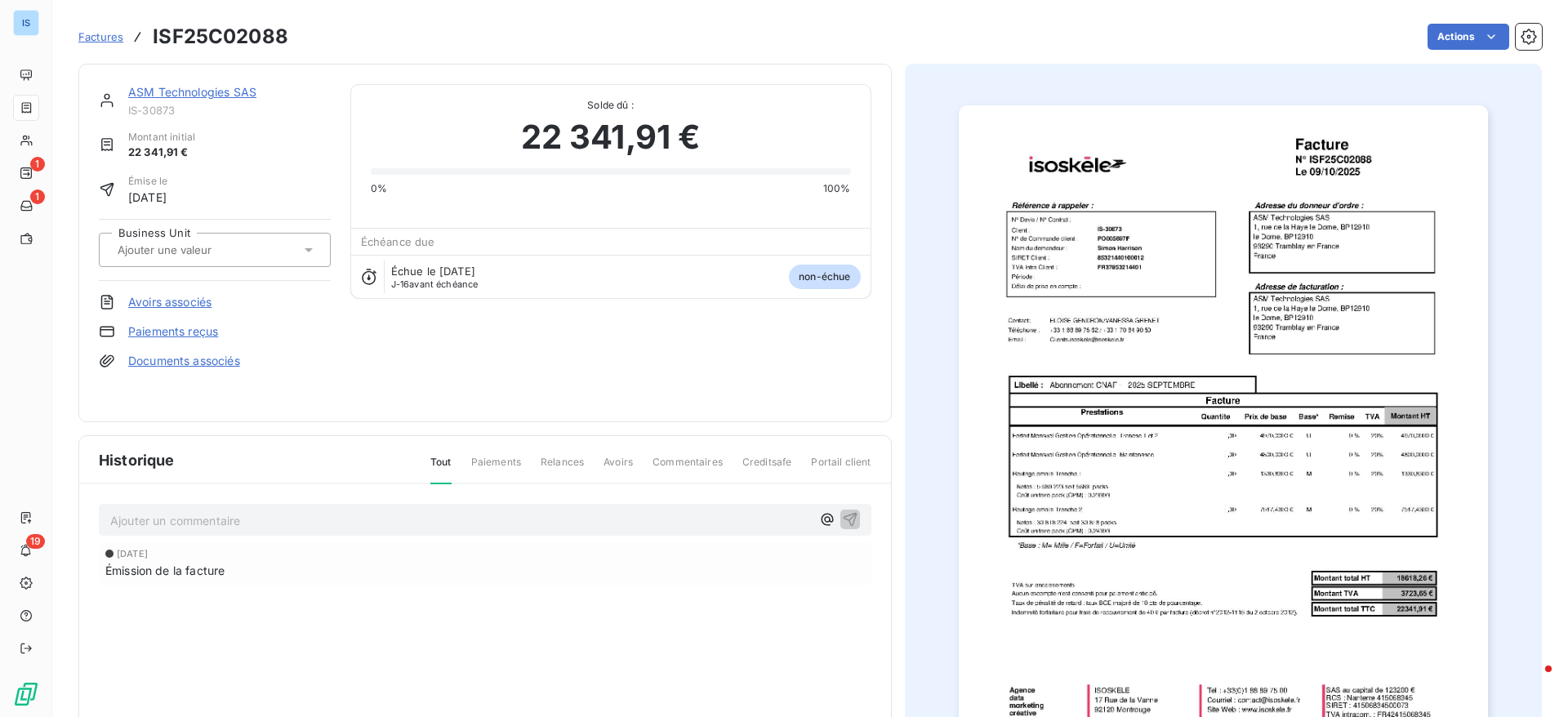
click at [225, 256] on input "text" at bounding box center [198, 249] width 164 height 15
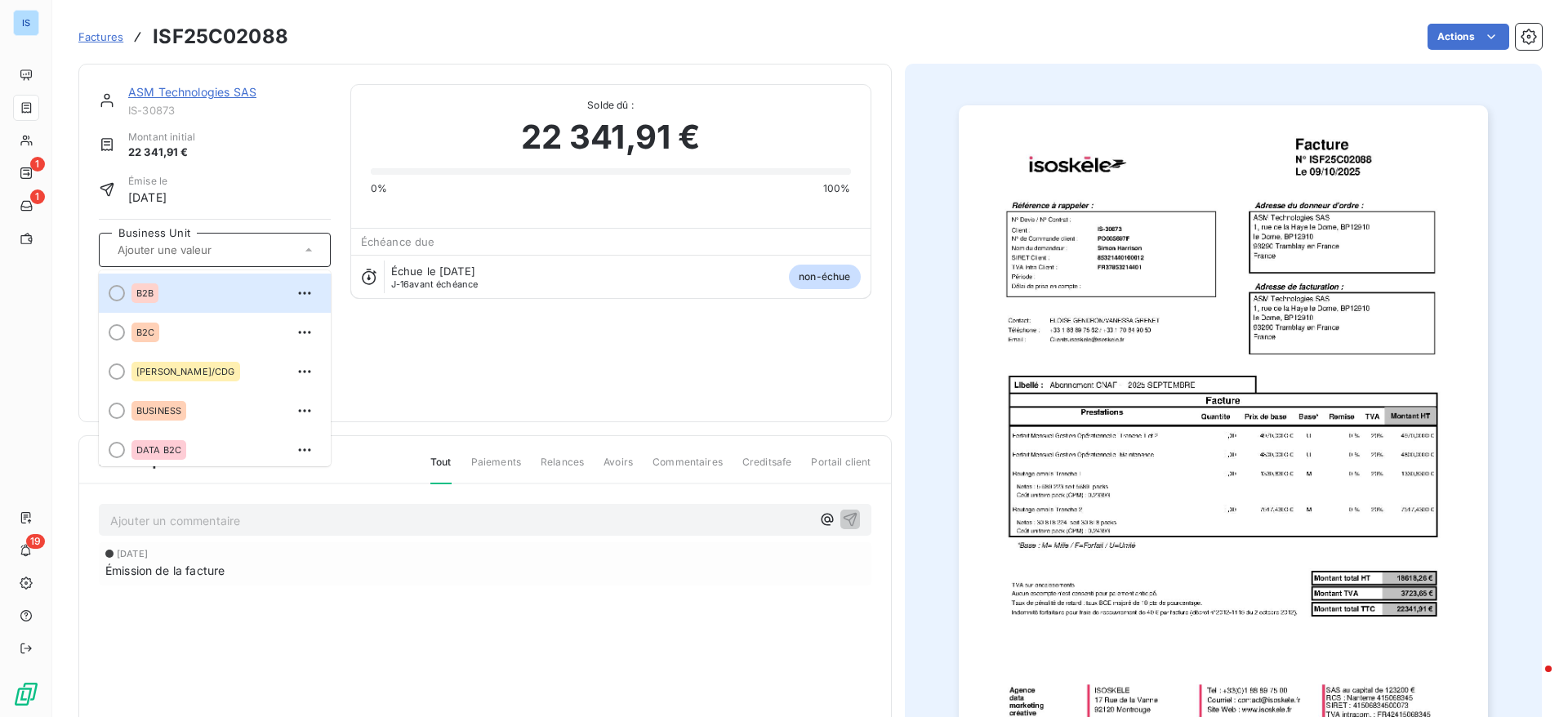
scroll to position [281, 0]
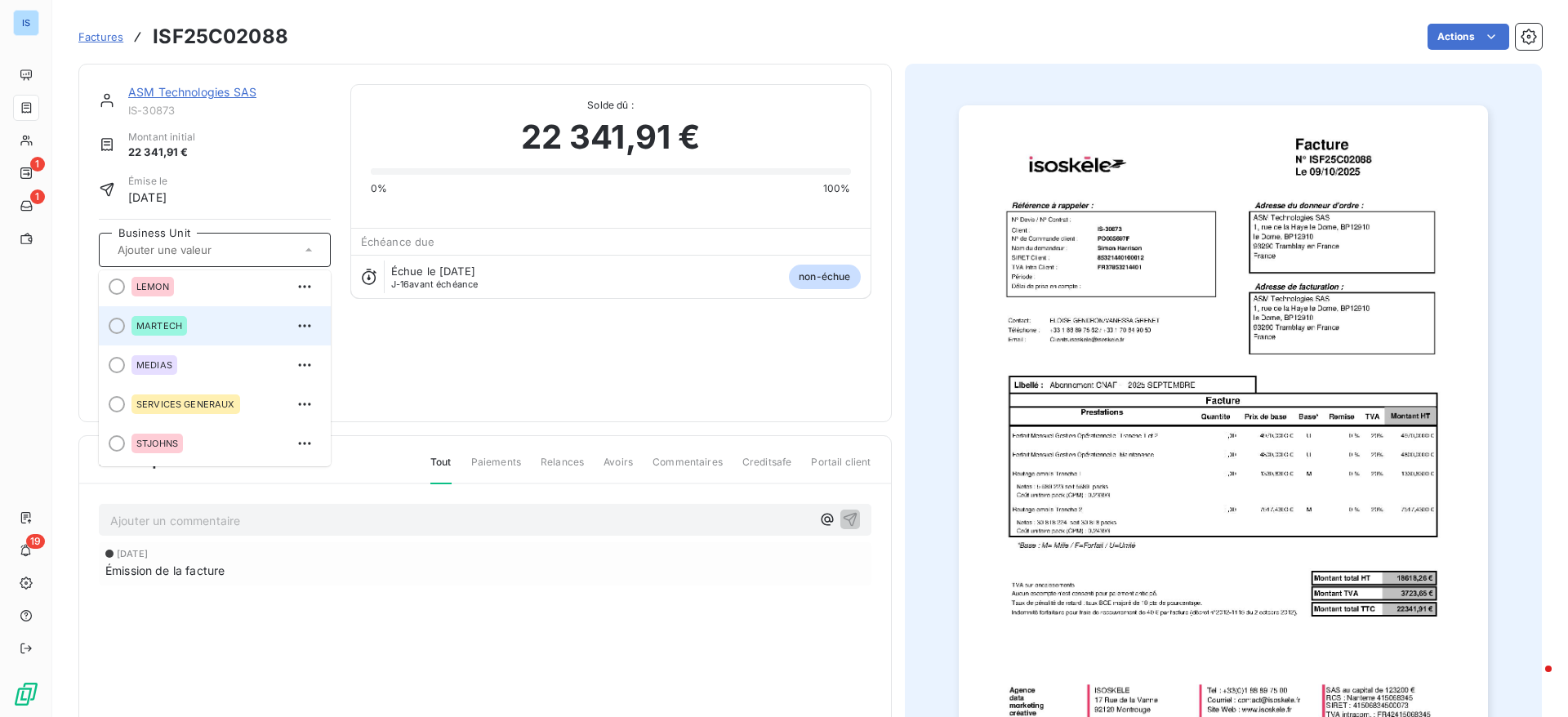
click at [116, 321] on div at bounding box center [117, 326] width 17 height 17
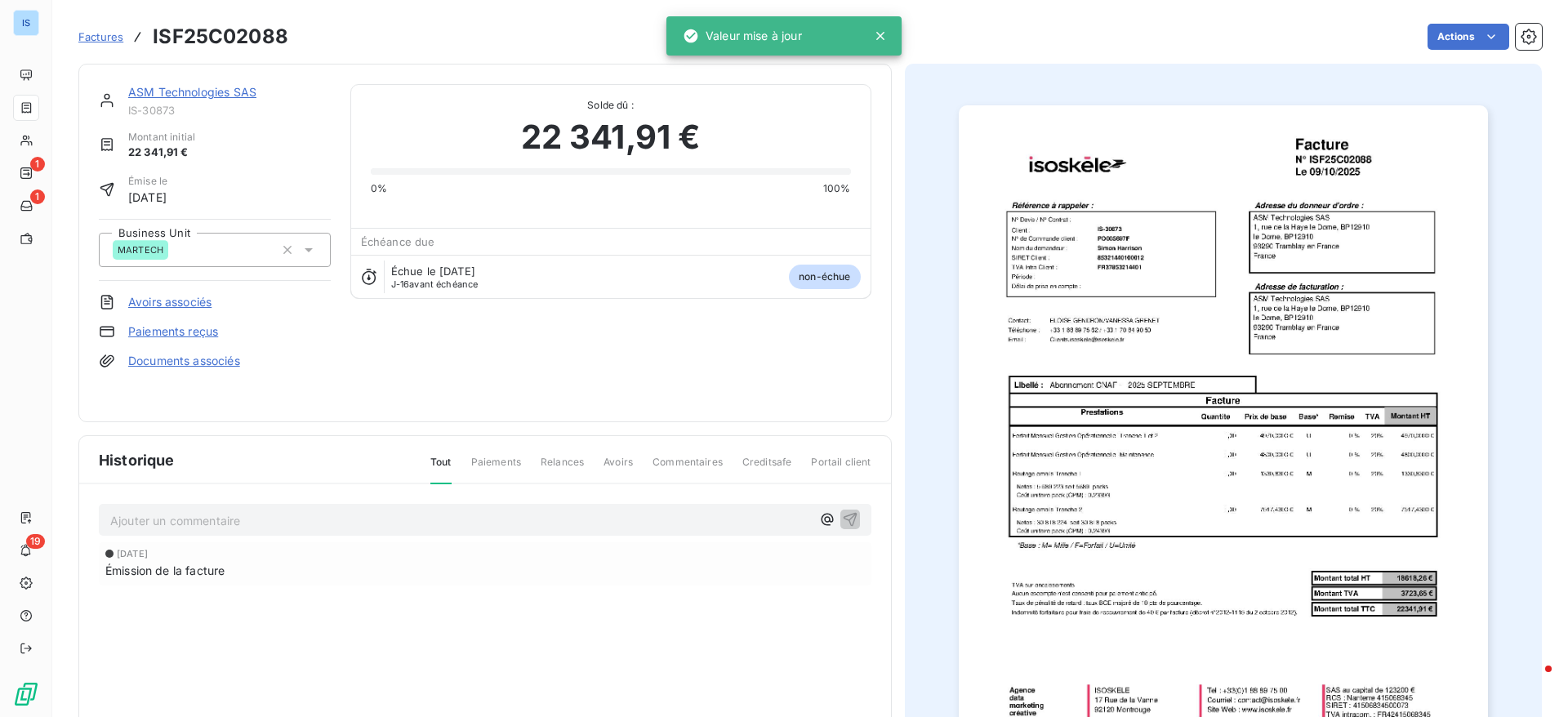
drag, startPoint x: 96, startPoint y: 24, endPoint x: 92, endPoint y: 35, distance: 11.7
click at [92, 35] on div "Factures ISF25C02088" at bounding box center [183, 37] width 210 height 30
click at [92, 35] on span "Factures" at bounding box center [101, 37] width 45 height 13
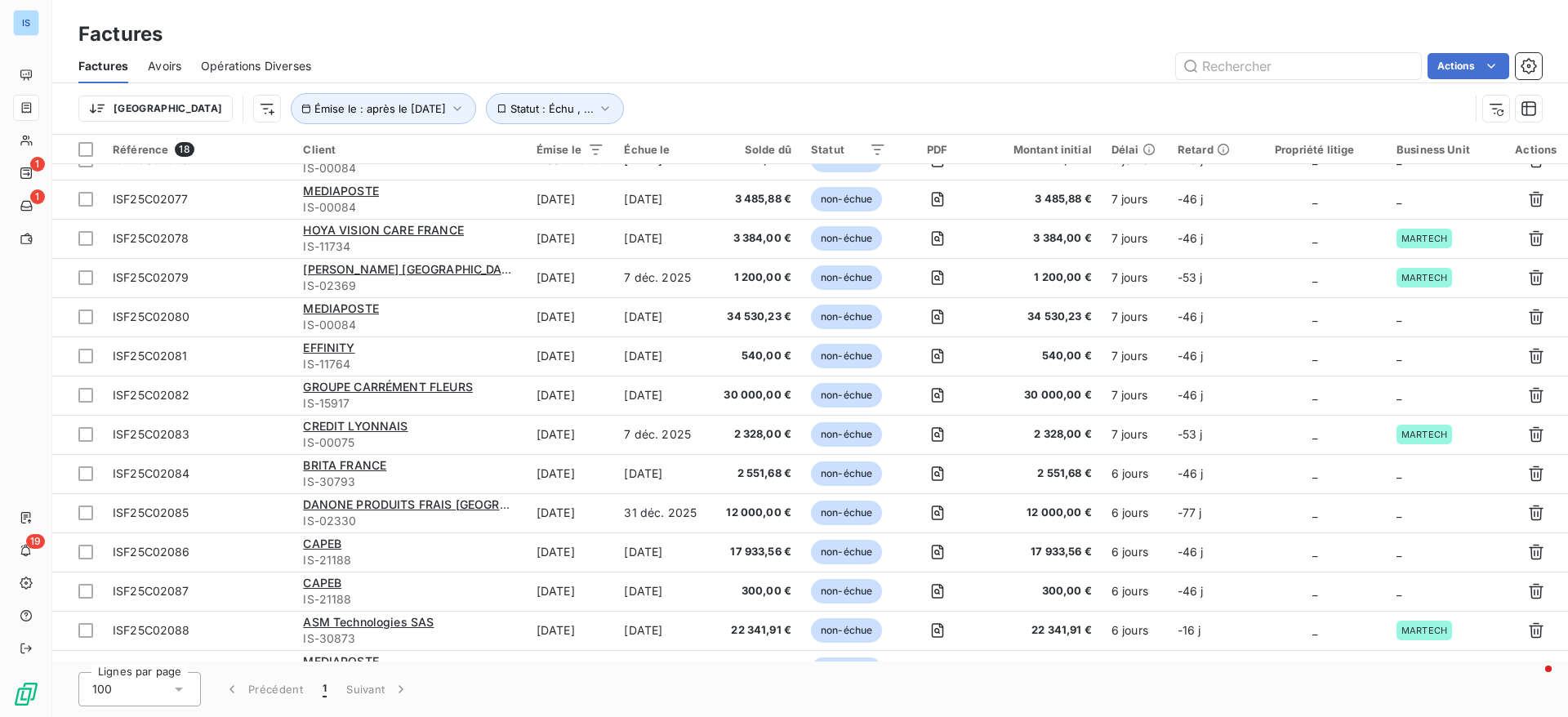
scroll to position [209, 0]
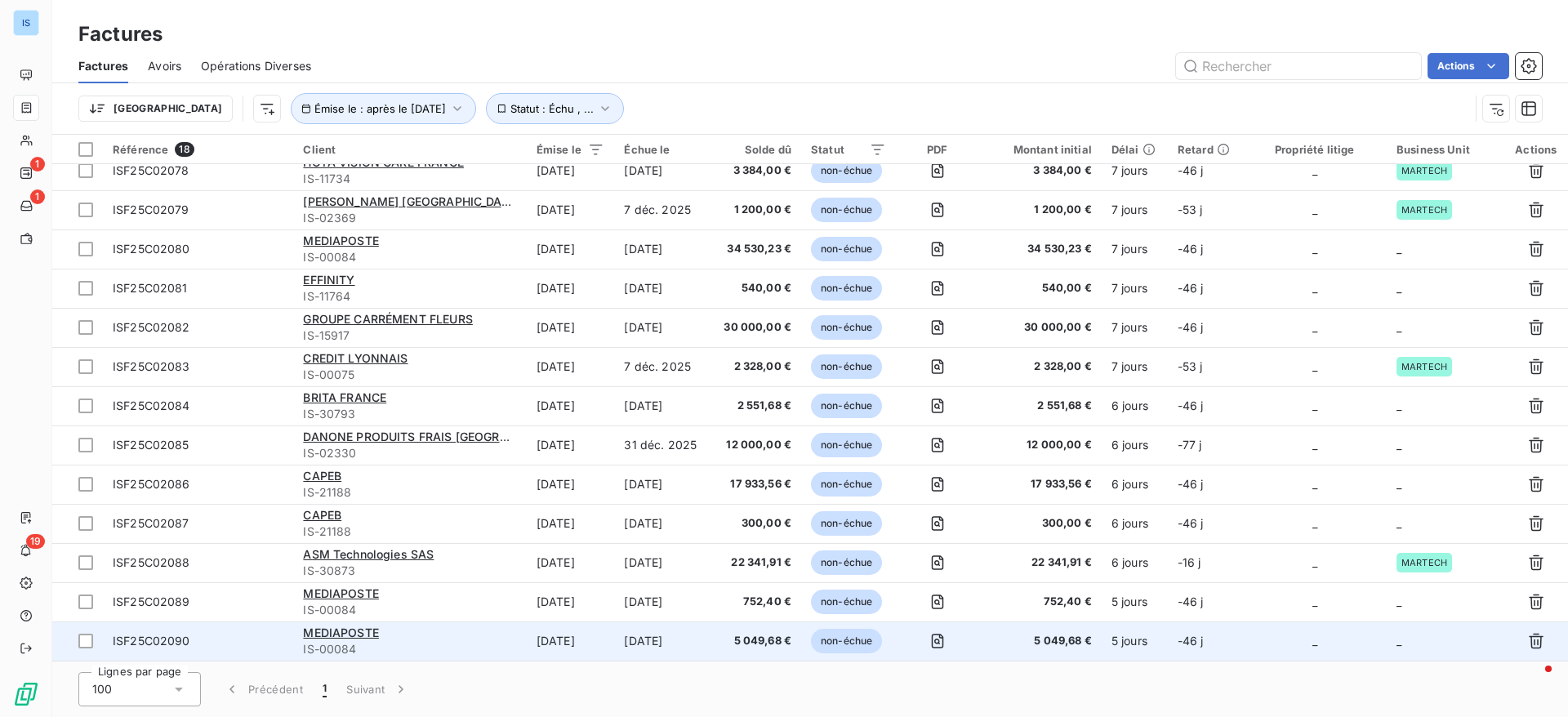
click at [1419, 653] on td "_" at bounding box center [1444, 640] width 117 height 39
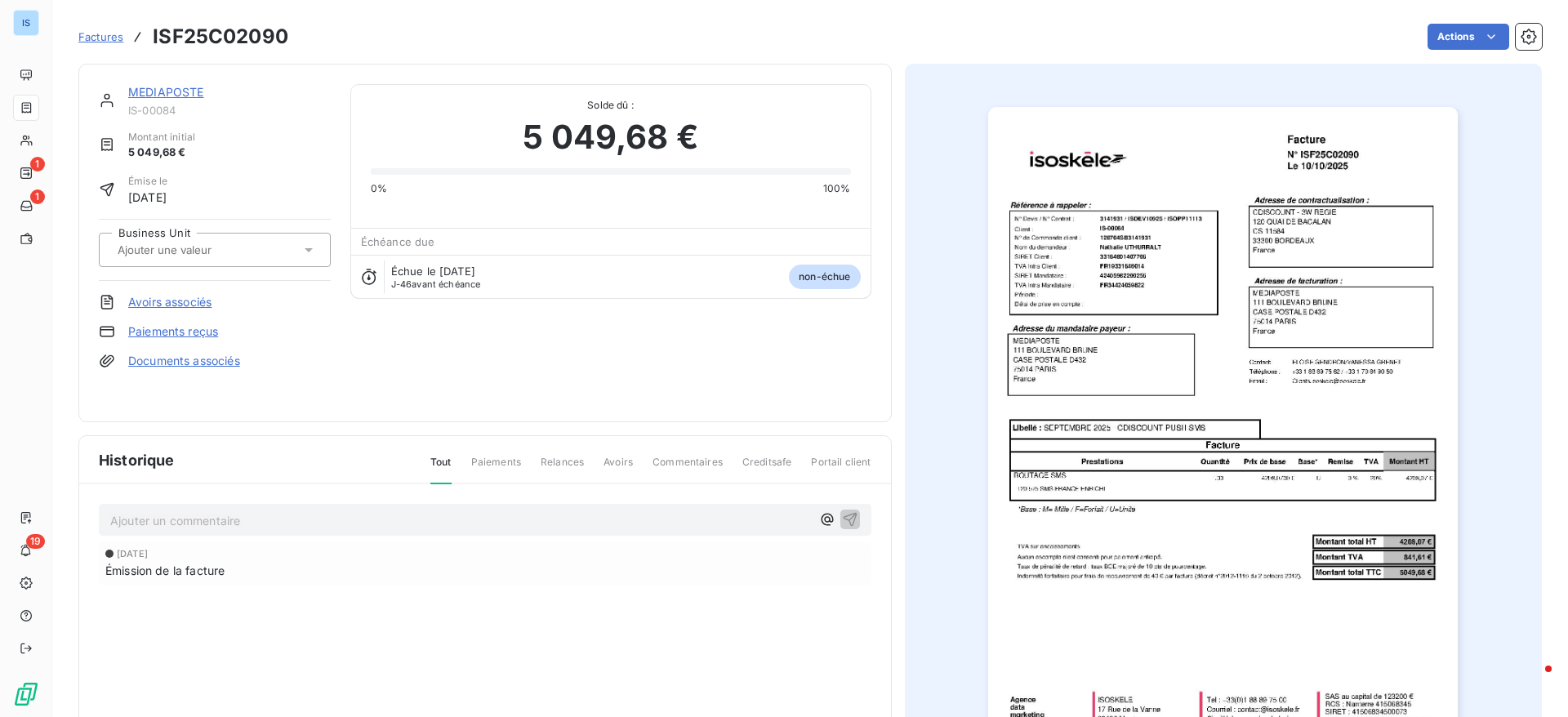
click at [100, 42] on span "Factures" at bounding box center [101, 37] width 45 height 13
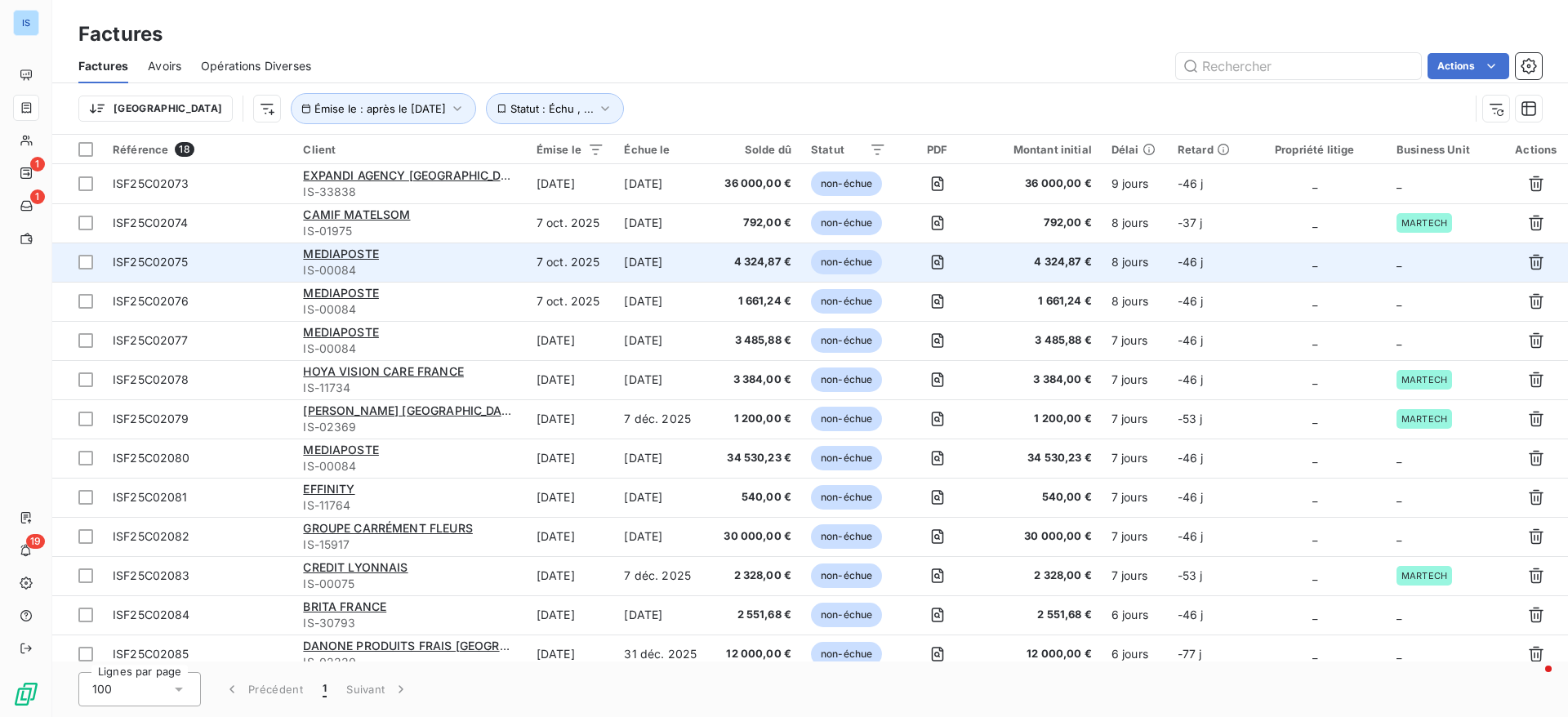
click at [1441, 257] on td "_" at bounding box center [1444, 261] width 117 height 39
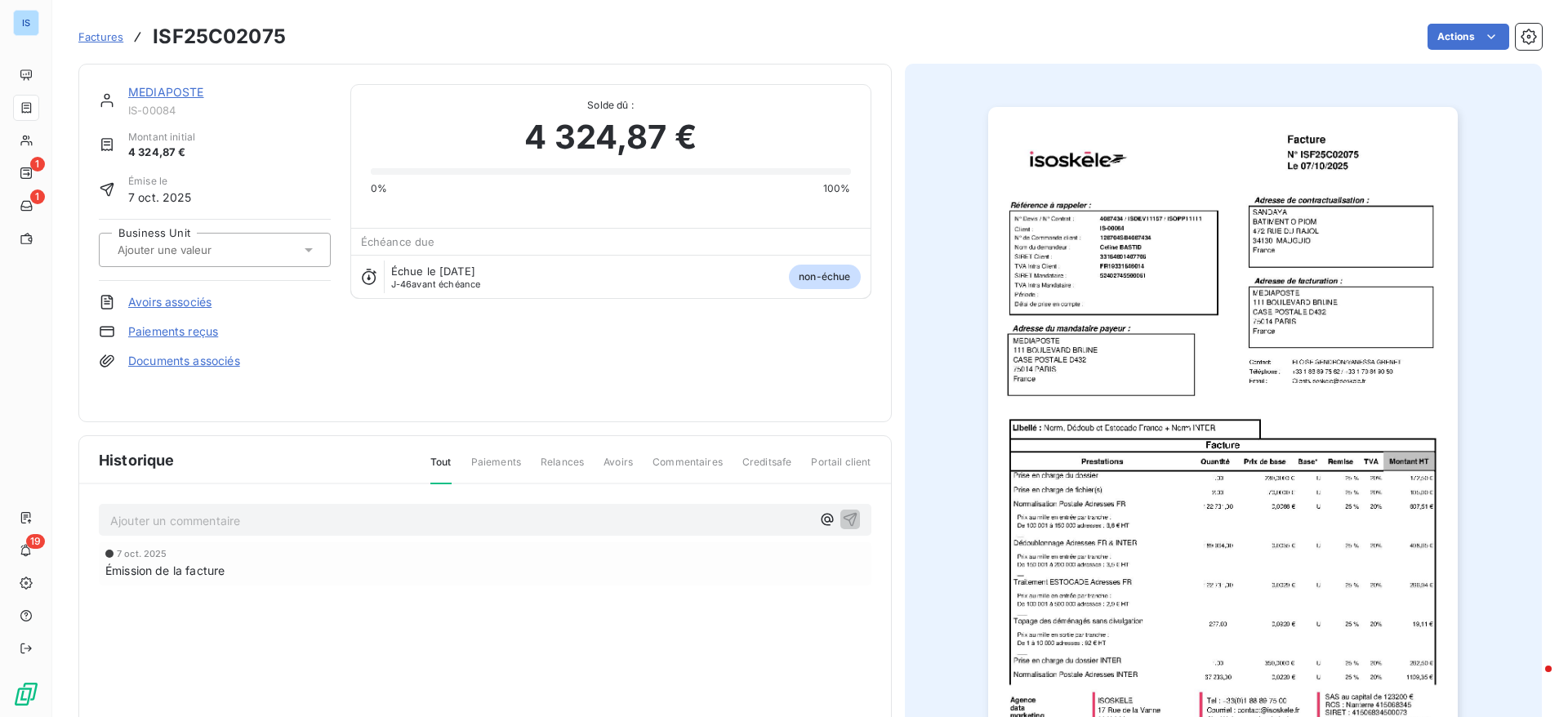
click at [247, 255] on input "text" at bounding box center [198, 249] width 164 height 15
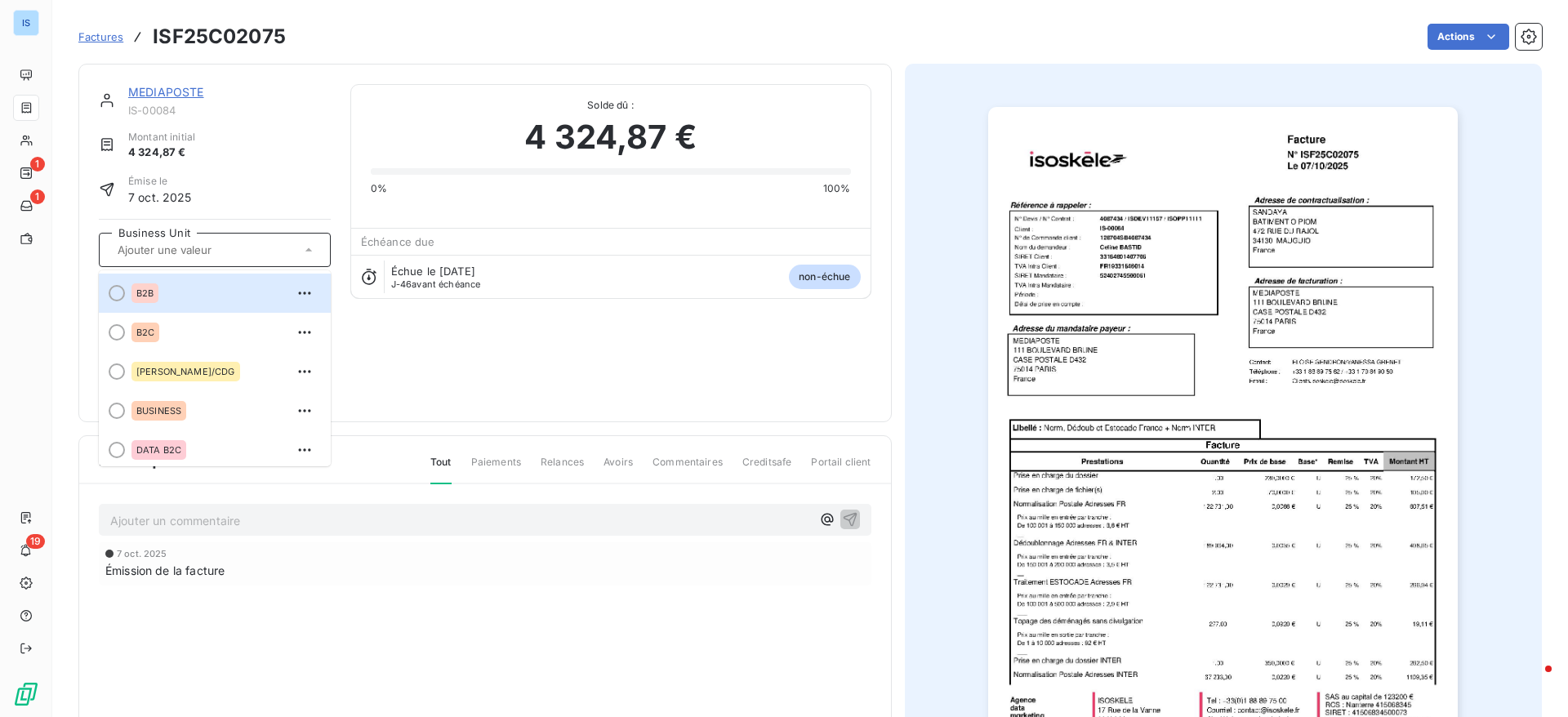
scroll to position [281, 0]
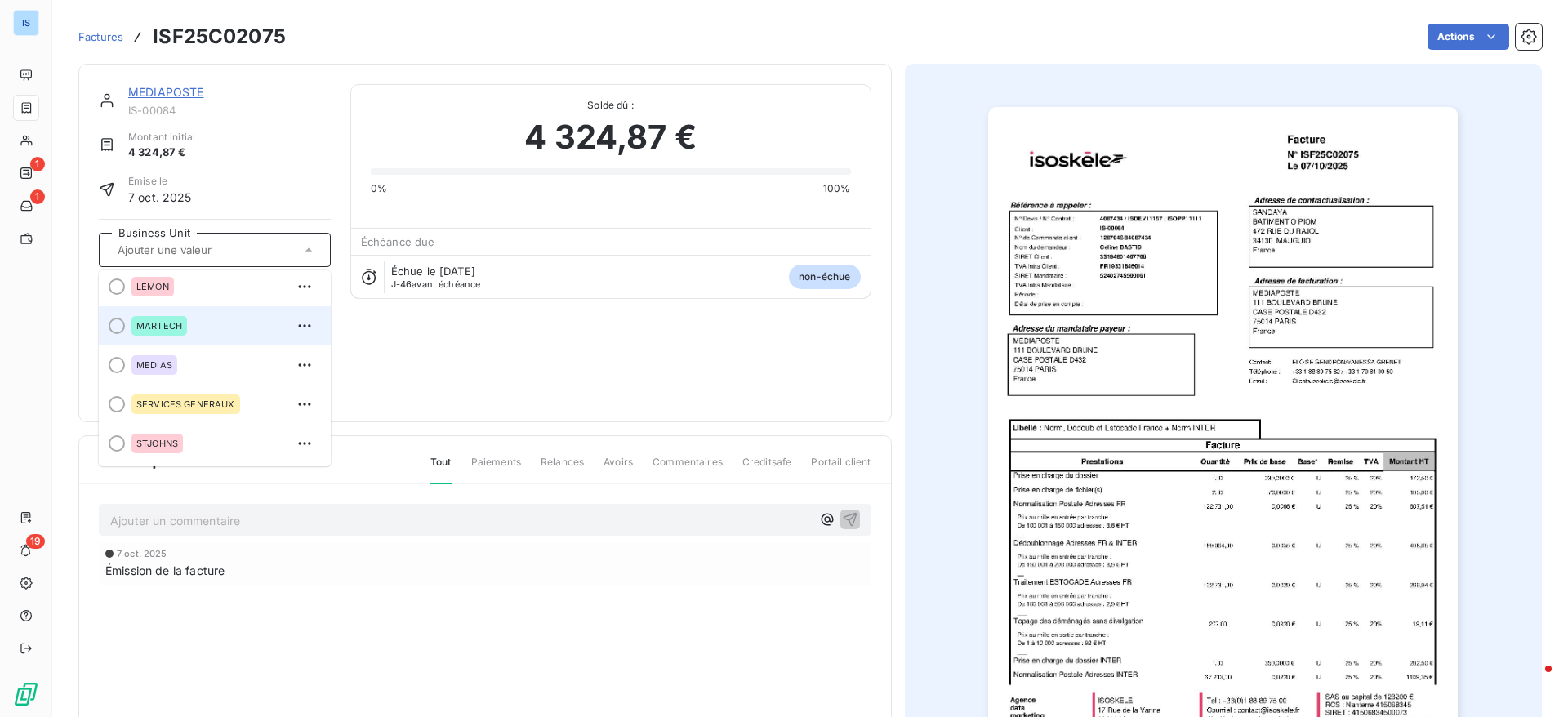
click at [149, 322] on span "MARTECH" at bounding box center [159, 325] width 45 height 10
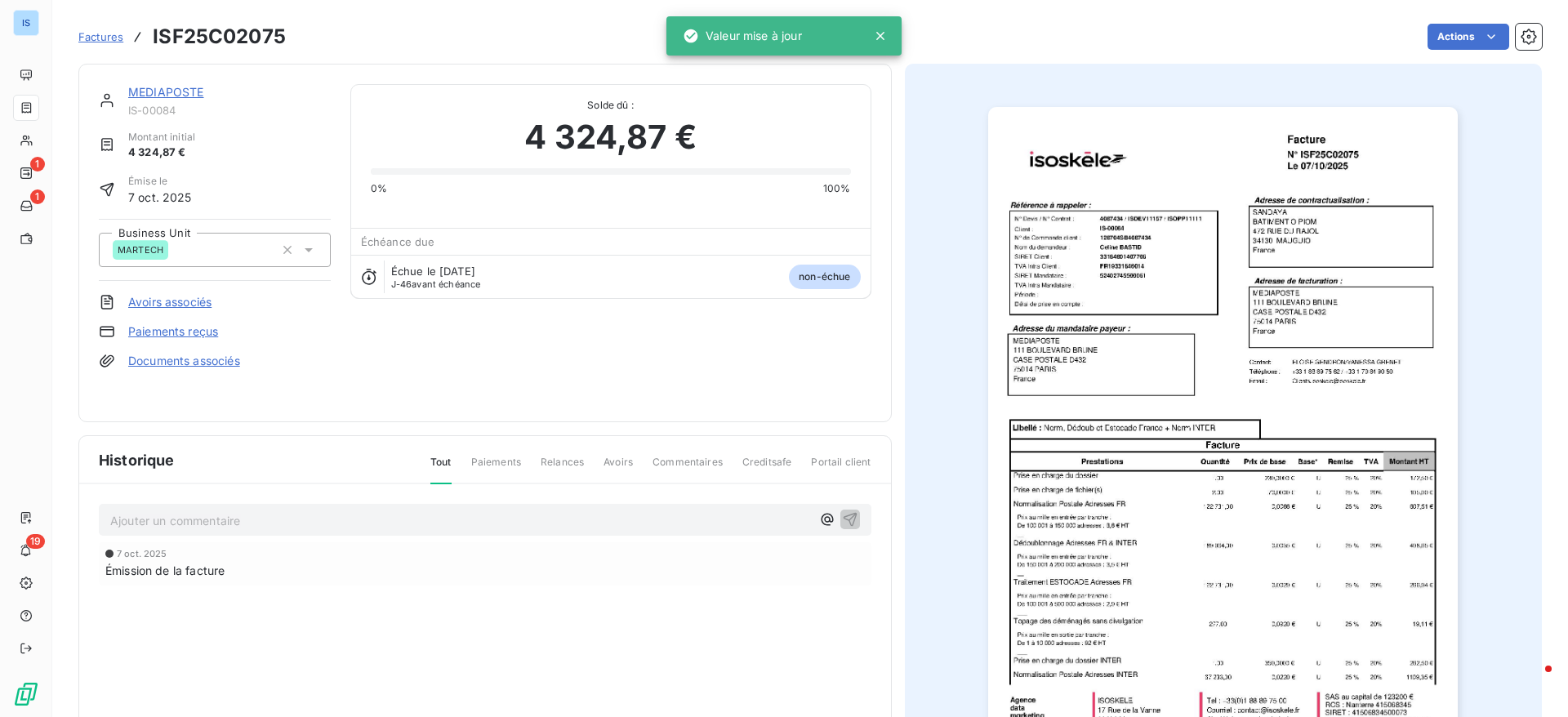
click at [97, 41] on span "Factures" at bounding box center [101, 37] width 45 height 13
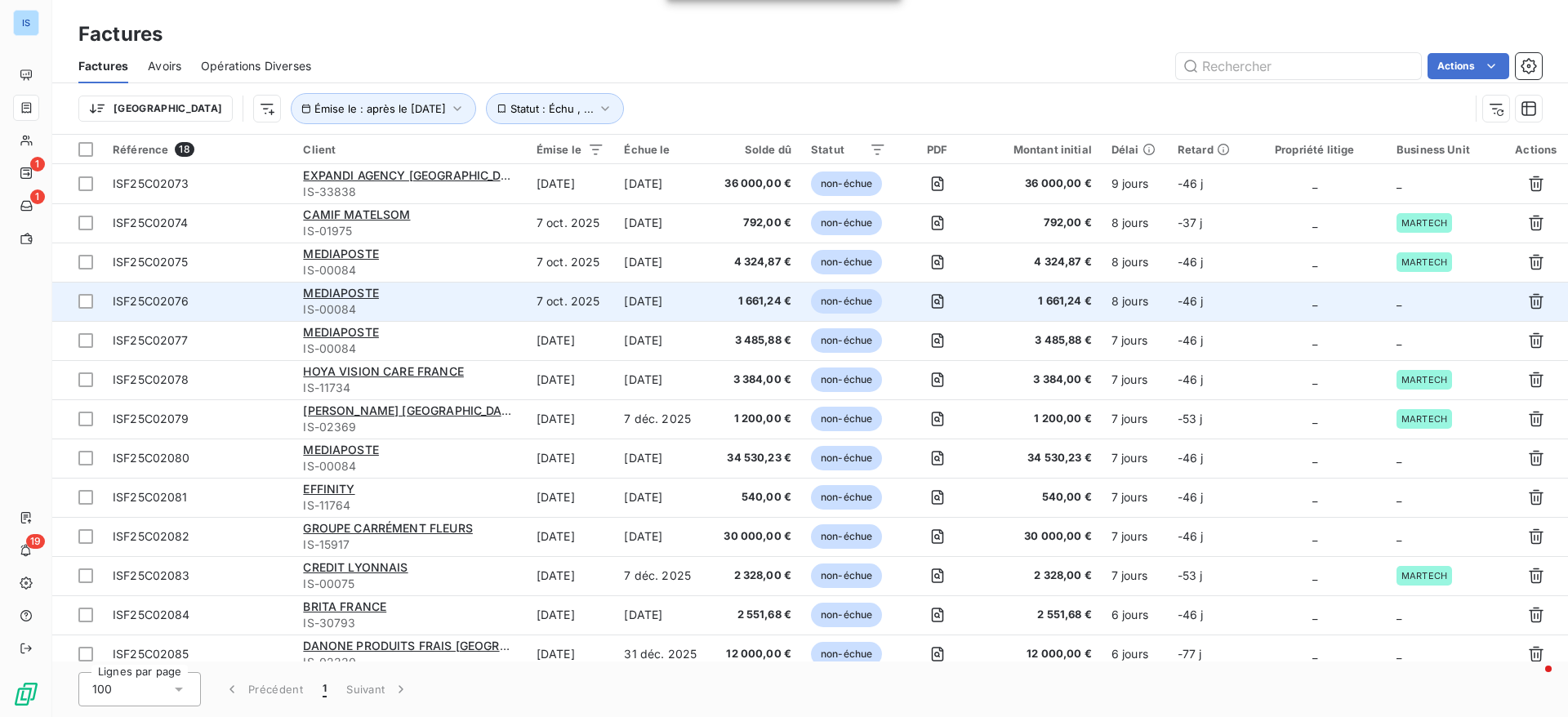
click at [1429, 304] on td "_" at bounding box center [1444, 301] width 117 height 39
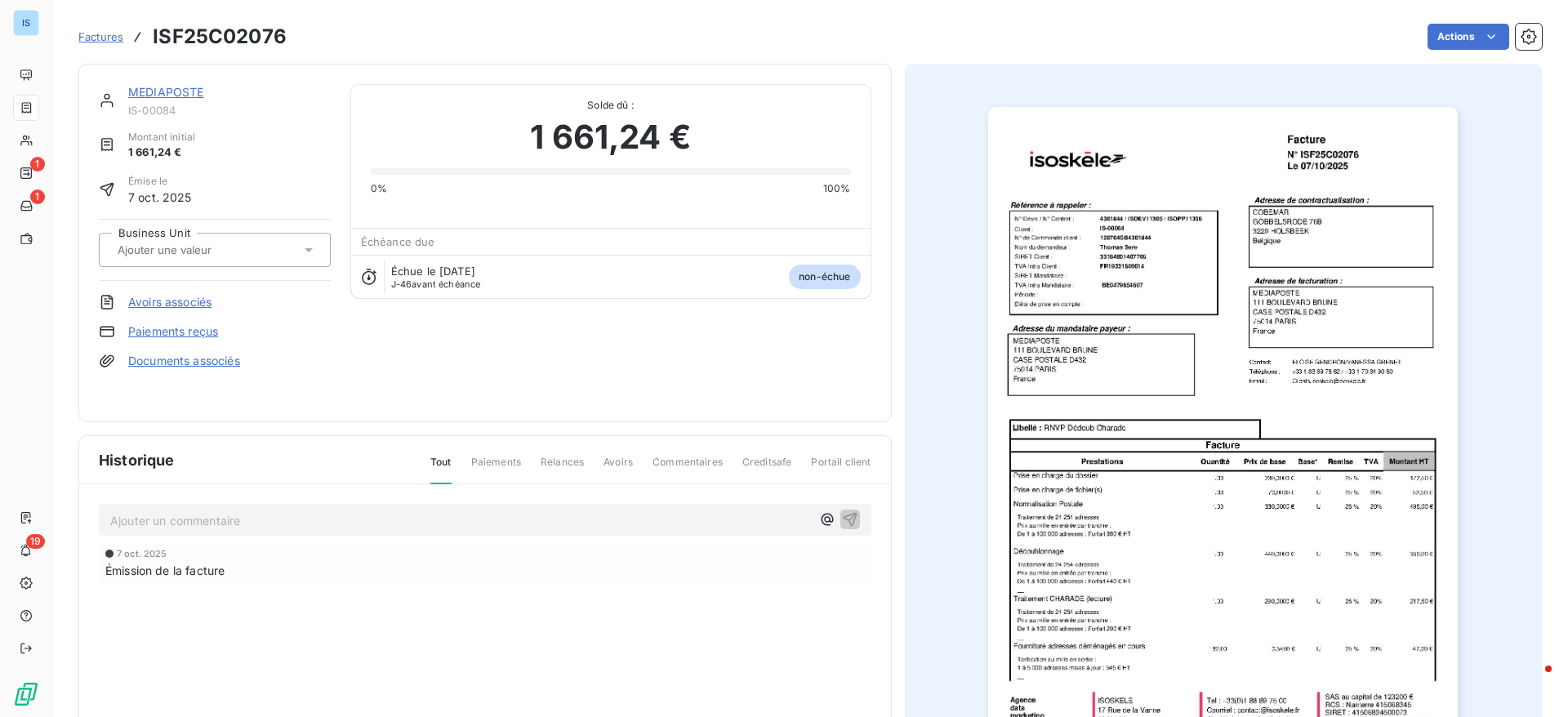
click at [230, 243] on input "text" at bounding box center [198, 249] width 164 height 15
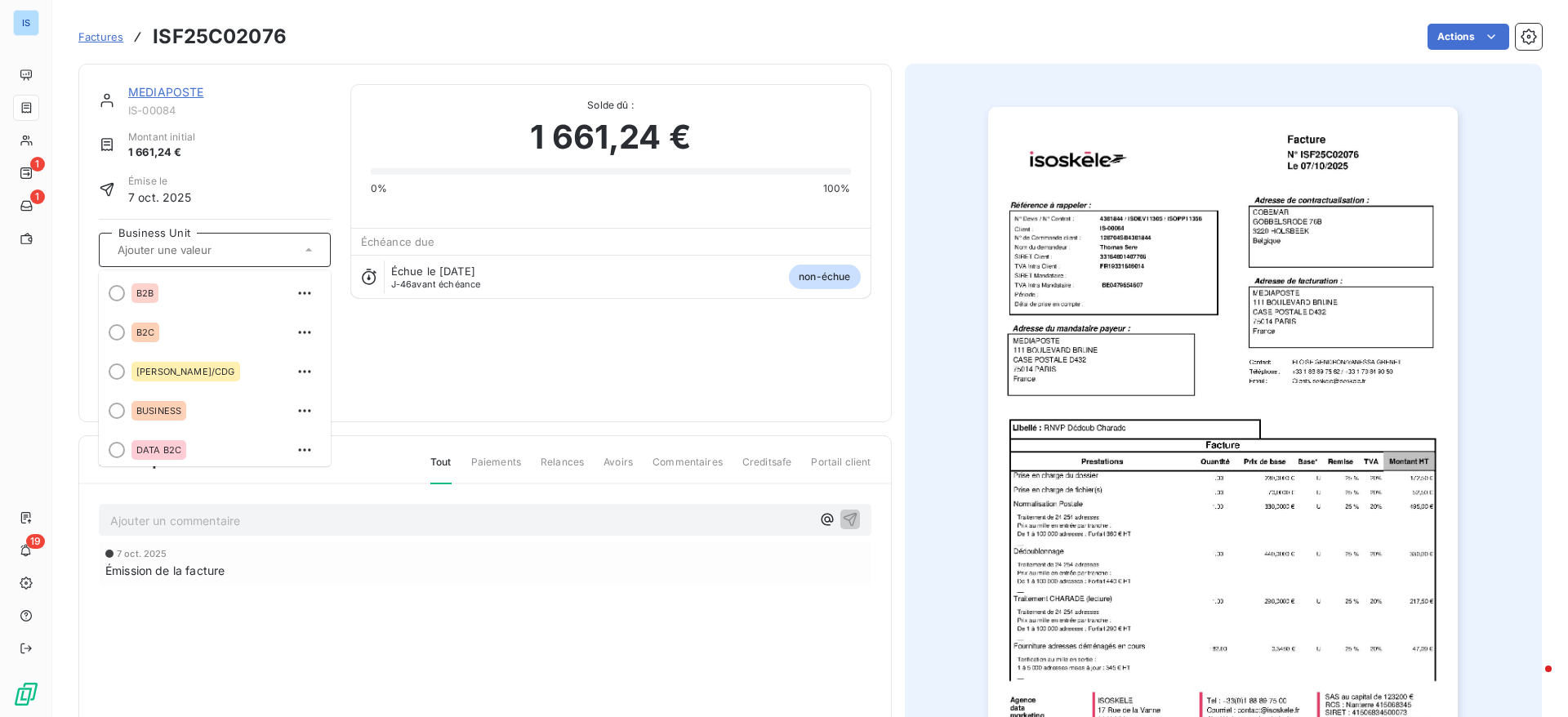
scroll to position [281, 0]
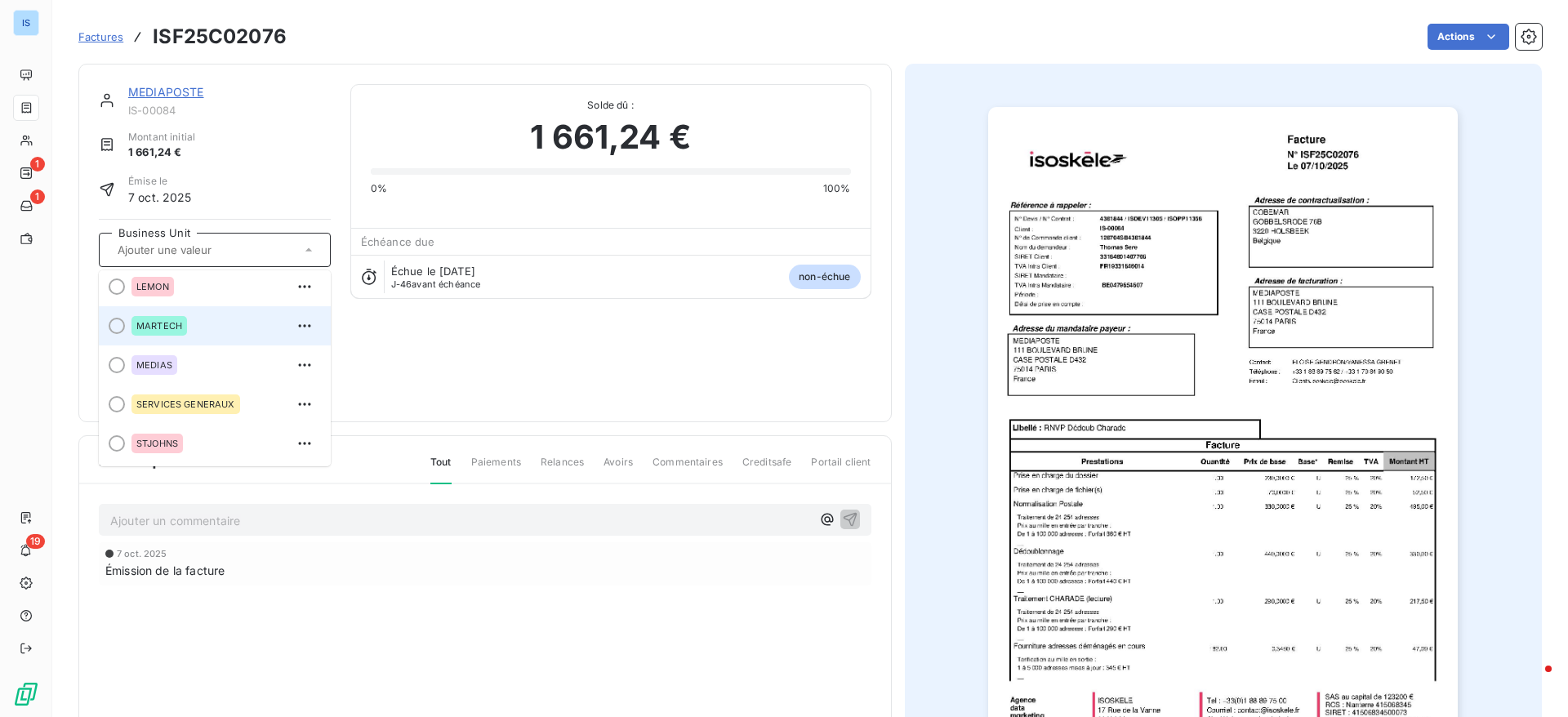
click at [146, 330] on span "MARTECH" at bounding box center [159, 325] width 45 height 10
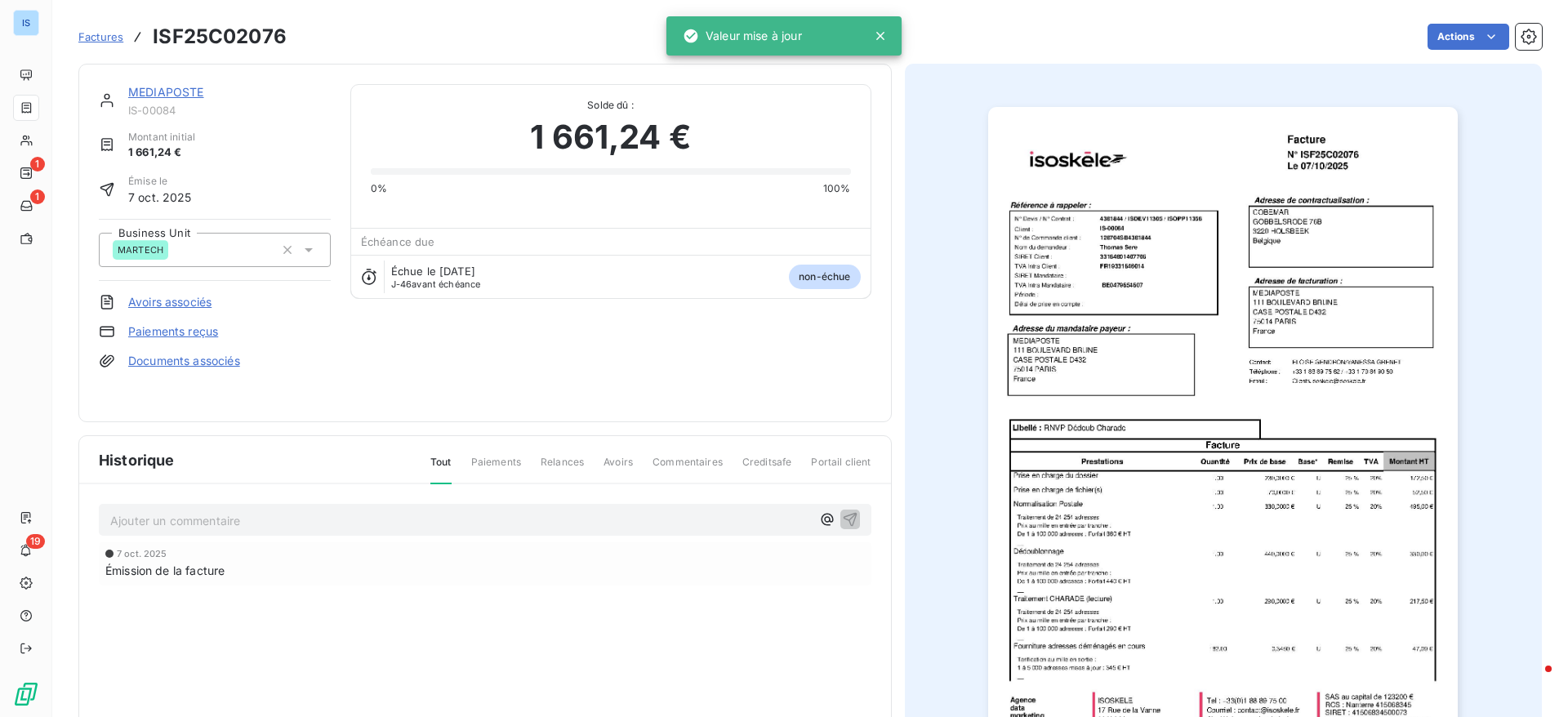
click at [99, 26] on div "Factures ISF25C02076" at bounding box center [182, 37] width 208 height 30
click at [95, 31] on span "Factures" at bounding box center [101, 37] width 45 height 13
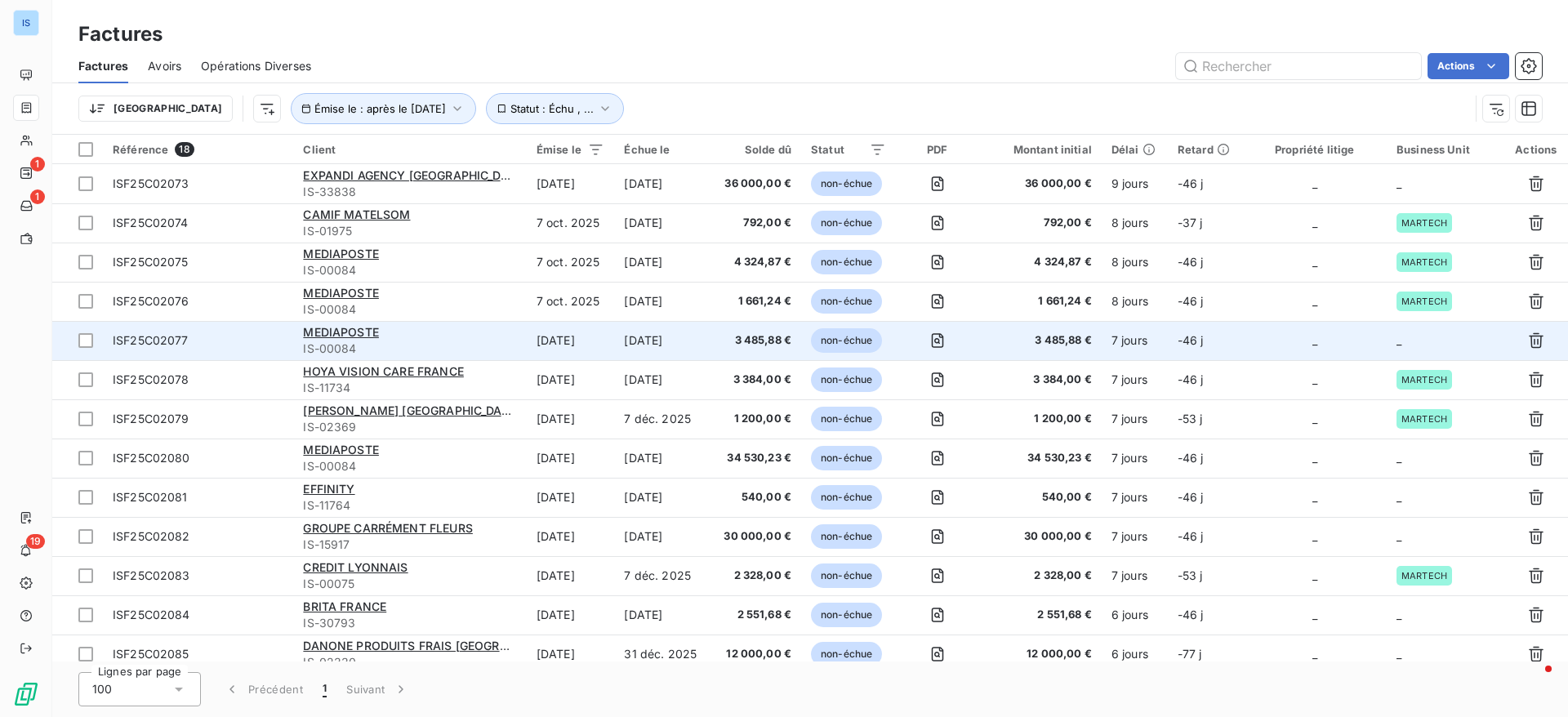
click at [1405, 351] on td "_" at bounding box center [1444, 340] width 117 height 39
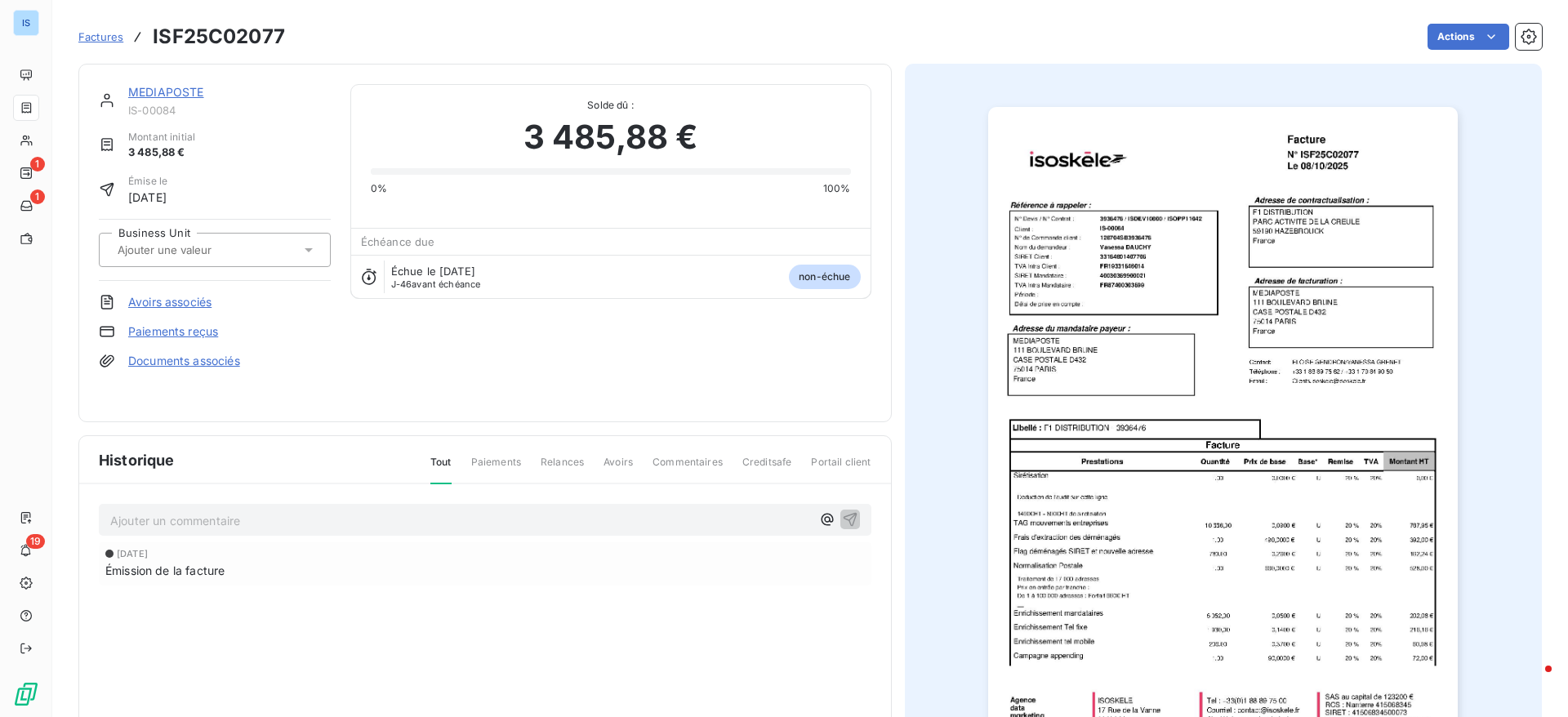
click at [245, 256] on input "text" at bounding box center [198, 249] width 164 height 15
drag, startPoint x: 304, startPoint y: 20, endPoint x: 150, endPoint y: 21, distance: 154.0
click at [150, 21] on div "Factures ISF25C02077 Actions" at bounding box center [809, 36] width 1463 height 34
copy section "ISF25C02077 Actions"
click at [311, 249] on icon at bounding box center [309, 250] width 17 height 17
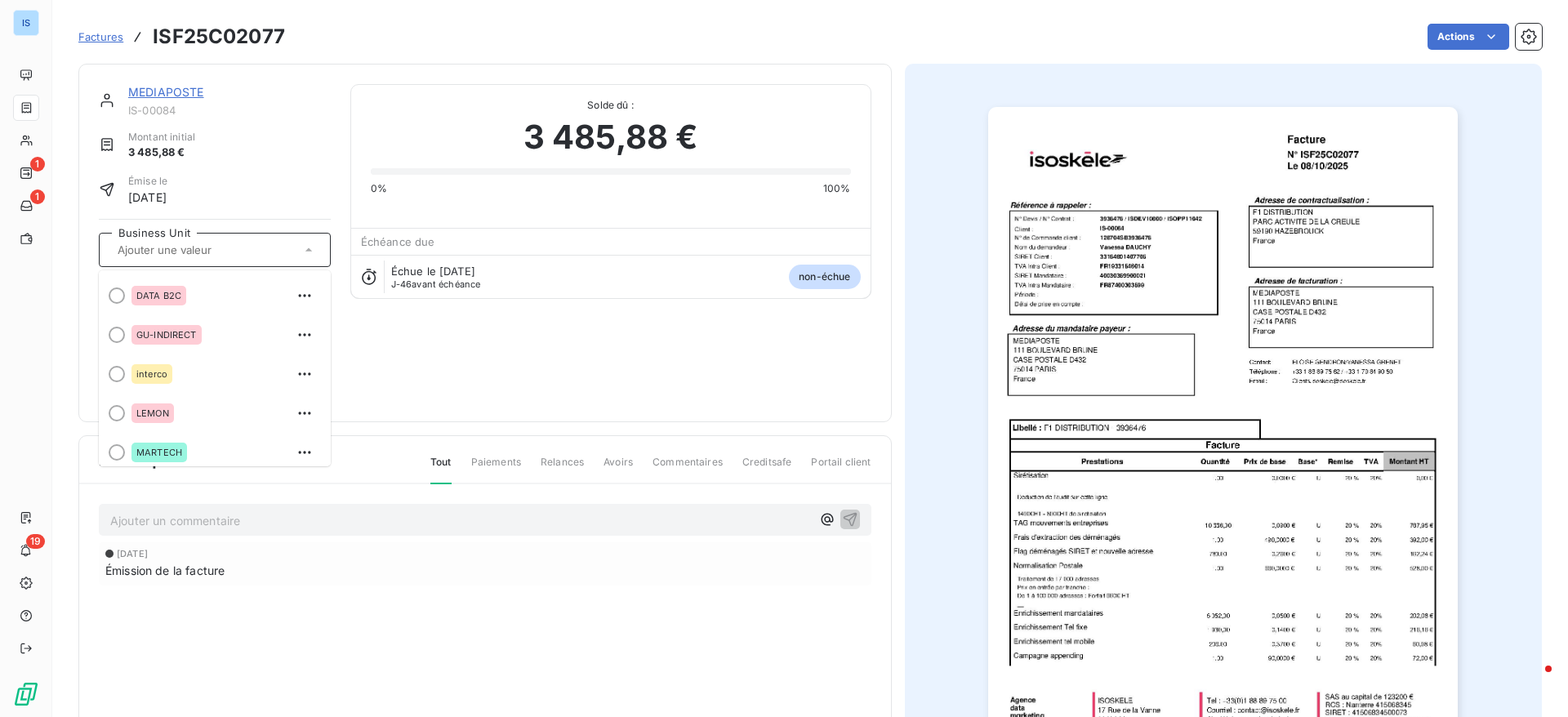
scroll to position [281, 0]
click at [93, 52] on div "Factures ISF25C02077 Actions" at bounding box center [809, 36] width 1463 height 34
click at [95, 37] on span "Factures" at bounding box center [101, 37] width 45 height 13
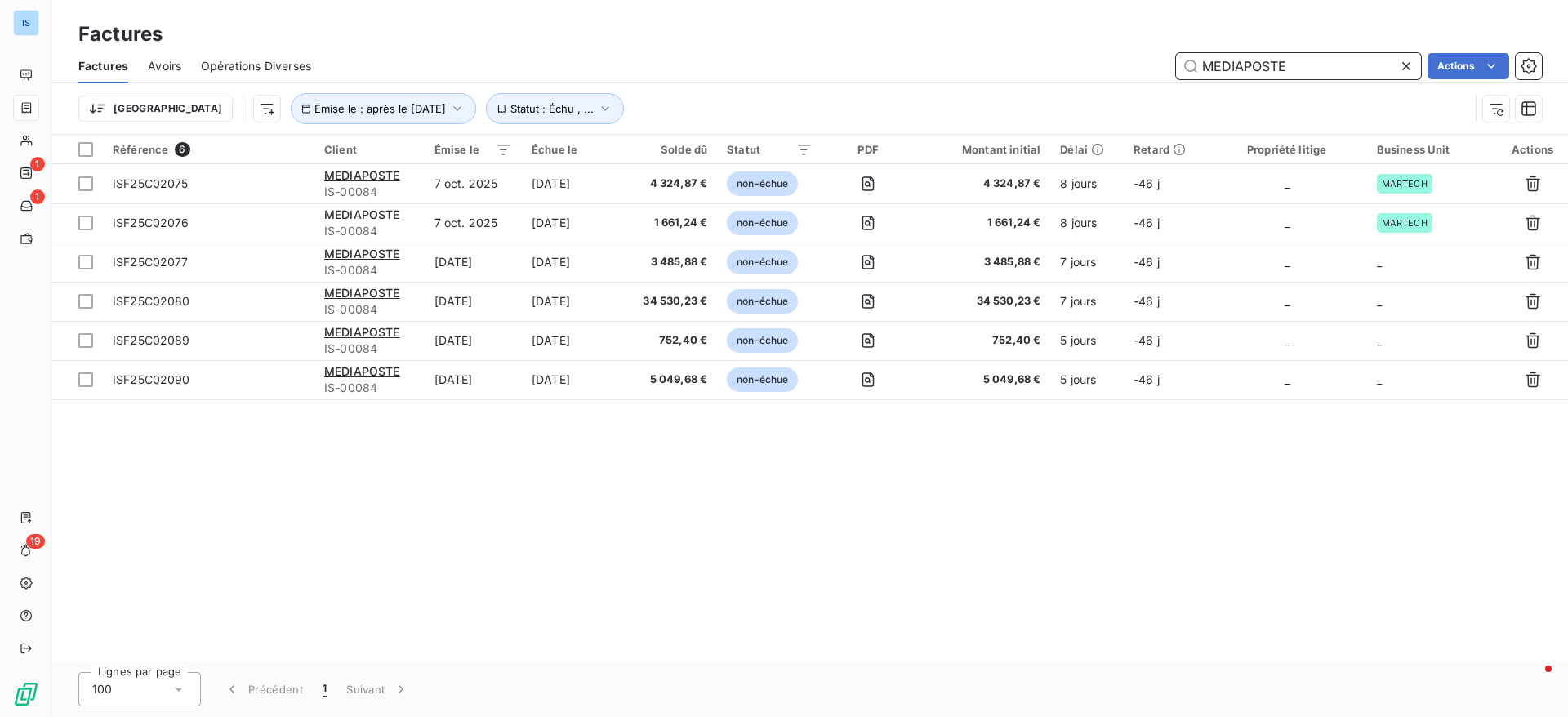
type input "MEDIAPOSTE"
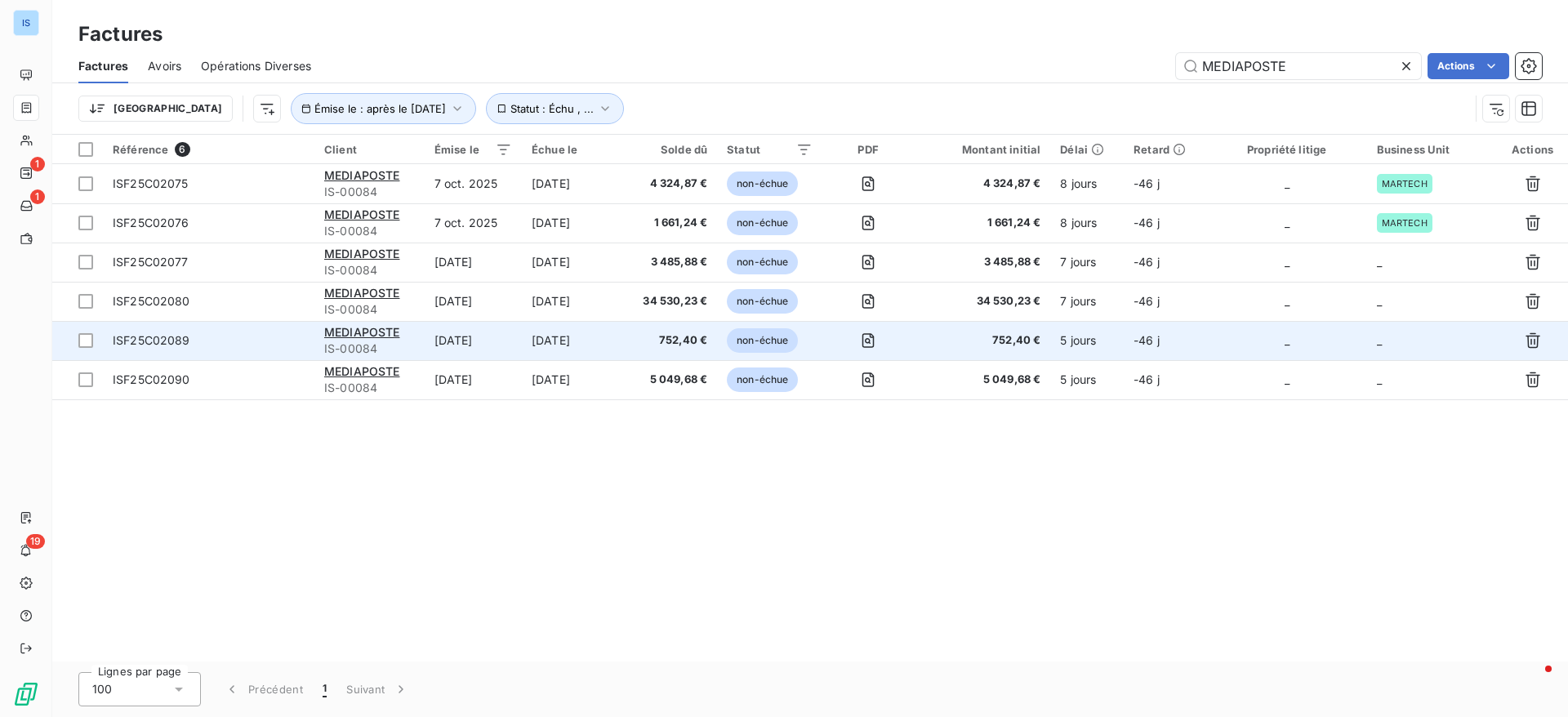
click at [1405, 342] on td "_" at bounding box center [1431, 340] width 129 height 39
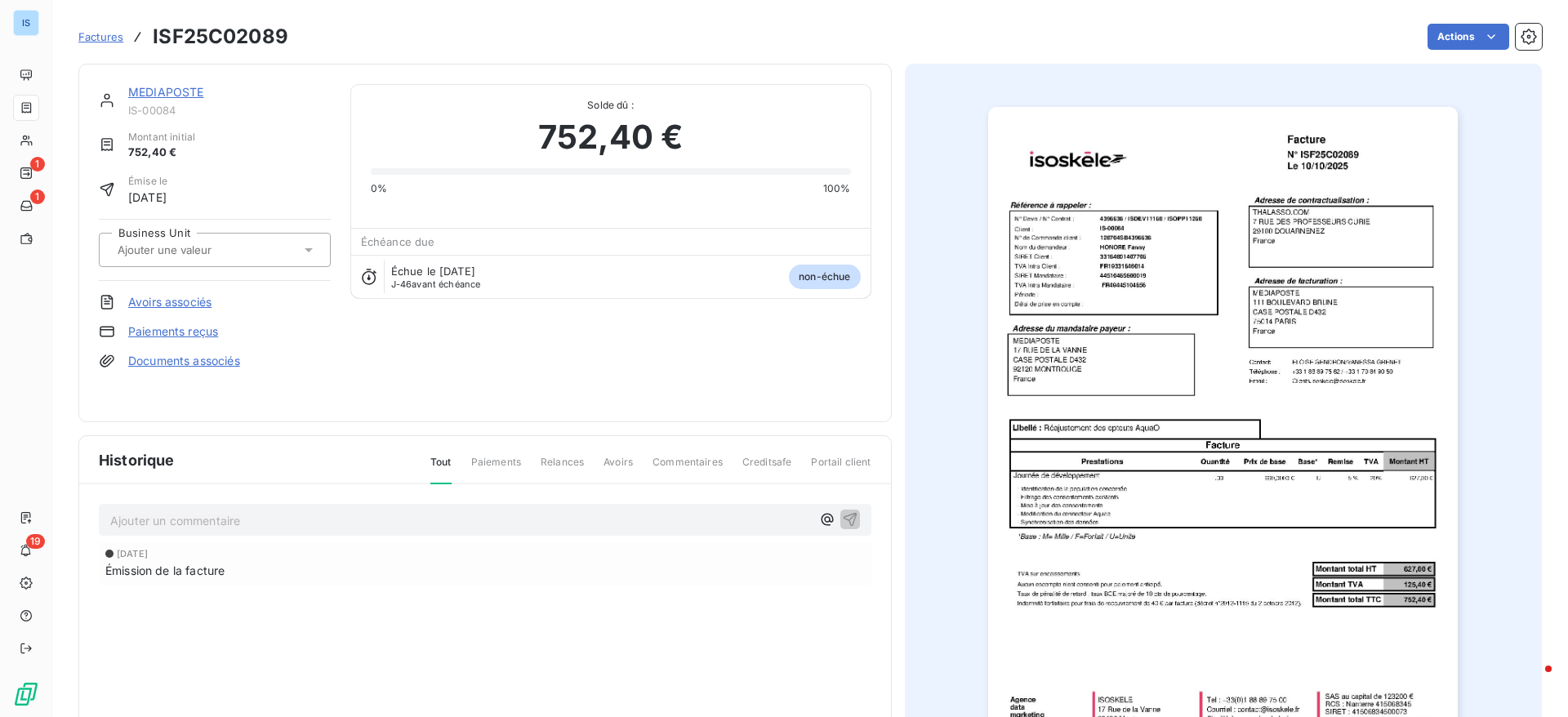
click at [226, 261] on div at bounding box center [214, 249] width 232 height 34
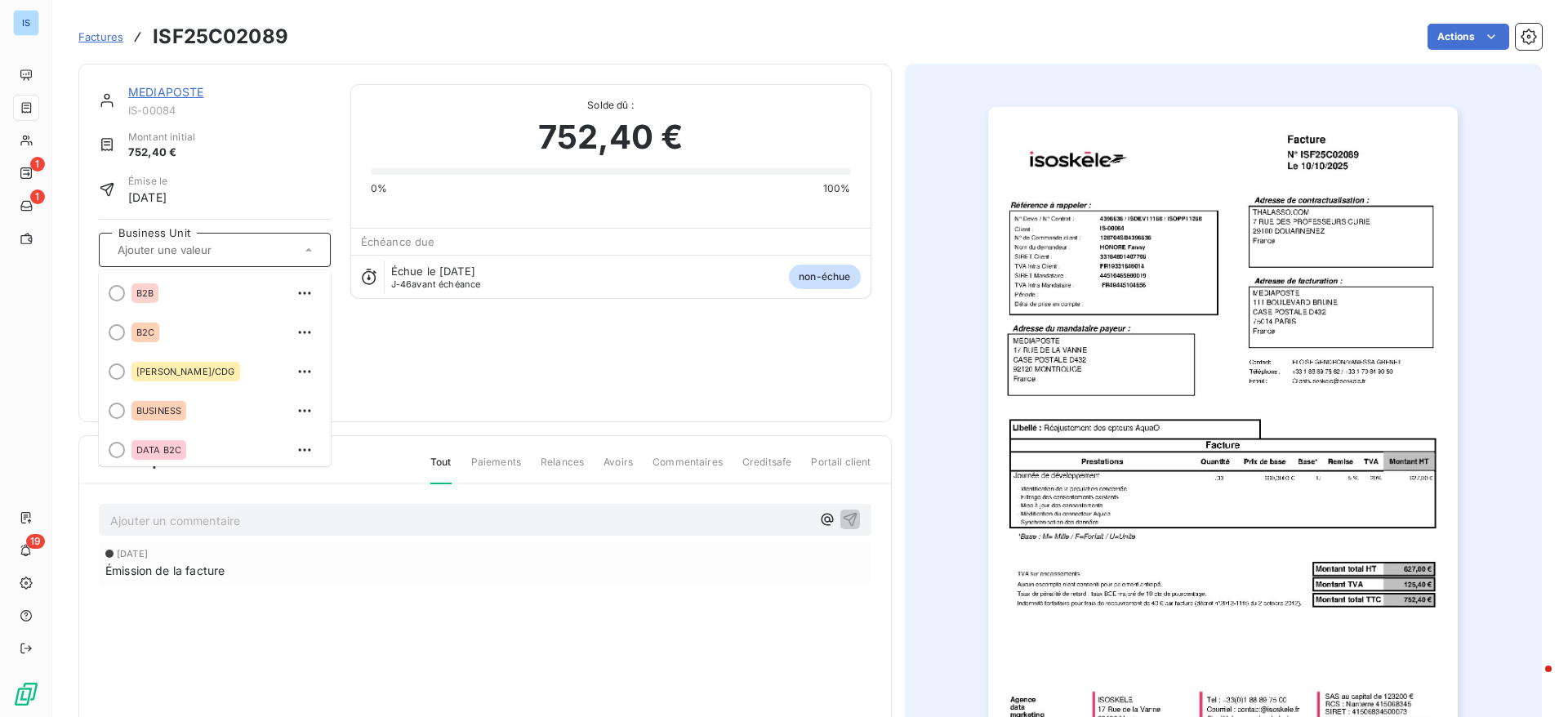
drag, startPoint x: 327, startPoint y: 314, endPoint x: 320, endPoint y: 322, distance: 10.6
click at [320, 322] on ul "B2B B2C Bruno/CDG BUSINESS DATA B2C GU-INDIRECT interco LEMON MARTECH MEDIAS SE…" at bounding box center [214, 368] width 232 height 196
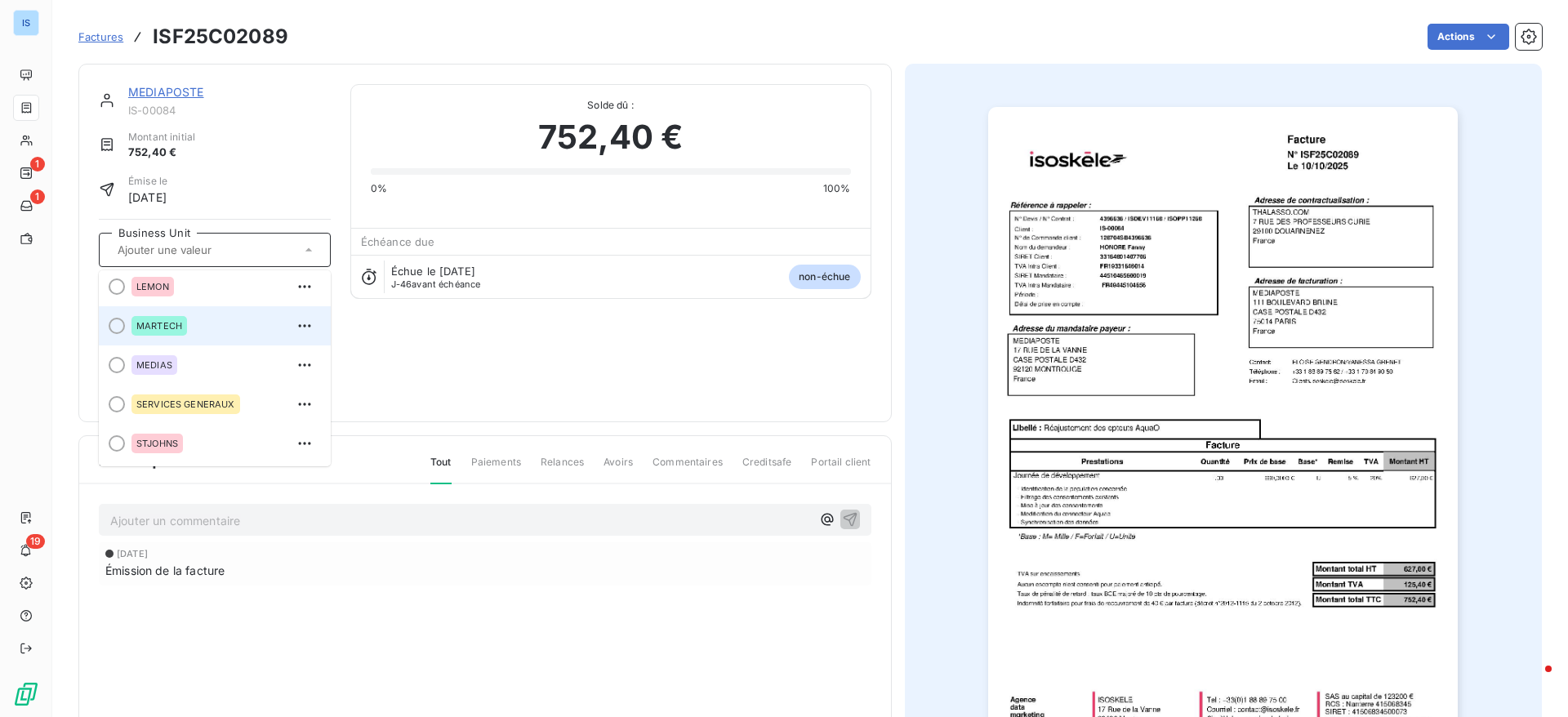
click at [128, 329] on li "MARTECH" at bounding box center [214, 325] width 232 height 39
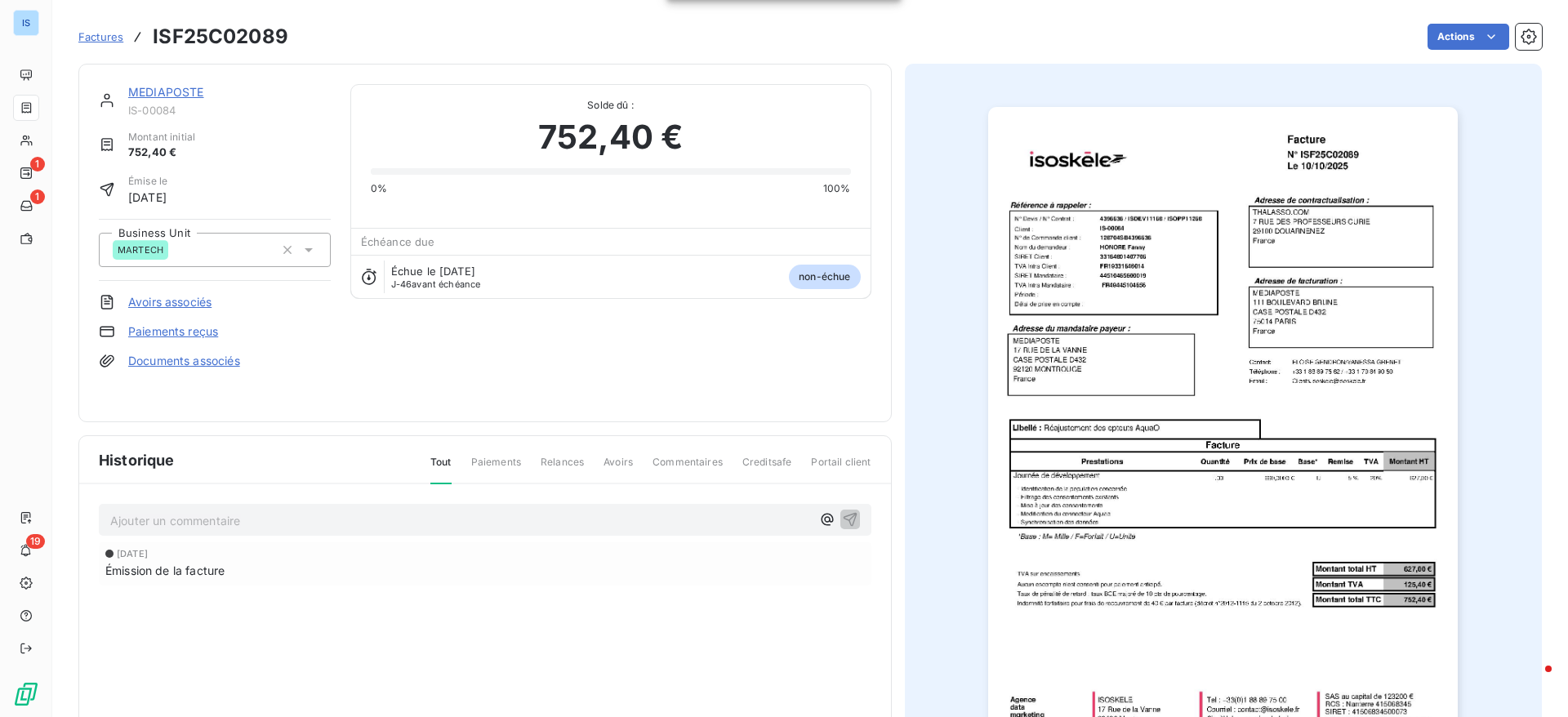
click at [102, 39] on span "Factures" at bounding box center [101, 37] width 45 height 13
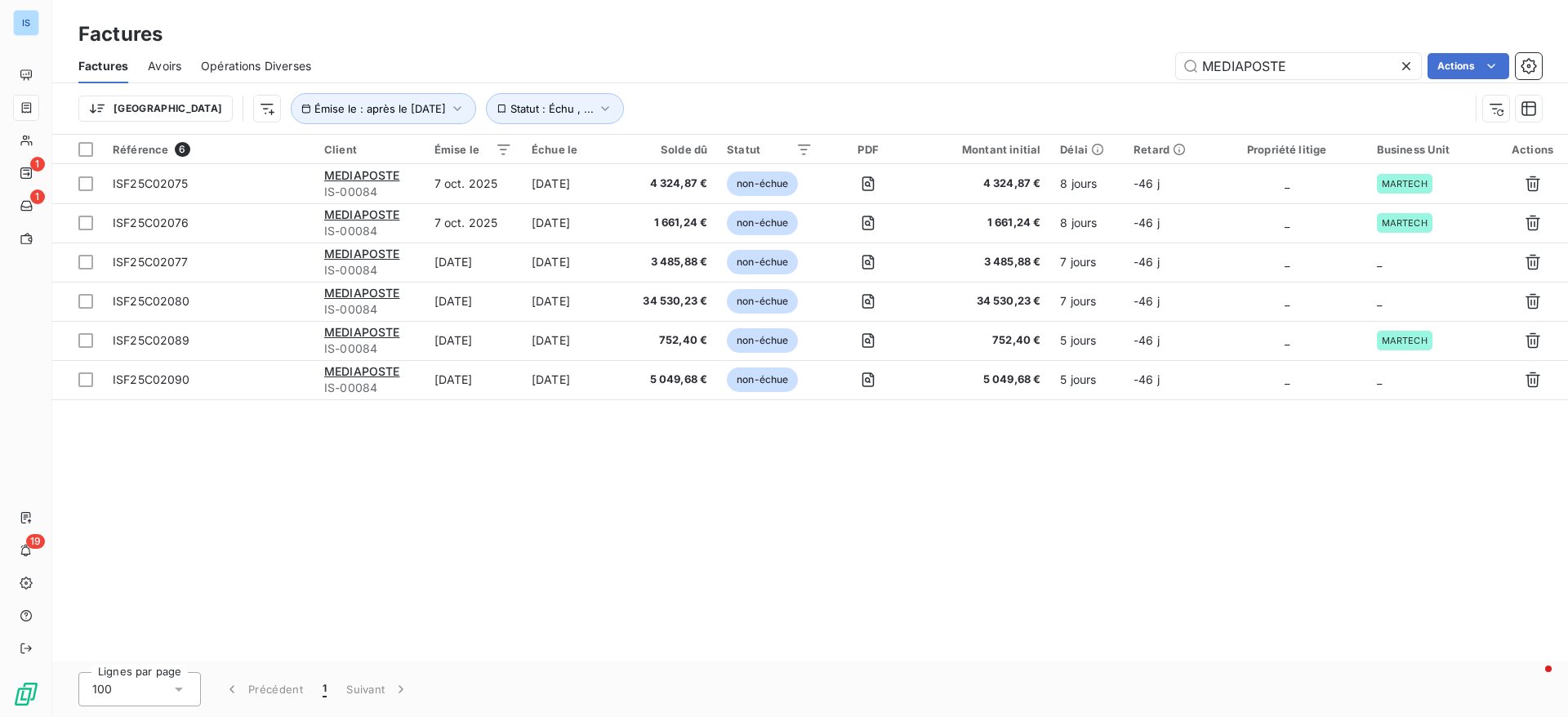
click at [102, 39] on h3 "Factures" at bounding box center [120, 34] width 84 height 30
click at [1408, 62] on icon at bounding box center [1405, 66] width 8 height 8
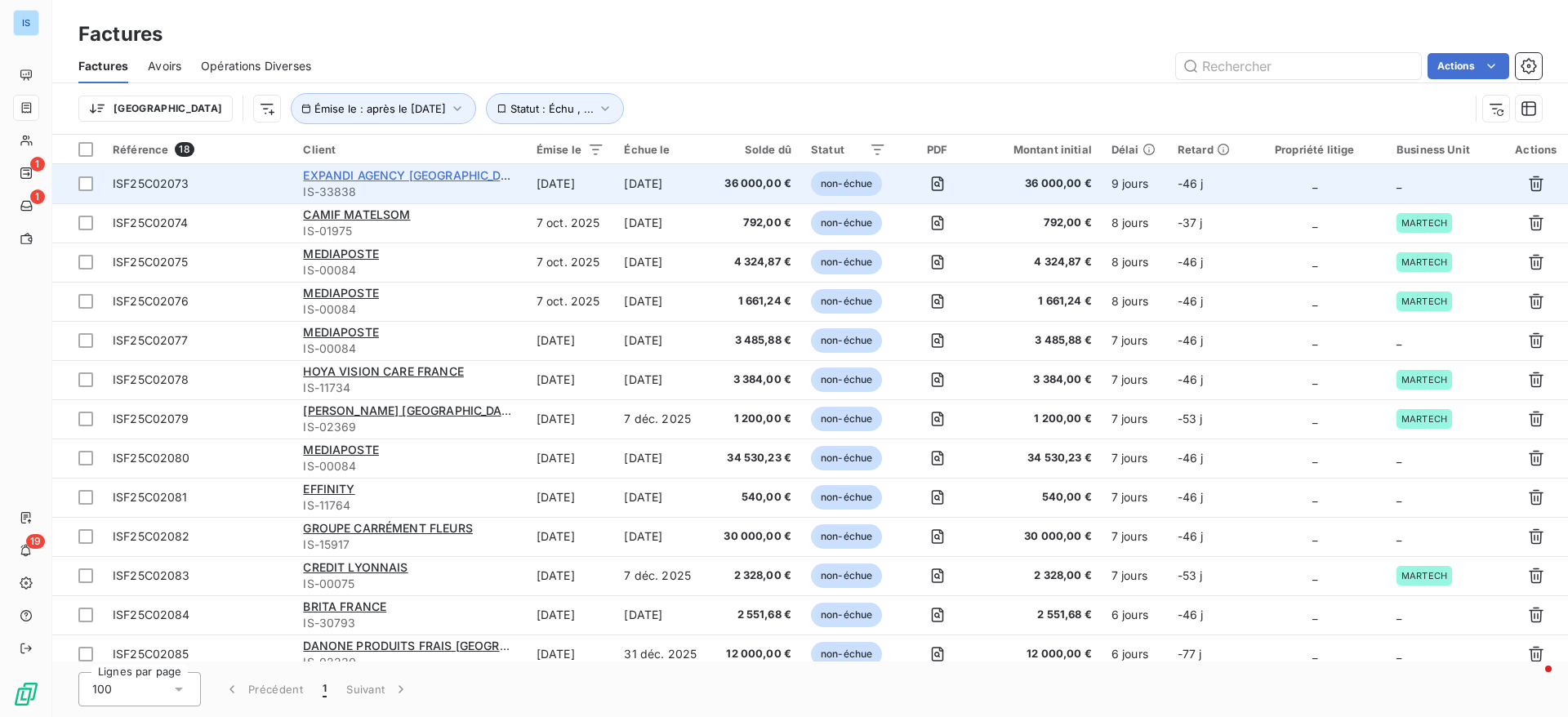
click at [358, 177] on span "EXPANDI AGENCY [GEOGRAPHIC_DATA]" at bounding box center [415, 175] width 224 height 14
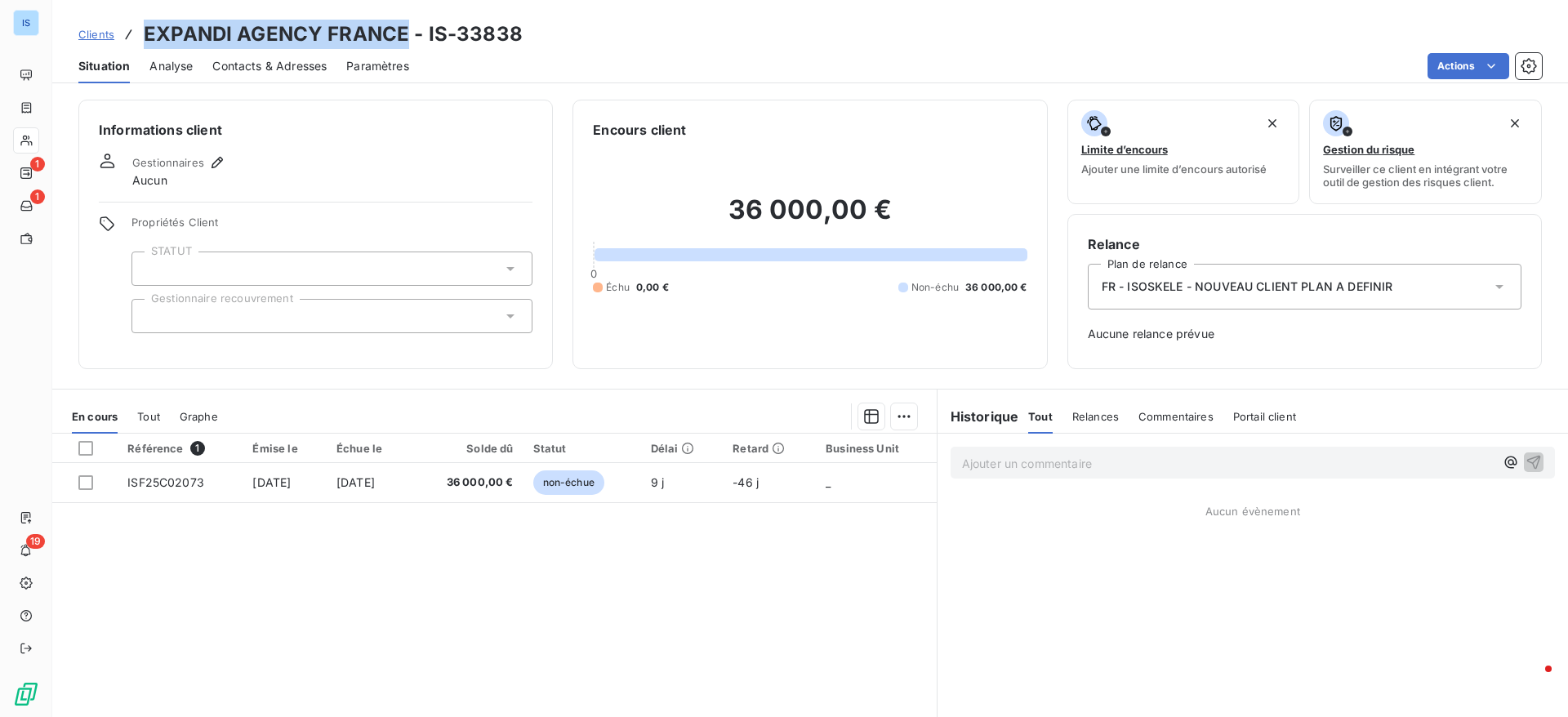
drag, startPoint x: 144, startPoint y: 35, endPoint x: 405, endPoint y: 38, distance: 261.0
click at [405, 38] on h3 "EXPANDI AGENCY FRANCE - IS-33838" at bounding box center [334, 34] width 379 height 30
copy h3 "EXPANDI AGENCY [GEOGRAPHIC_DATA]"
click at [1330, 281] on span "FR - ISOSKELE - NOUVEAU CLIENT PLAN A DEFINIR" at bounding box center [1246, 286] width 291 height 17
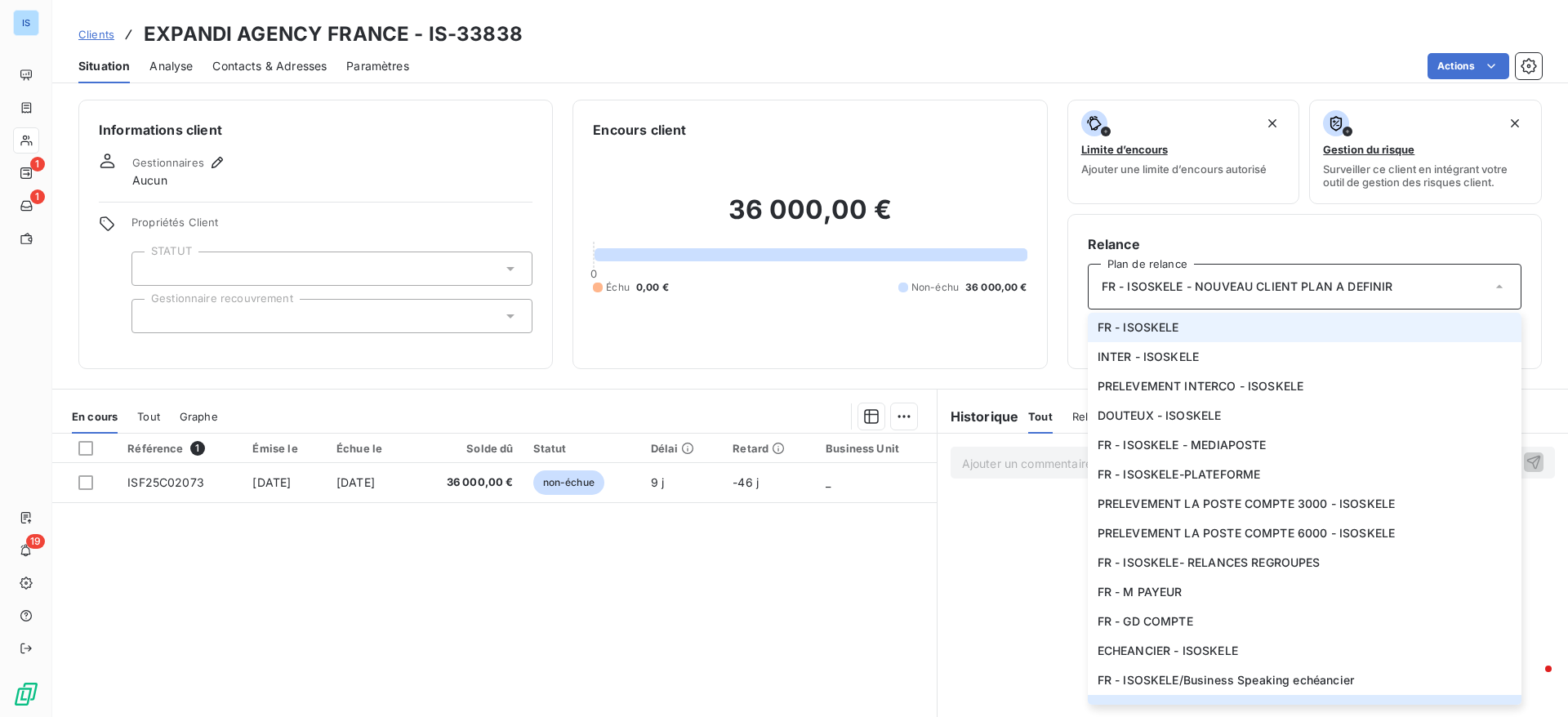
click at [1340, 314] on li "FR - ISOSKELE" at bounding box center [1304, 327] width 433 height 30
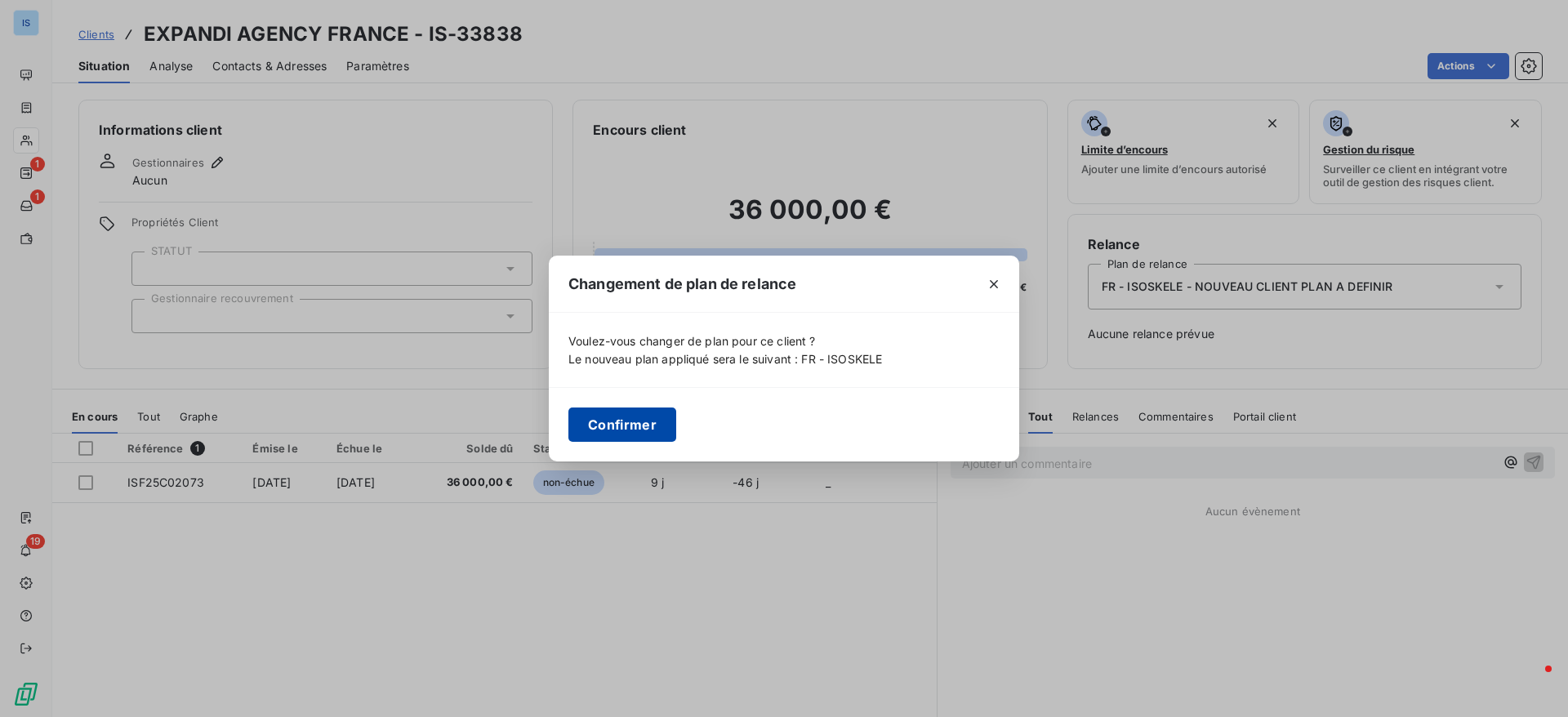
click at [620, 418] on button "Confirmer" at bounding box center [622, 424] width 108 height 34
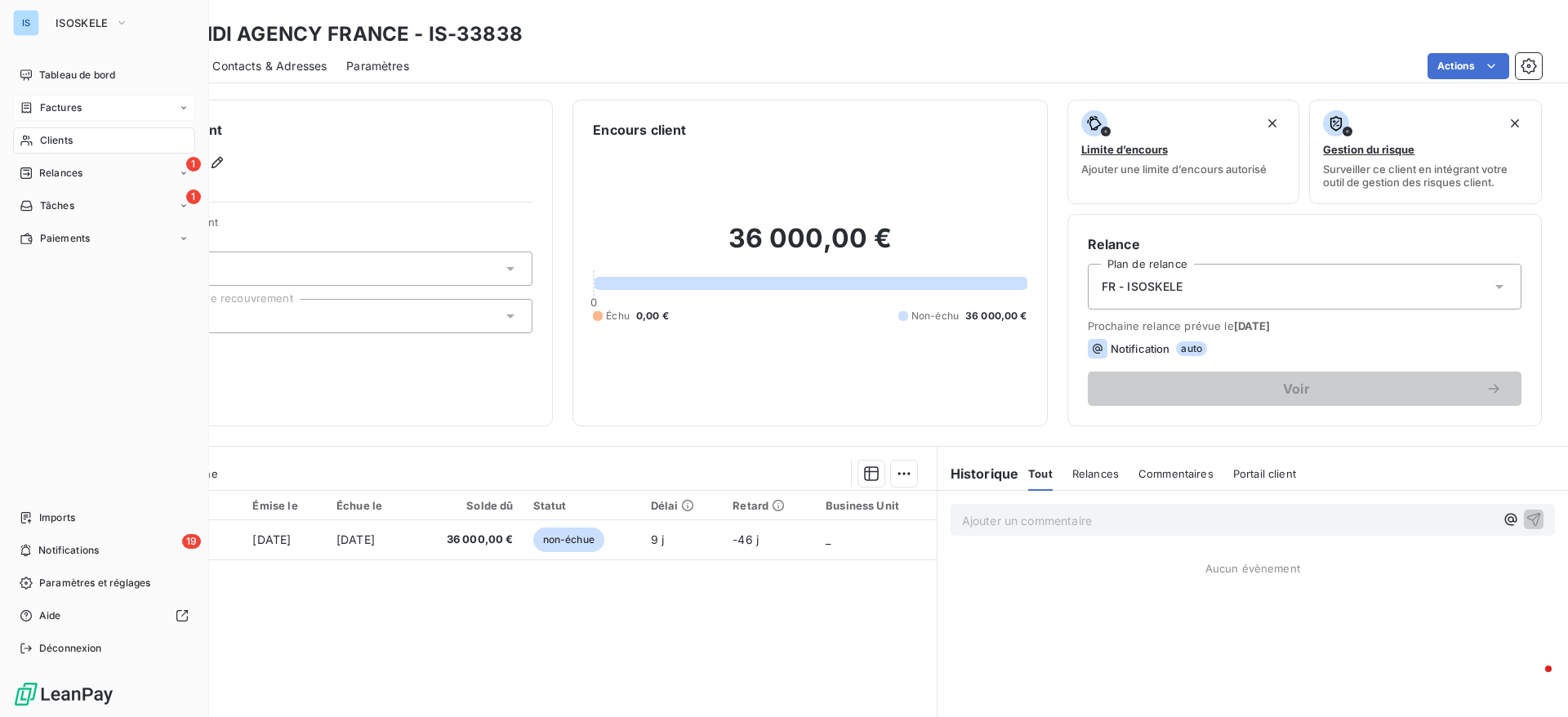
click at [73, 101] on span "Factures" at bounding box center [60, 108] width 42 height 15
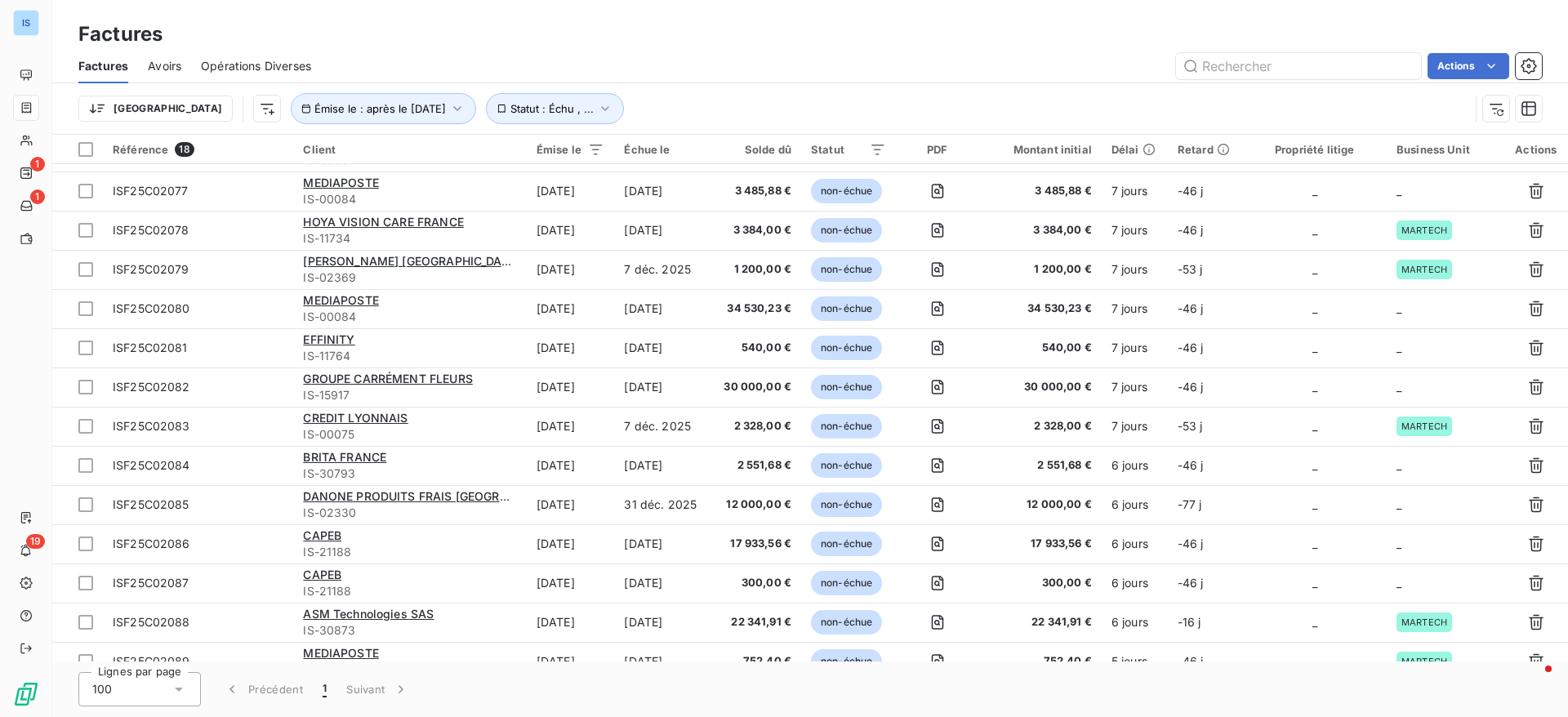
scroll to position [209, 0]
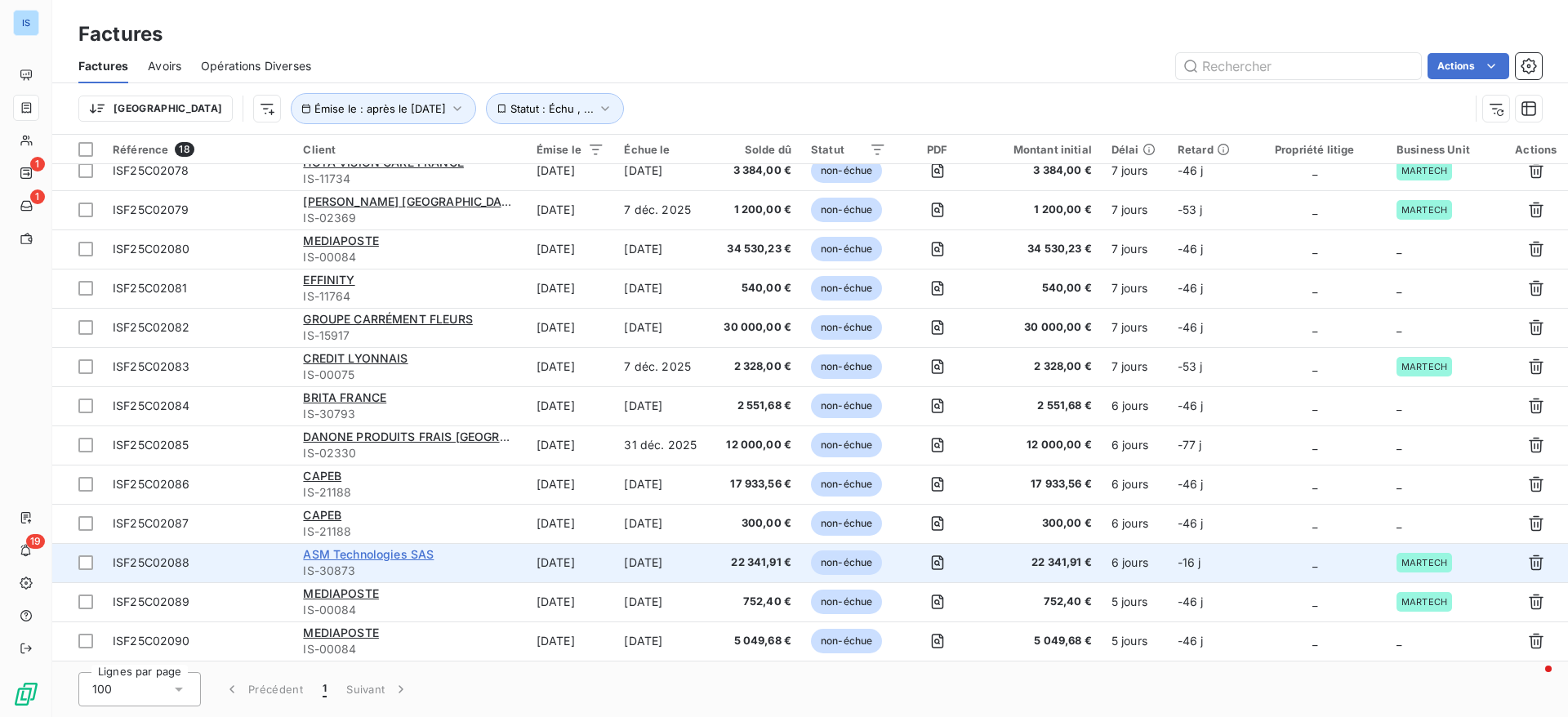
click at [411, 548] on span "ASM Technologies SAS" at bounding box center [368, 553] width 130 height 14
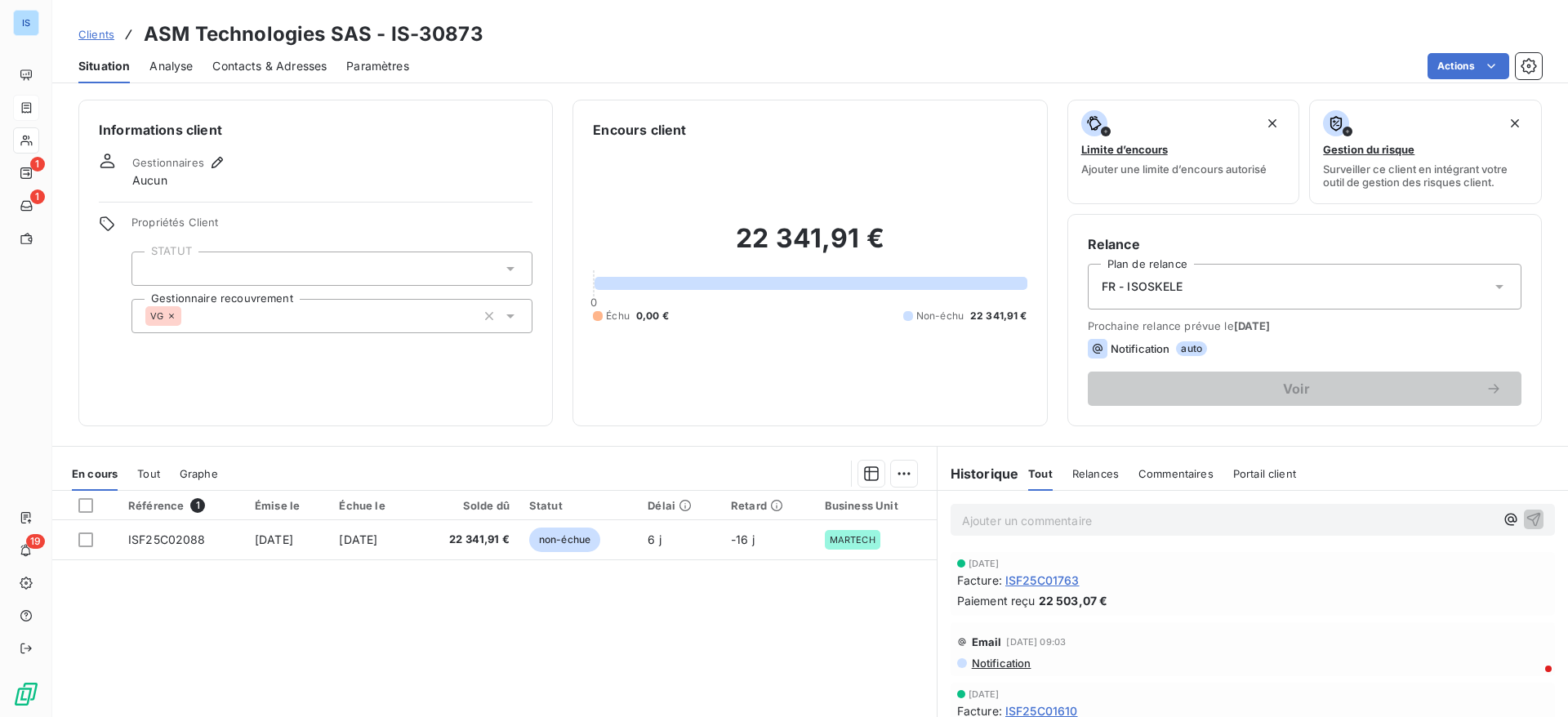
click at [92, 36] on span "Clients" at bounding box center [96, 34] width 36 height 13
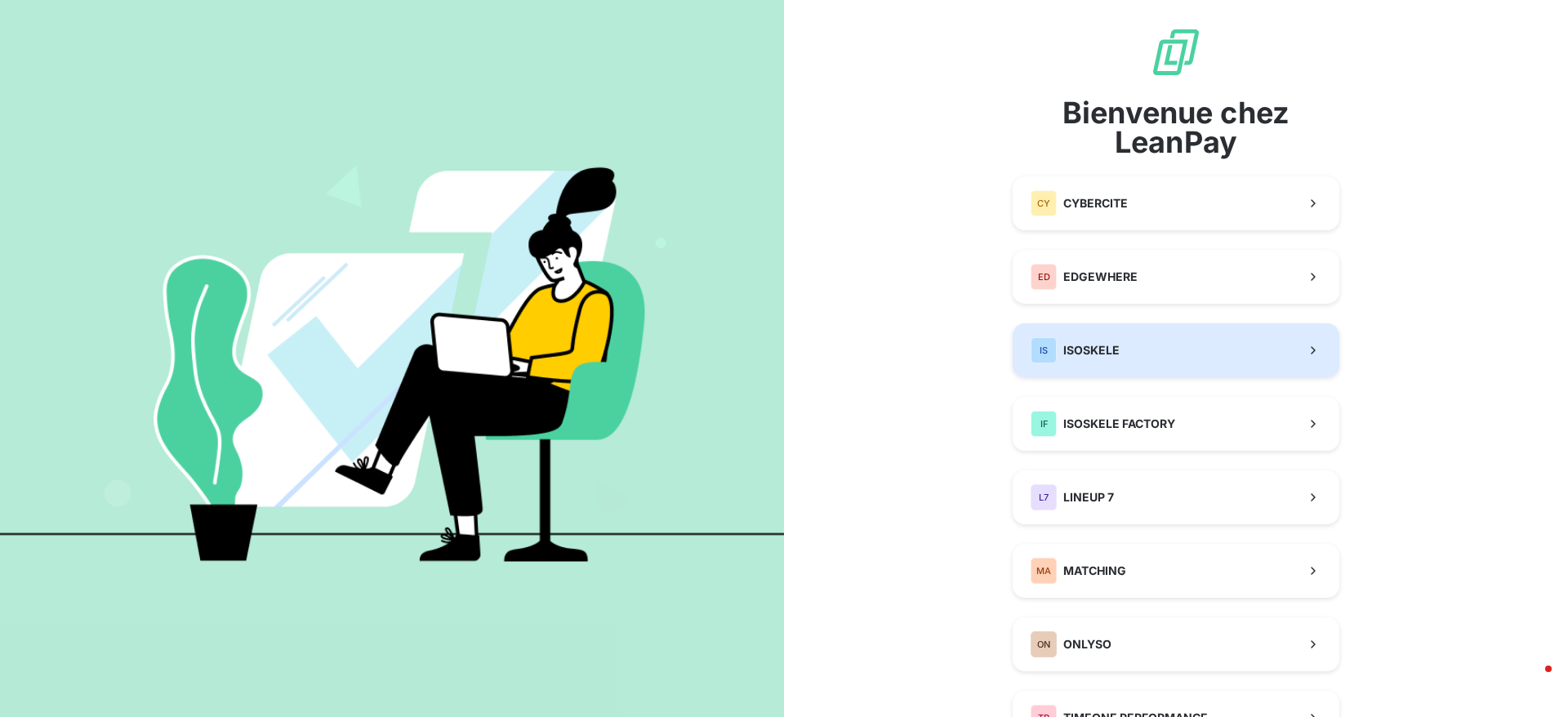
click at [1093, 353] on span "ISOSKELE" at bounding box center [1091, 350] width 56 height 17
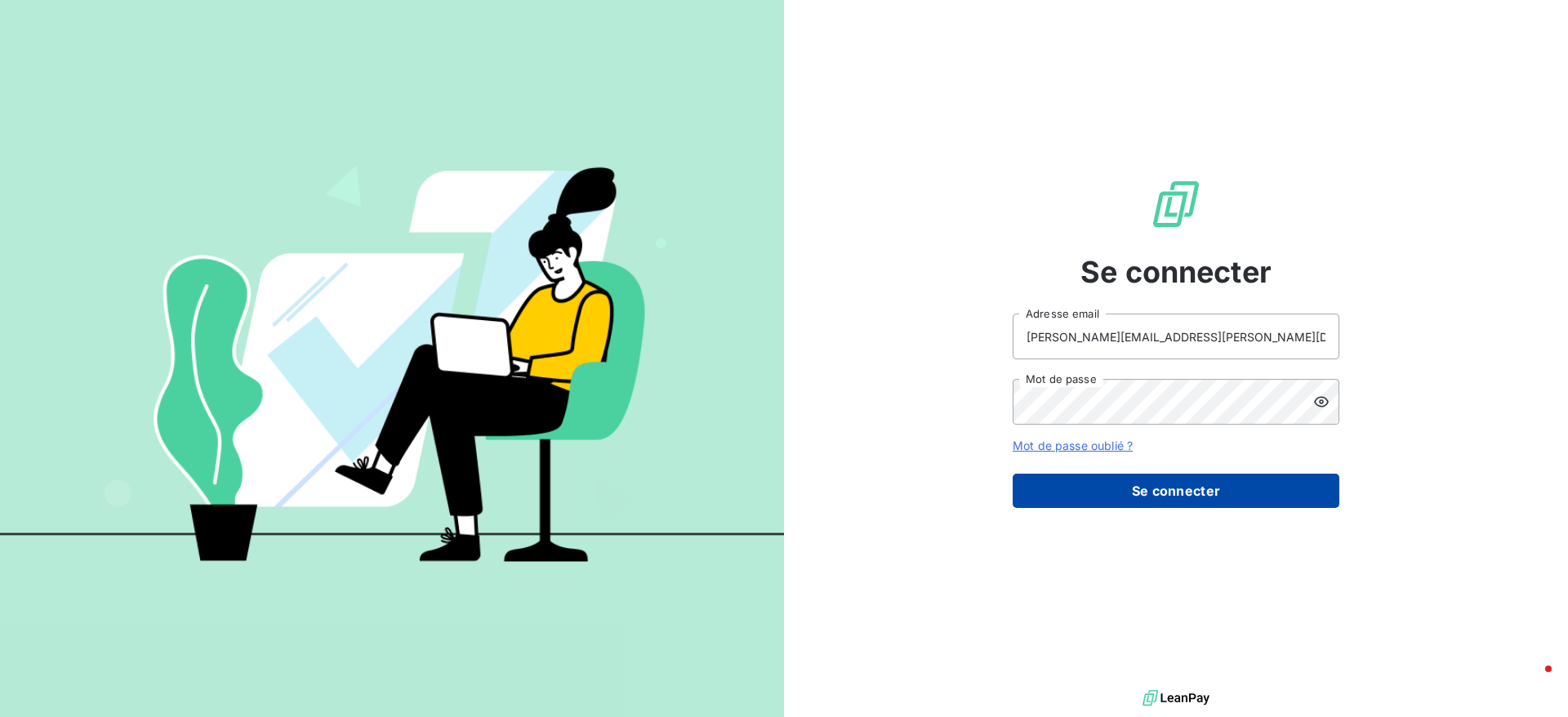
click at [1174, 494] on button "Se connecter" at bounding box center [1175, 491] width 326 height 34
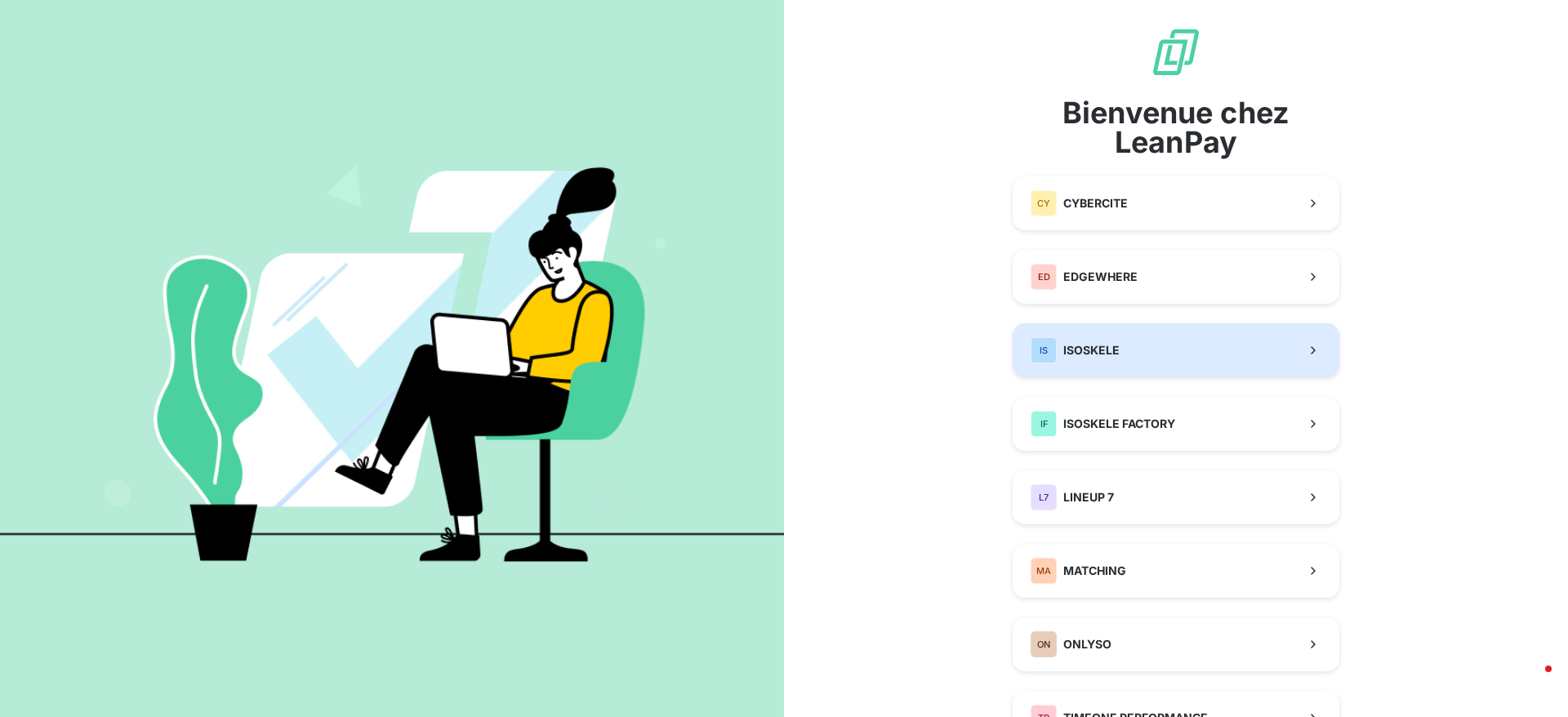
click at [1113, 333] on button "IS ISOSKELE" at bounding box center [1175, 350] width 326 height 54
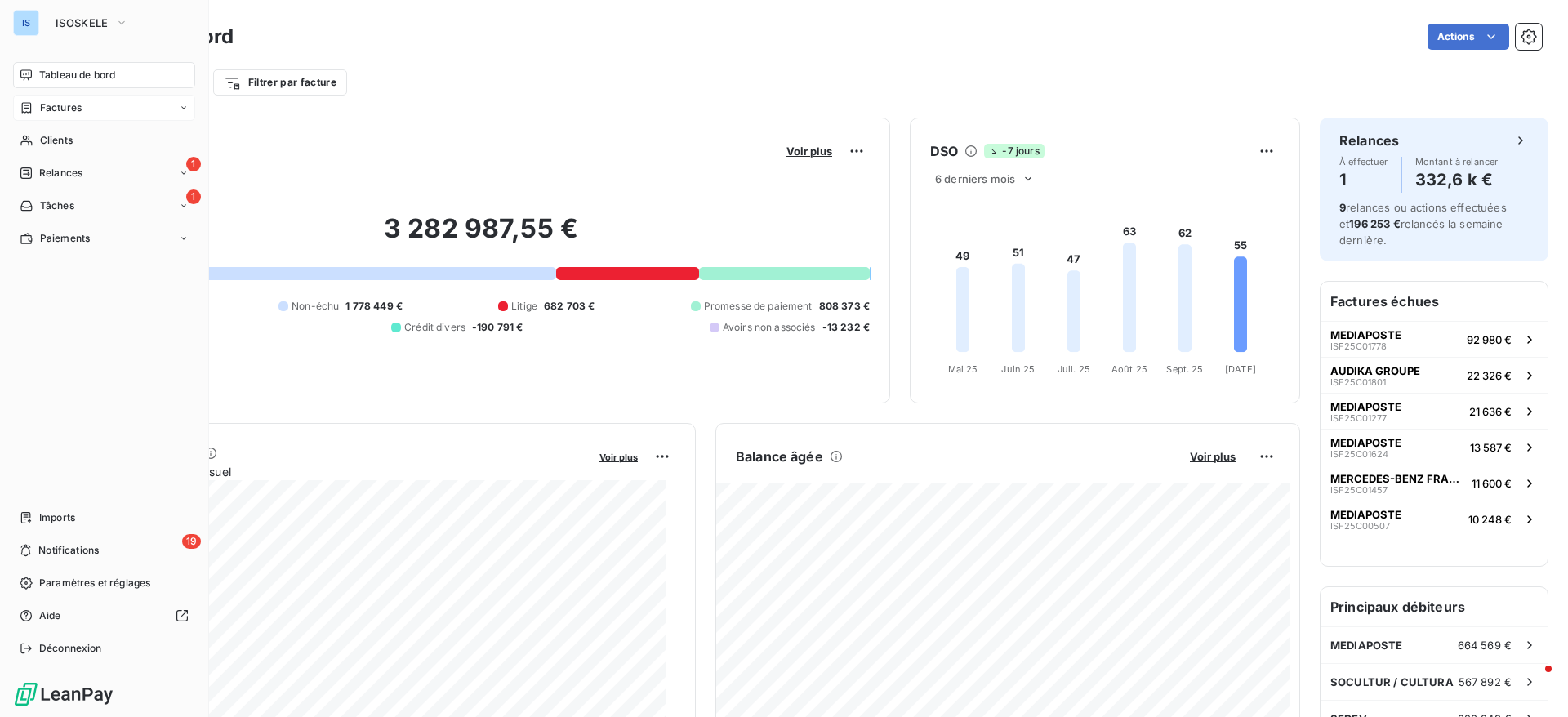
click at [67, 103] on span "Factures" at bounding box center [60, 108] width 42 height 15
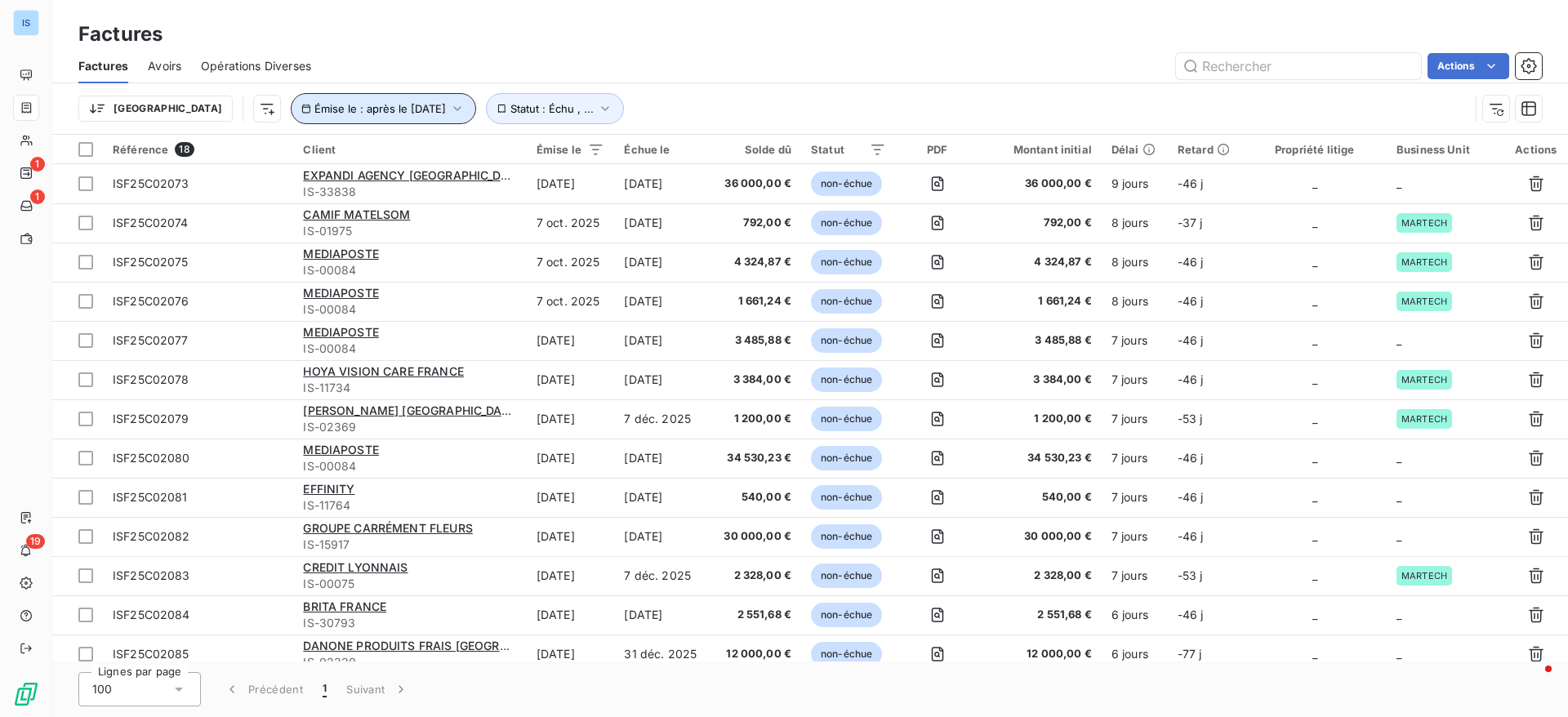
click at [449, 115] on icon "button" at bounding box center [457, 109] width 17 height 17
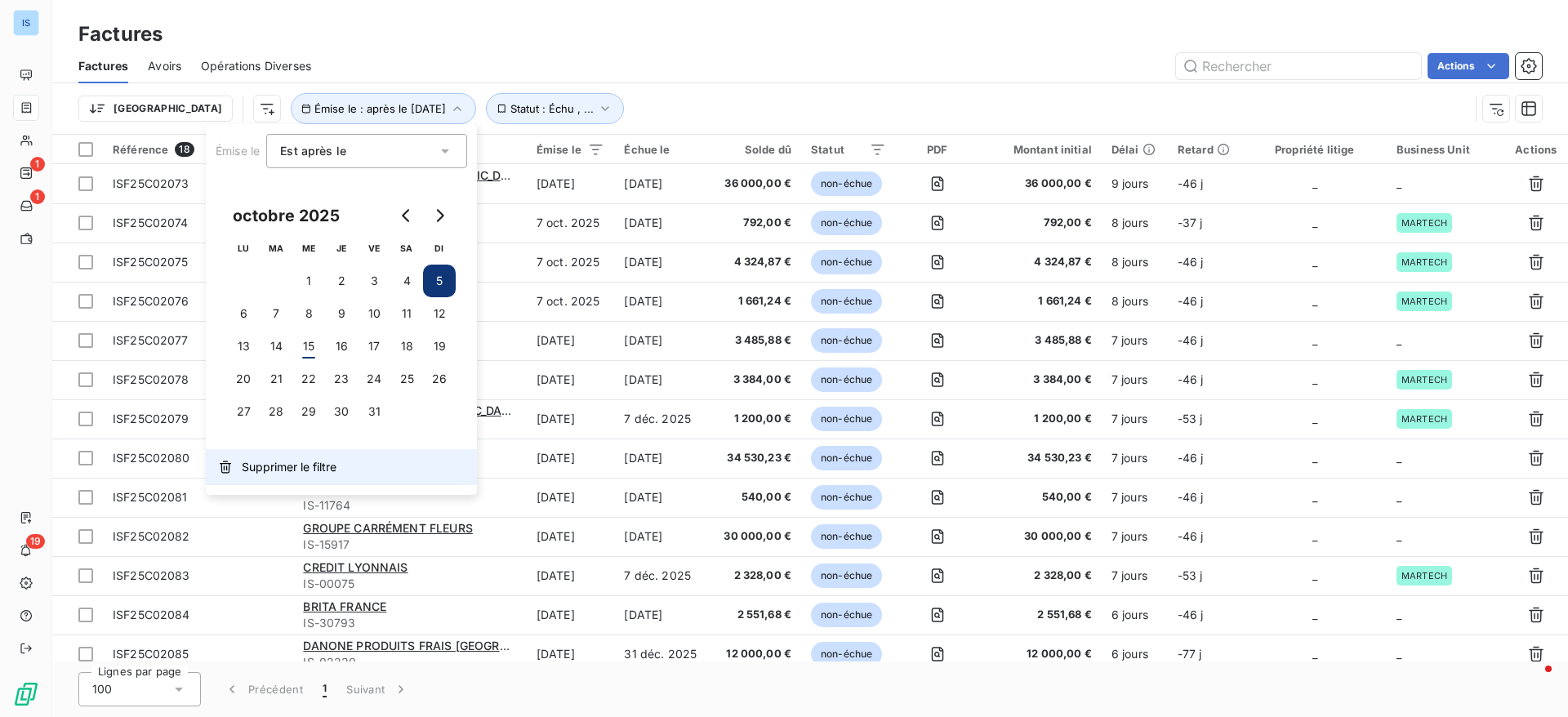
click at [274, 459] on span "Supprimer le filtre" at bounding box center [289, 468] width 95 height 17
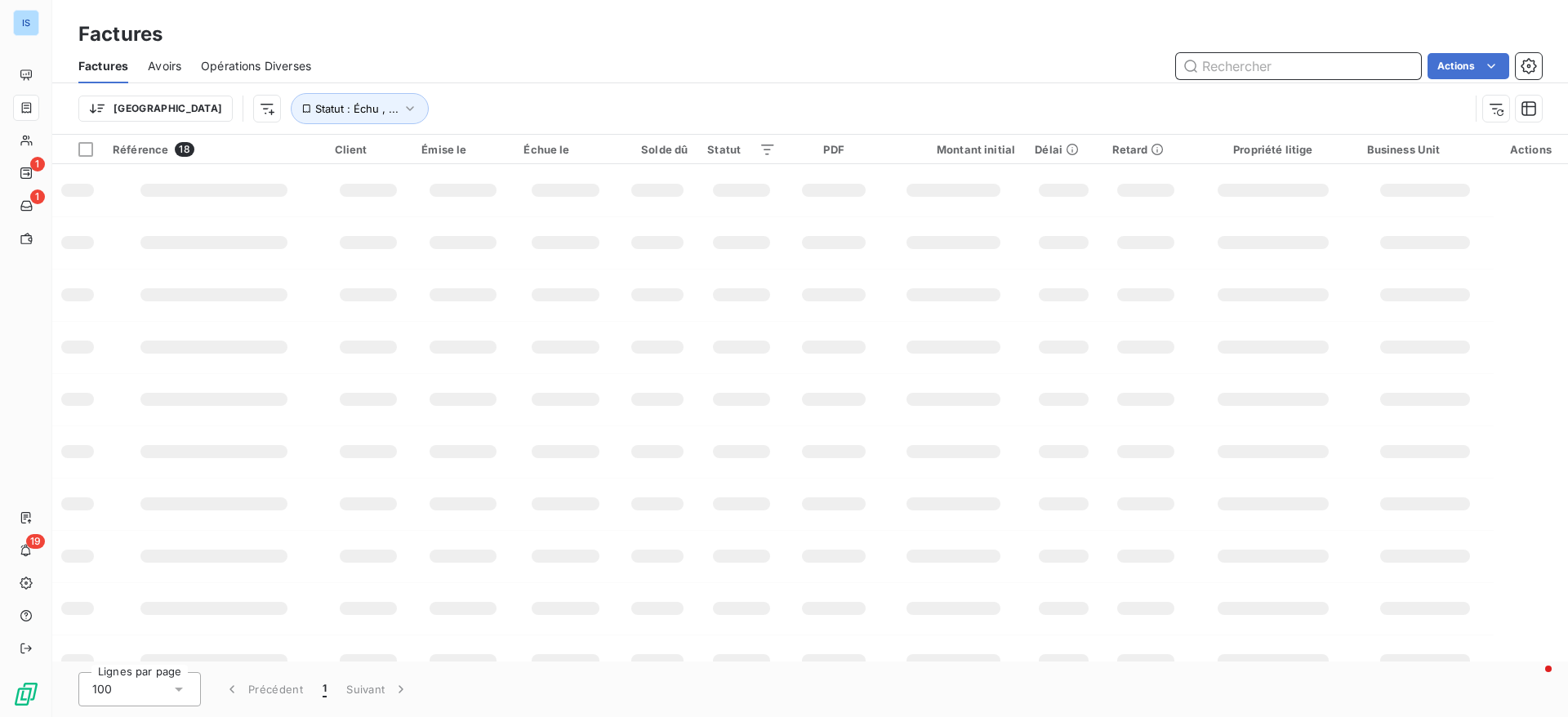
click at [1278, 69] on input "text" at bounding box center [1297, 66] width 245 height 26
paste input "ISF25C01681"
type input "ISF25C01681"
